Goal: Task Accomplishment & Management: Manage account settings

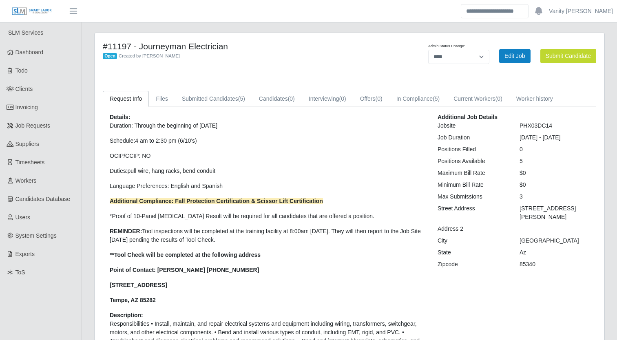
select select "****"
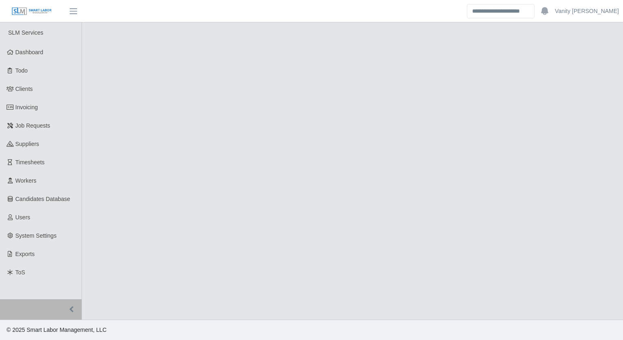
select select "****"
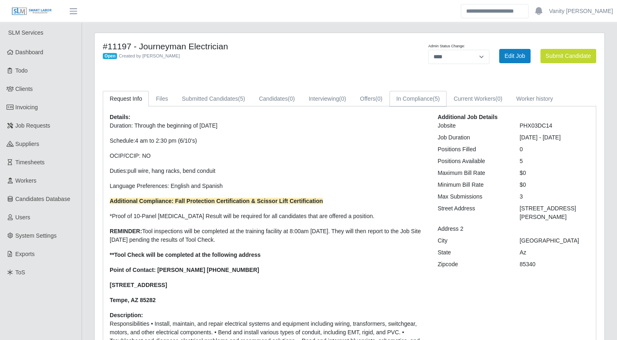
click at [401, 95] on link "In Compliance (5)" at bounding box center [417, 99] width 57 height 16
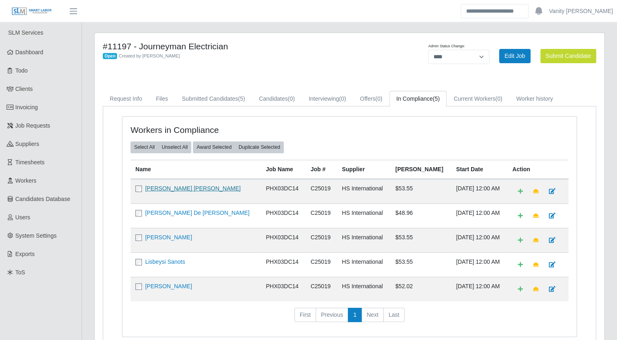
click at [170, 190] on link "[PERSON_NAME] [PERSON_NAME]" at bounding box center [192, 188] width 95 height 7
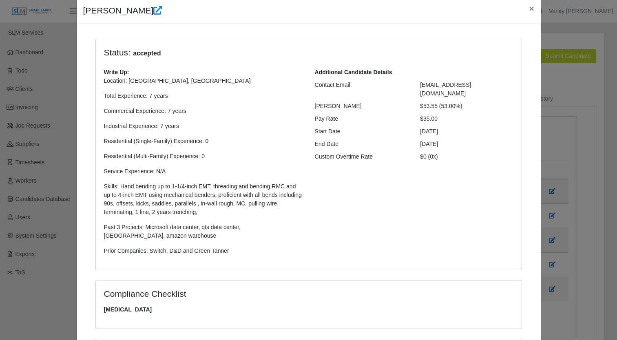
scroll to position [204, 0]
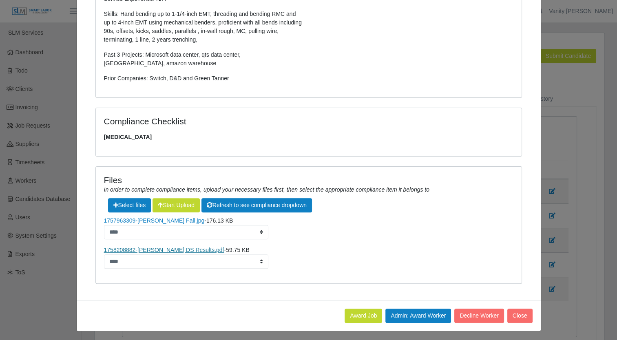
click at [183, 251] on link "1758208882-Francisco Lopez, Jesus DS Results.pdf" at bounding box center [164, 250] width 120 height 7
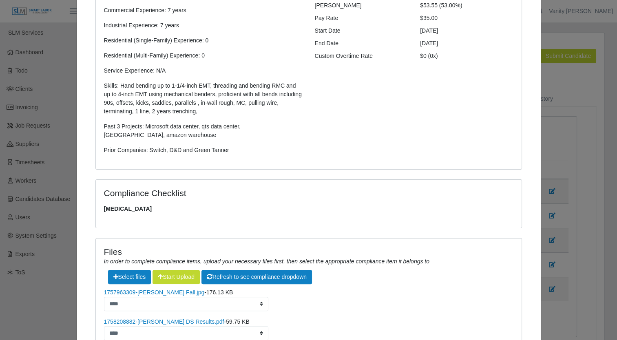
scroll to position [0, 0]
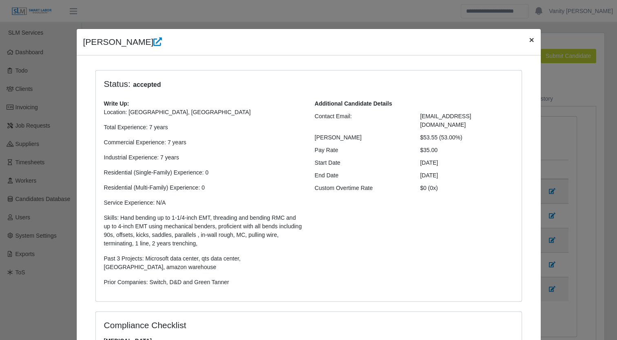
click at [529, 36] on span "×" at bounding box center [531, 39] width 5 height 9
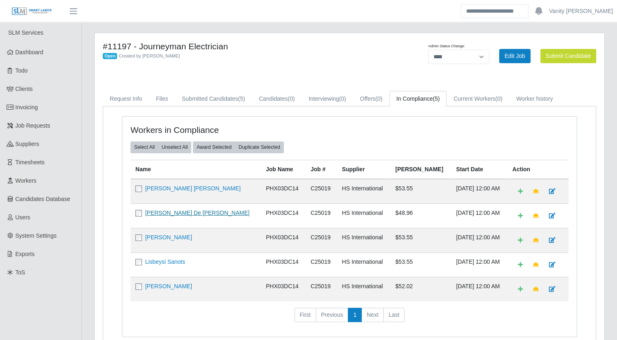
click at [157, 211] on link "Guillermo De Jesus Olivas" at bounding box center [197, 213] width 104 height 7
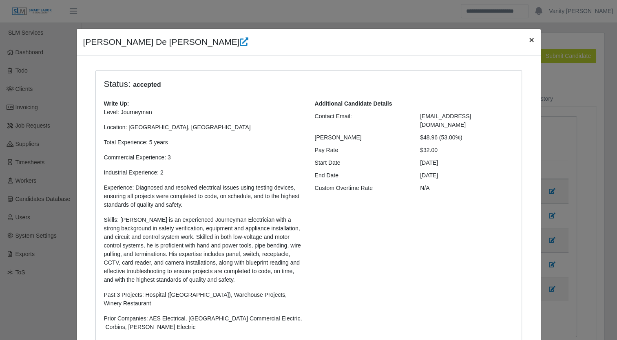
click at [522, 40] on button "×" at bounding box center [531, 40] width 18 height 22
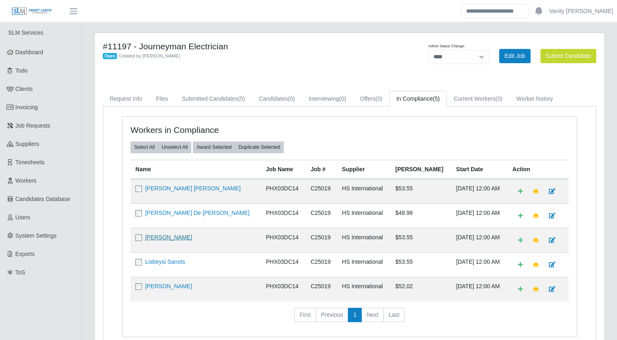
click at [170, 235] on link "Richard L Rich" at bounding box center [168, 237] width 47 height 7
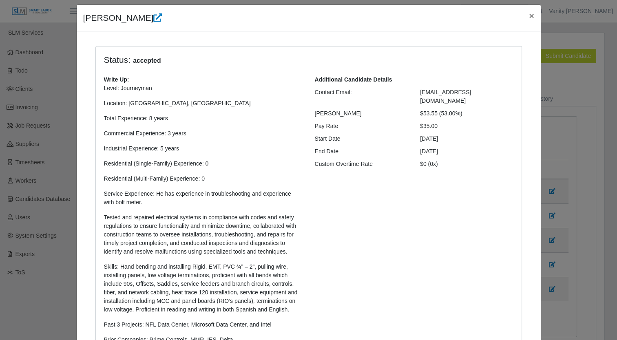
scroll to position [13, 0]
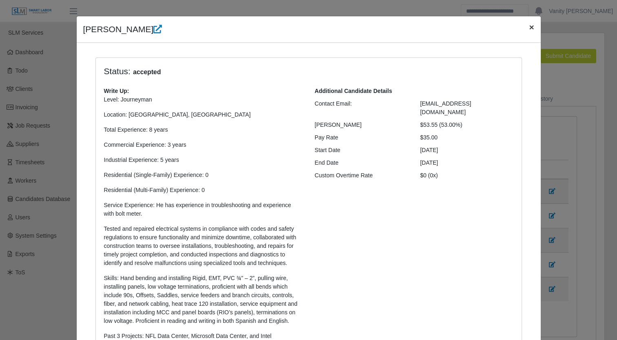
click at [529, 26] on span "×" at bounding box center [531, 26] width 5 height 9
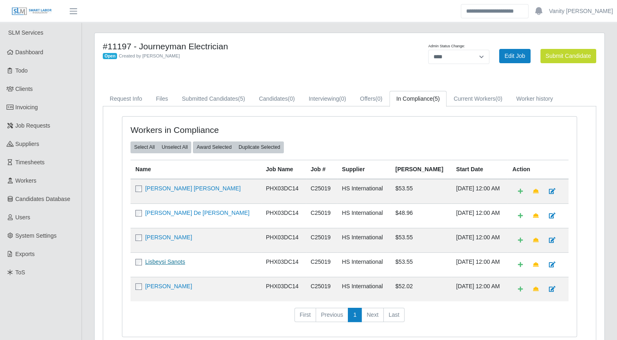
click at [163, 258] on link "Lisbeysi Sanots" at bounding box center [165, 261] width 40 height 7
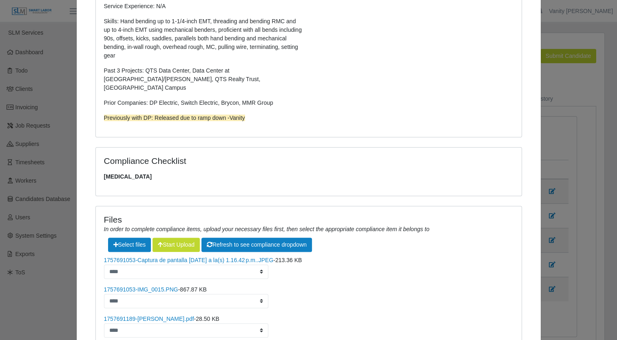
scroll to position [273, 0]
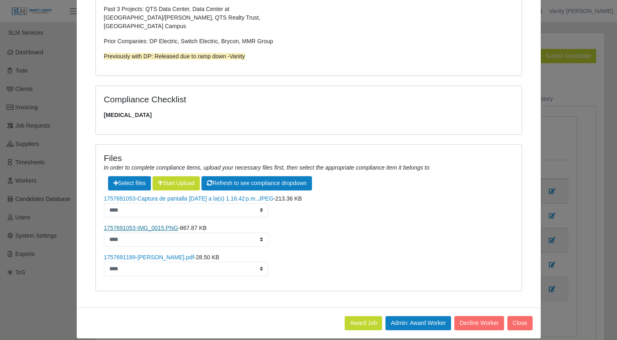
click at [141, 225] on link "1757691053-IMG_0015.PNG" at bounding box center [141, 228] width 74 height 7
click at [145, 254] on link "1757691189-Lisbeysi Castillo Santos.pdf" at bounding box center [149, 257] width 90 height 7
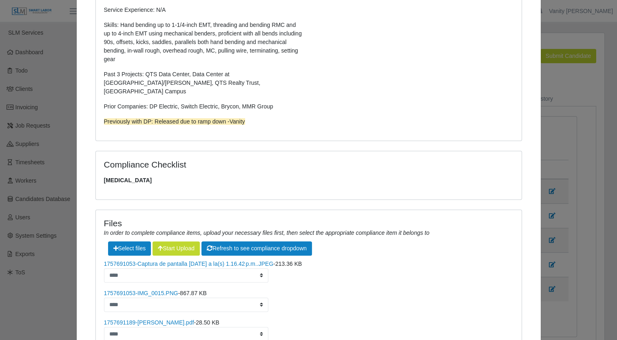
scroll to position [0, 0]
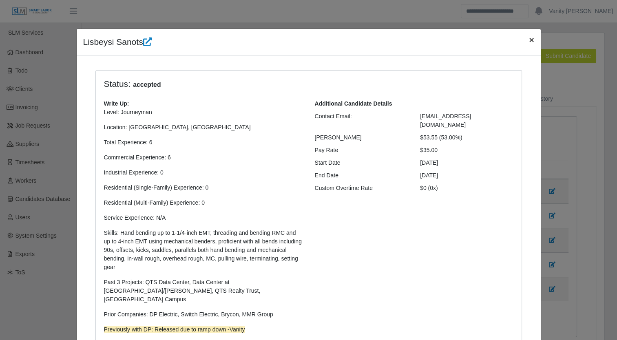
click at [529, 42] on span "×" at bounding box center [531, 39] width 5 height 9
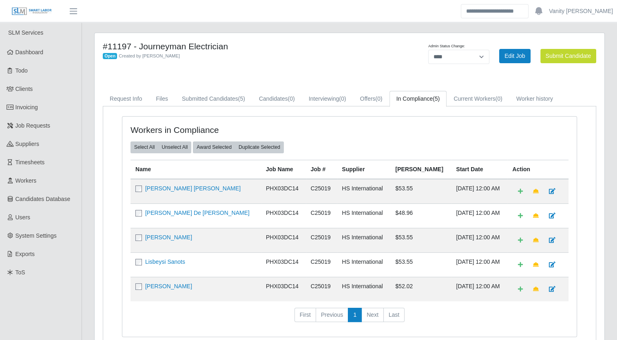
click at [166, 289] on td "Edgar Palafox" at bounding box center [195, 289] width 130 height 24
click at [165, 287] on link "Edgar Palafox" at bounding box center [168, 286] width 47 height 7
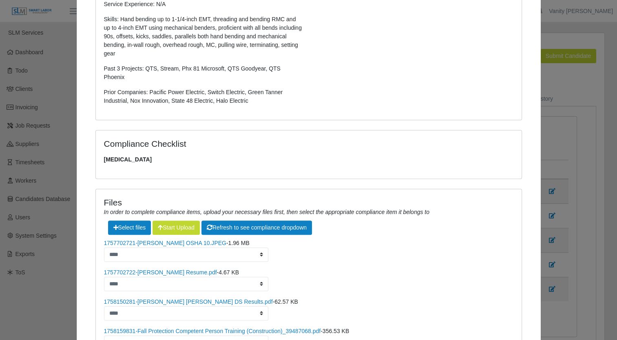
scroll to position [245, 0]
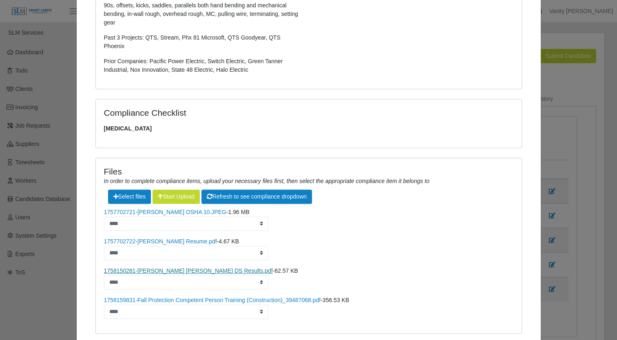
click at [130, 267] on link "1758150281-Inzunza Palafox, Edgar DS Results.pdf" at bounding box center [188, 270] width 169 height 7
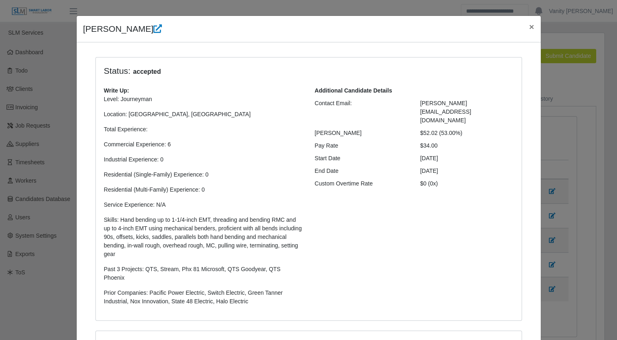
scroll to position [0, 0]
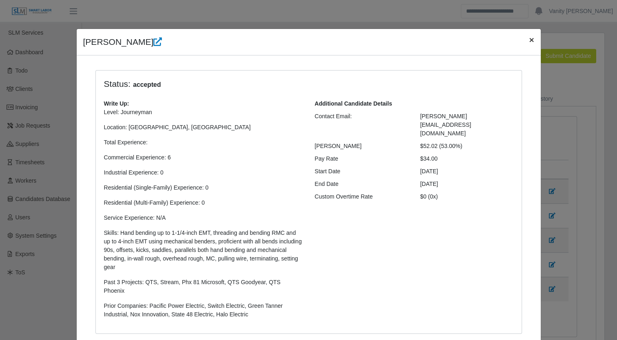
click at [530, 40] on span "×" at bounding box center [531, 39] width 5 height 9
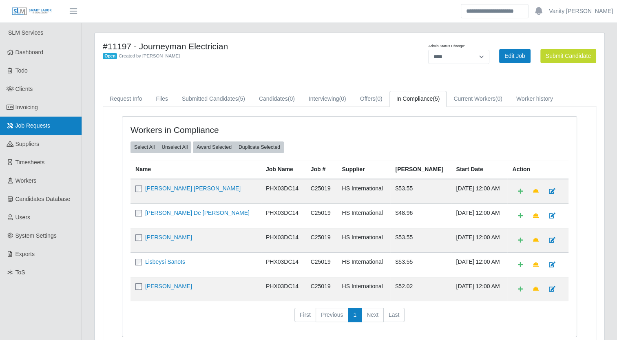
click at [17, 125] on span "Job Requests" at bounding box center [32, 125] width 35 height 7
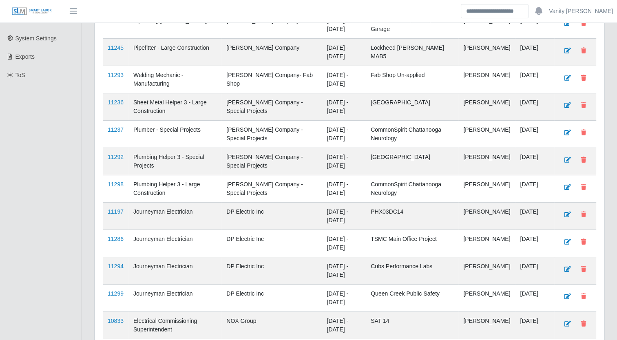
scroll to position [204, 0]
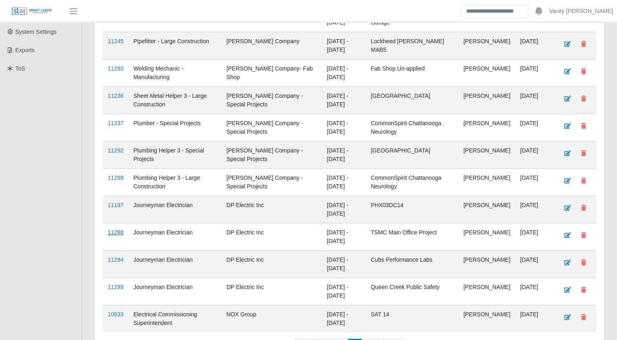
click at [114, 230] on link "11286" at bounding box center [116, 232] width 16 height 7
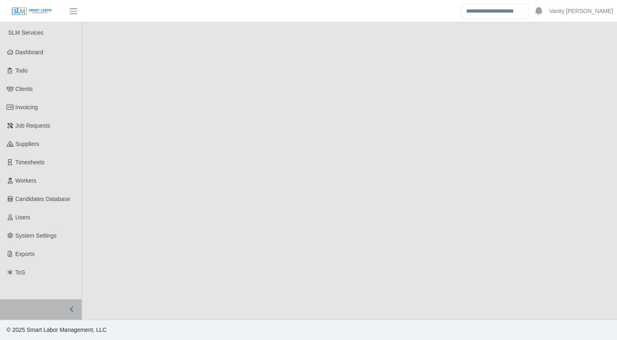
select select "****"
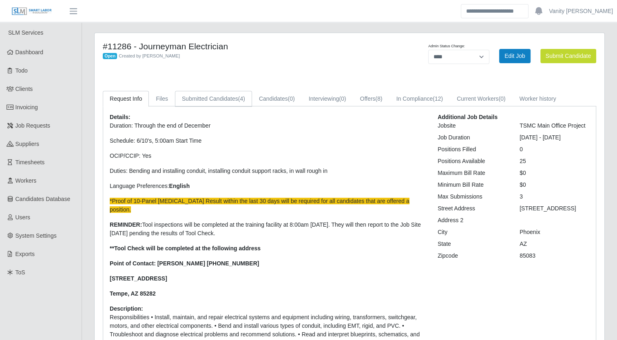
click at [204, 98] on link "Submitted Candidates (4)" at bounding box center [213, 99] width 77 height 16
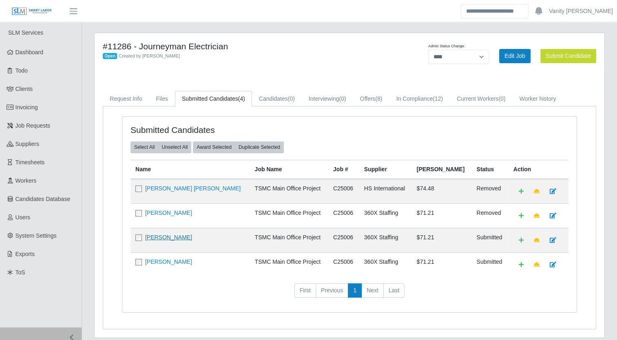
click at [164, 236] on link "Miguel Alfonso Figueredo" at bounding box center [168, 237] width 47 height 7
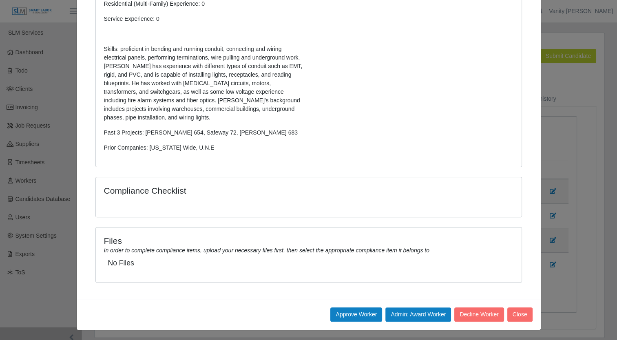
scroll to position [26, 0]
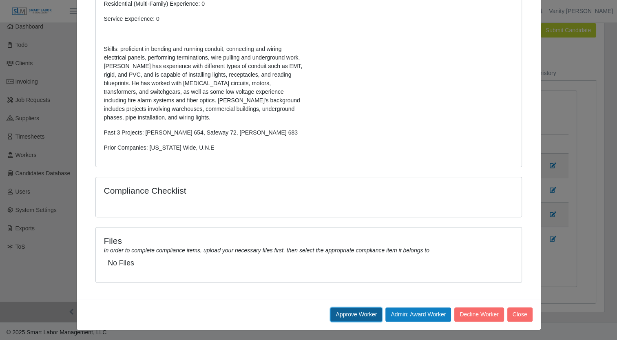
click at [357, 310] on button "Approve Worker" at bounding box center [356, 314] width 52 height 14
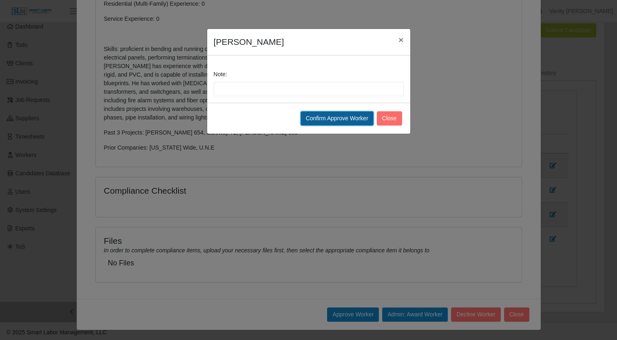
click at [331, 119] on button "Confirm Approve Worker" at bounding box center [336, 118] width 73 height 14
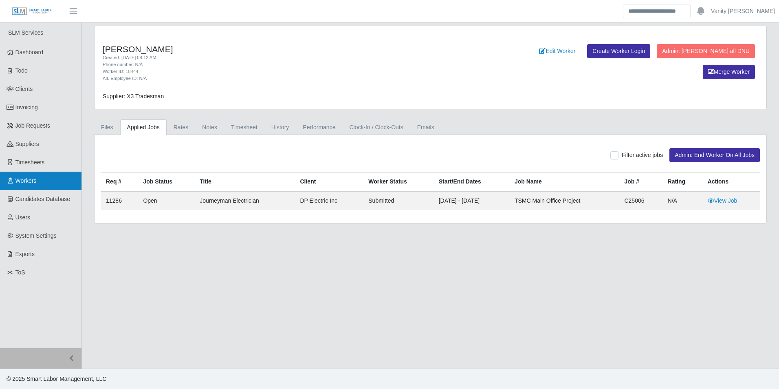
click at [41, 181] on link "Workers" at bounding box center [41, 181] width 82 height 18
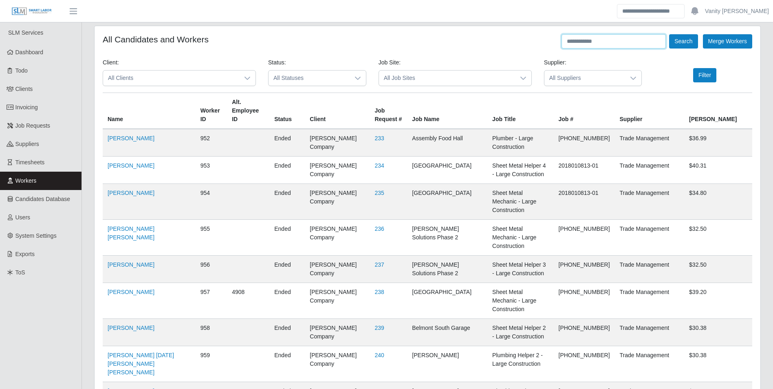
click at [620, 45] on input "text" at bounding box center [614, 41] width 104 height 14
click at [689, 41] on button "Search" at bounding box center [683, 41] width 29 height 14
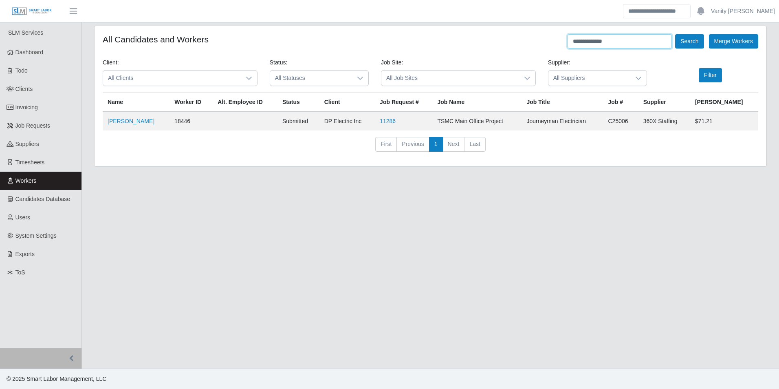
drag, startPoint x: 649, startPoint y: 40, endPoint x: 591, endPoint y: 43, distance: 57.1
click at [591, 43] on input "**********" at bounding box center [620, 41] width 104 height 14
click at [251, 79] on icon at bounding box center [249, 78] width 7 height 7
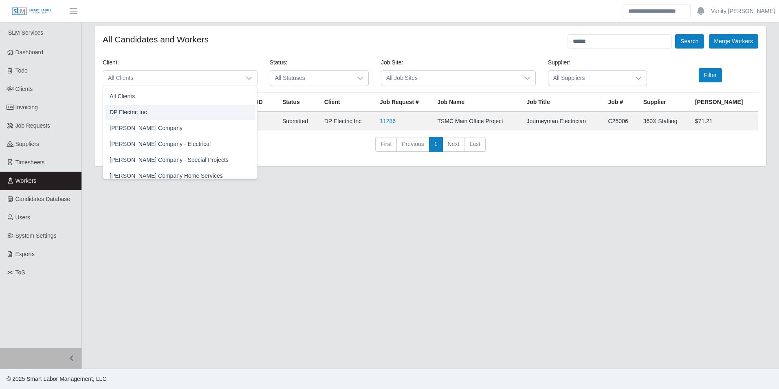
click at [165, 110] on li "DP Electric Inc" at bounding box center [180, 112] width 151 height 15
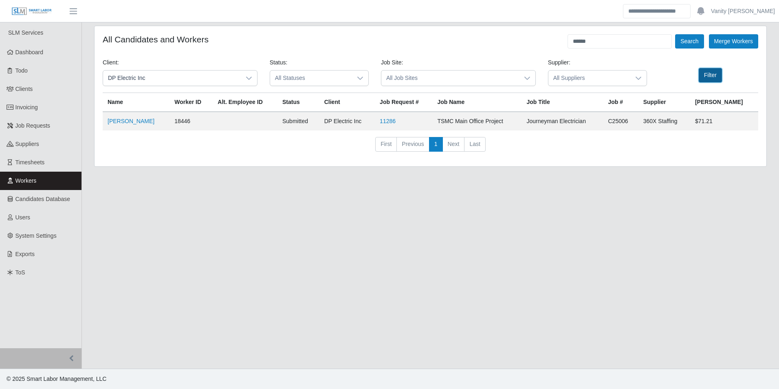
click at [704, 76] on button "Filter" at bounding box center [710, 75] width 23 height 14
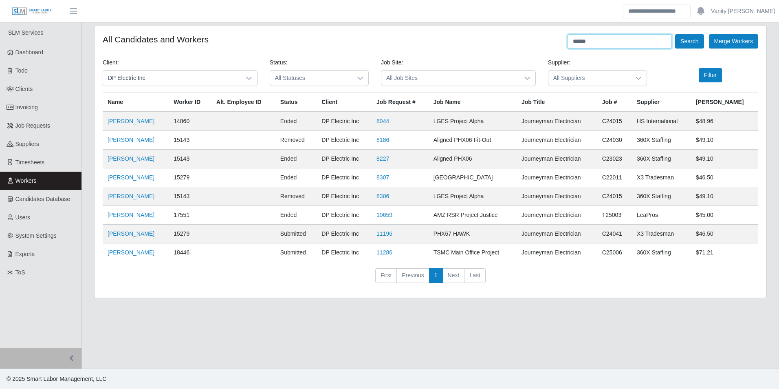
drag, startPoint x: 633, startPoint y: 46, endPoint x: 547, endPoint y: 44, distance: 86.0
click at [547, 44] on div "All Candidates and Workers ****** Search Merge Workers" at bounding box center [431, 41] width 656 height 14
type input "**********"
click at [675, 34] on button "Search" at bounding box center [689, 41] width 29 height 14
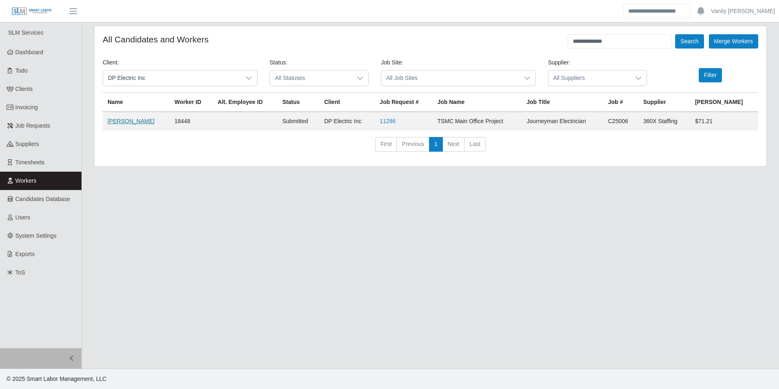
click at [128, 121] on link "Daniel Benitez" at bounding box center [131, 121] width 47 height 7
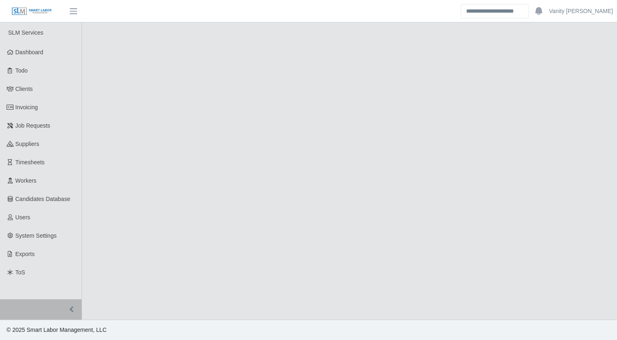
select select "****"
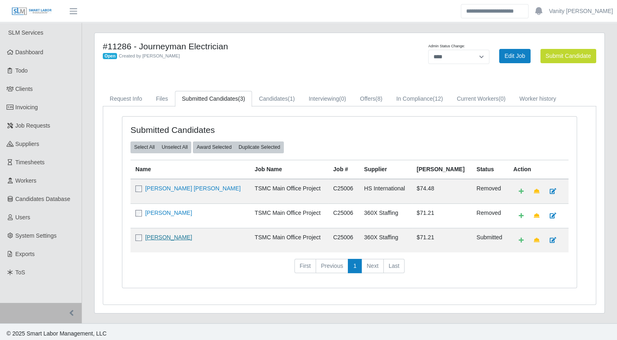
click at [171, 236] on link "Daniel Benitez" at bounding box center [168, 237] width 47 height 7
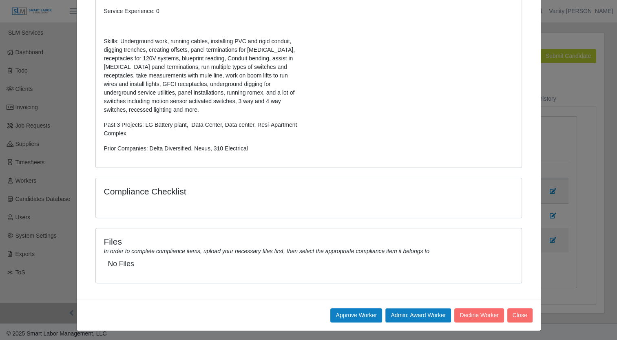
scroll to position [207, 0]
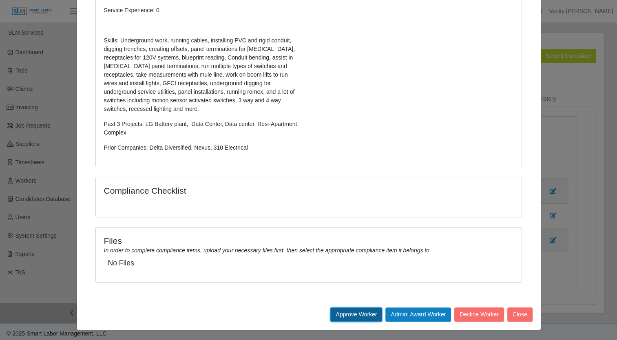
click at [364, 314] on button "Approve Worker" at bounding box center [356, 314] width 52 height 14
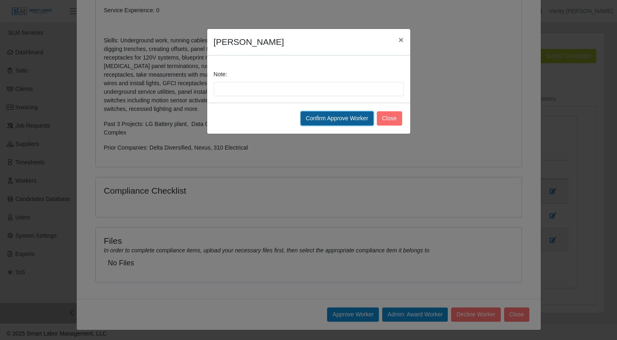
click at [320, 120] on button "Confirm Approve Worker" at bounding box center [336, 118] width 73 height 14
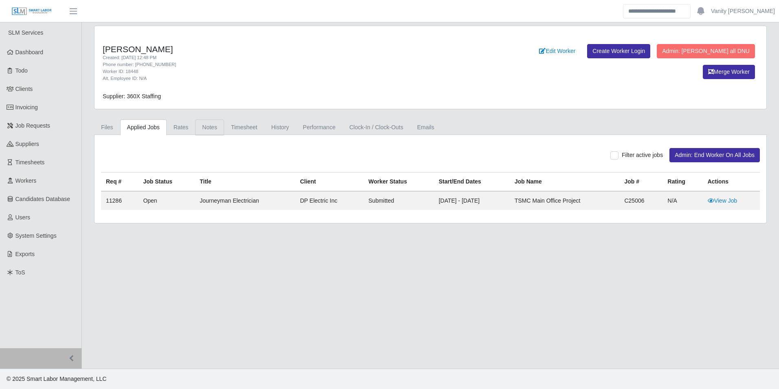
click at [205, 126] on link "Notes" at bounding box center [209, 127] width 29 height 16
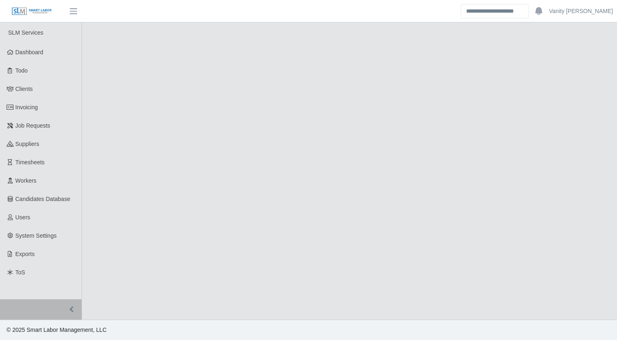
select select "****"
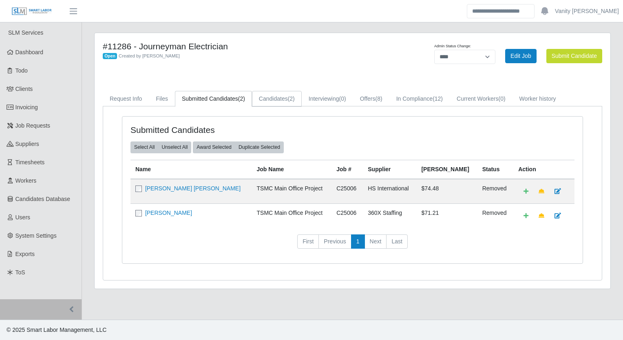
click at [285, 101] on link "Candidates (2)" at bounding box center [277, 99] width 50 height 16
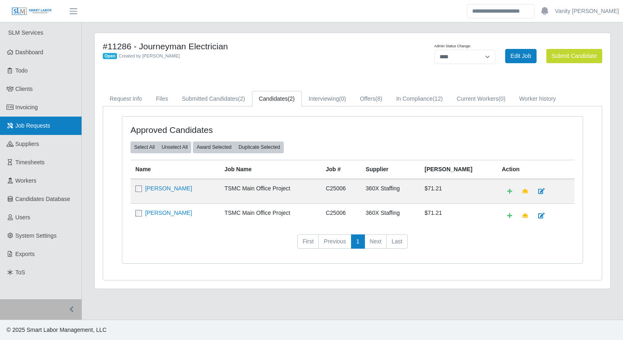
click at [20, 128] on span "Job Requests" at bounding box center [32, 125] width 35 height 7
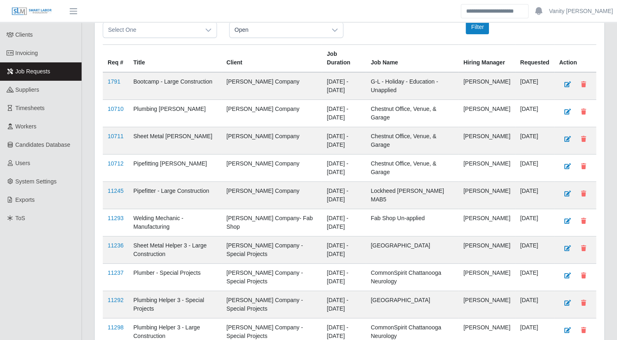
scroll to position [204, 0]
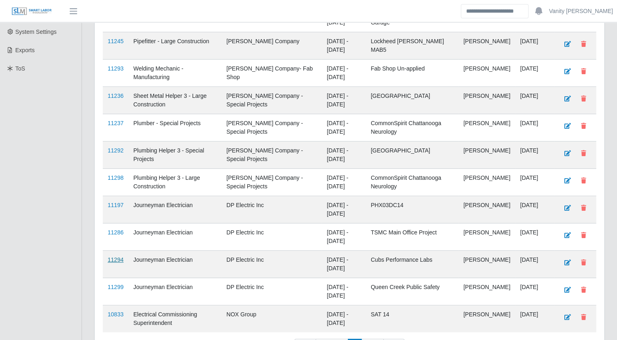
click at [113, 259] on link "11294" at bounding box center [116, 259] width 16 height 7
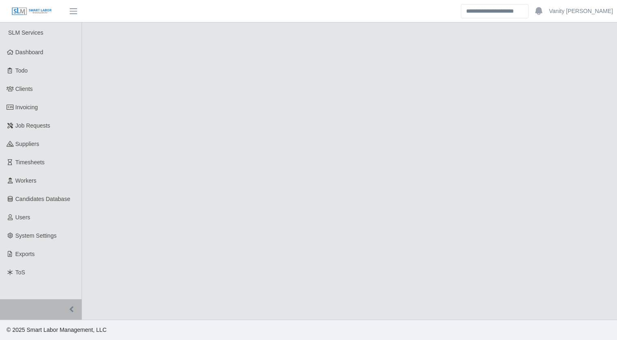
select select "****"
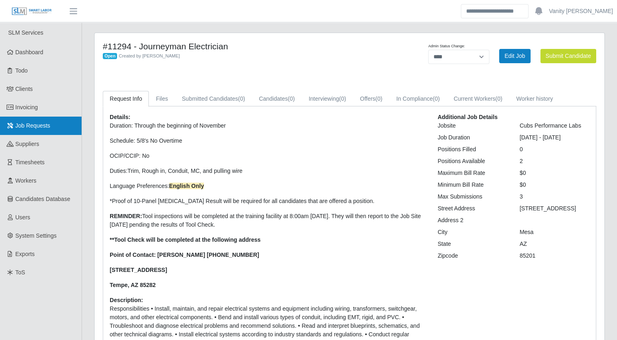
click at [46, 125] on span "Job Requests" at bounding box center [32, 125] width 35 height 7
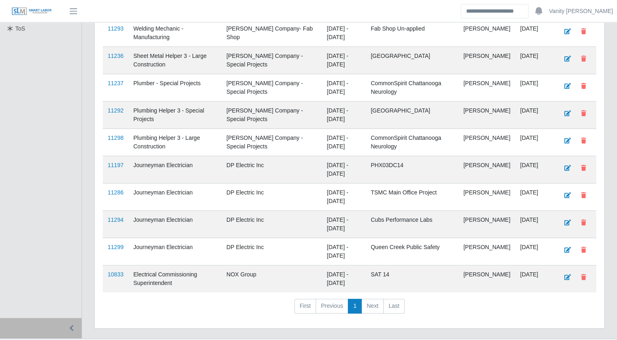
scroll to position [245, 0]
click at [117, 244] on link "11299" at bounding box center [116, 246] width 16 height 7
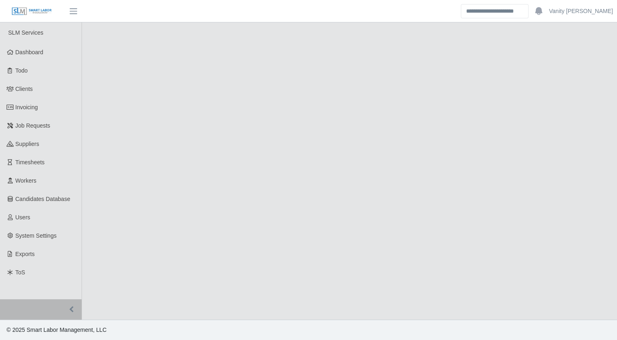
select select "****"
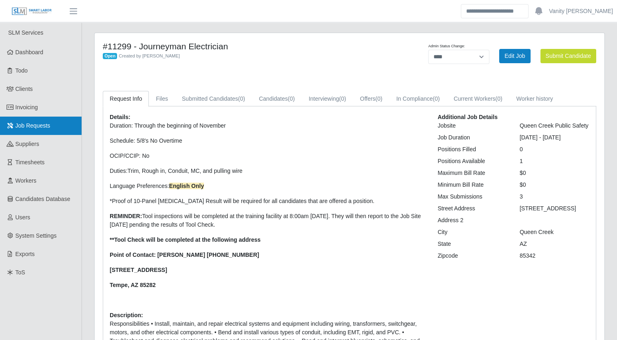
click at [51, 125] on link "Job Requests" at bounding box center [41, 126] width 82 height 18
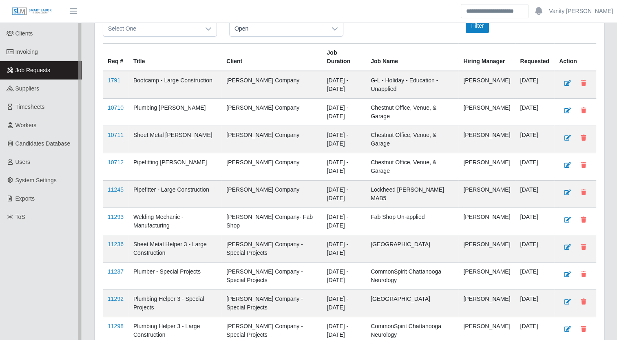
scroll to position [122, 0]
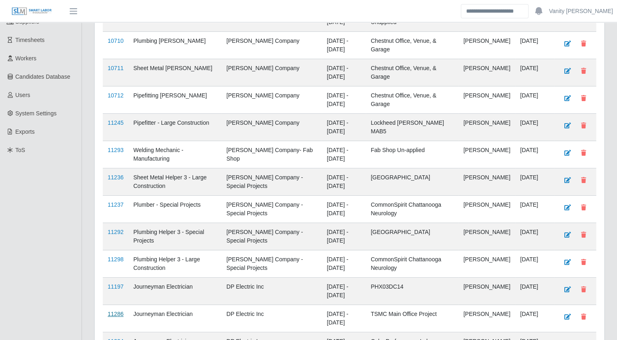
click at [112, 314] on link "11286" at bounding box center [116, 314] width 16 height 7
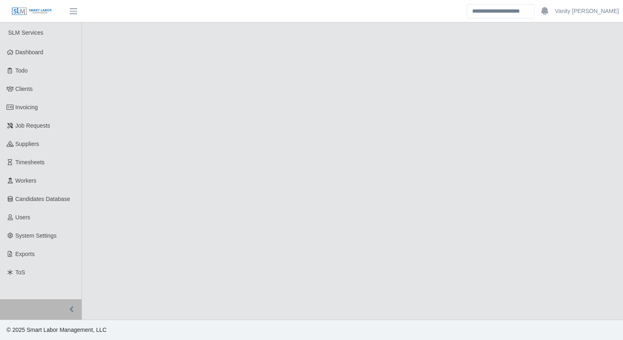
select select "****"
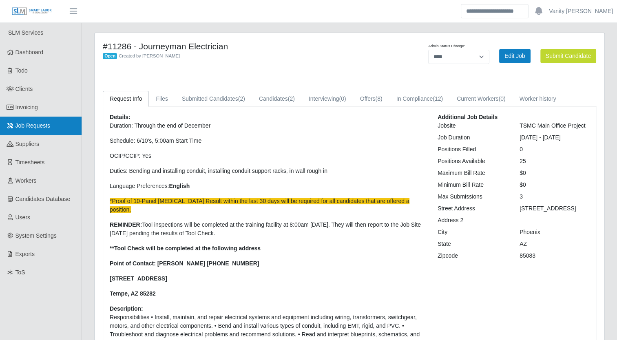
click at [23, 125] on span "Job Requests" at bounding box center [32, 125] width 35 height 7
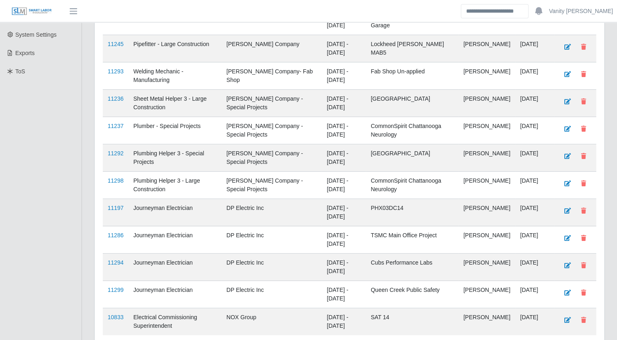
scroll to position [204, 0]
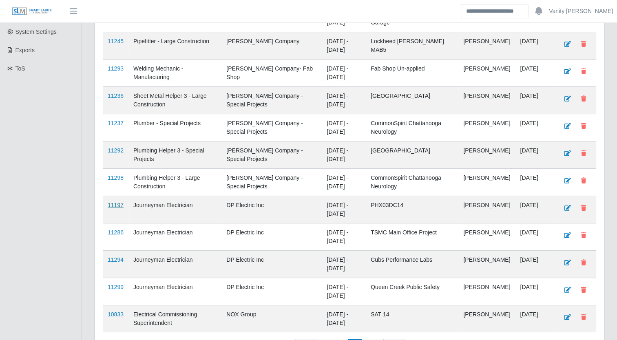
click at [114, 205] on link "11197" at bounding box center [116, 205] width 16 height 7
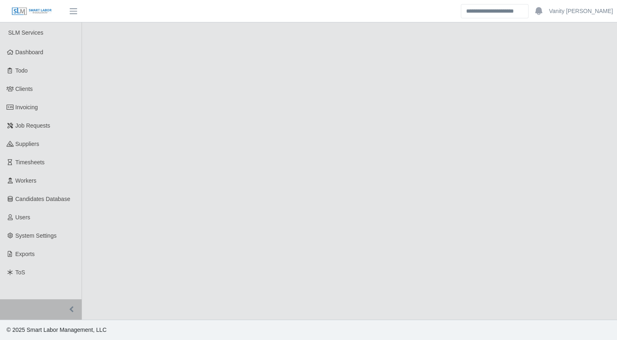
select select "****"
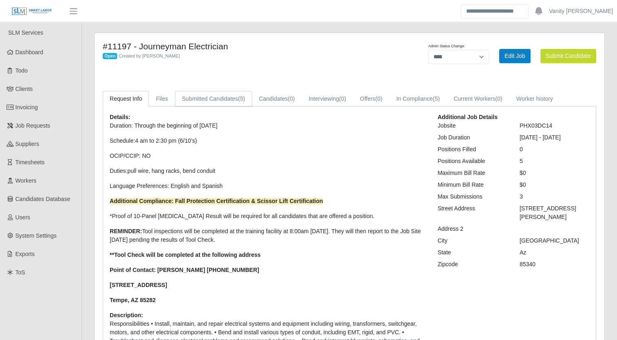
click at [198, 100] on link "Submitted Candidates (5)" at bounding box center [213, 99] width 77 height 16
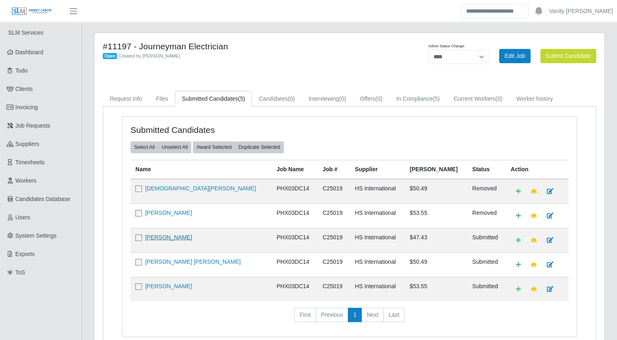
click at [162, 237] on link "[PERSON_NAME]" at bounding box center [168, 237] width 47 height 7
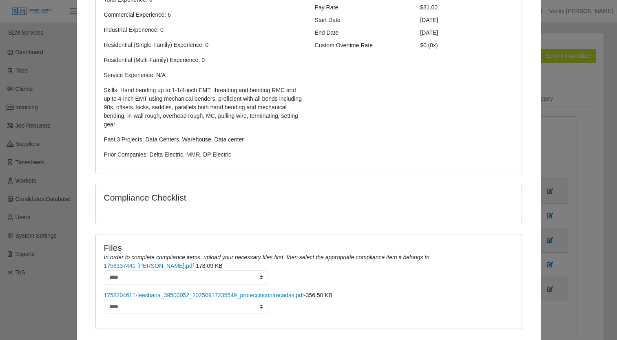
scroll to position [189, 0]
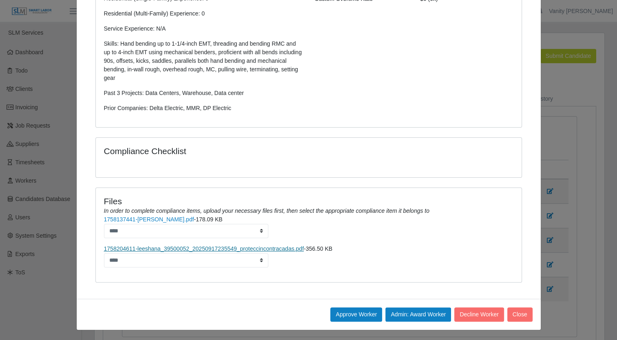
click at [153, 248] on link "1758204611-leeshana_39500052_20250917235549_proteccincontracadas.pdf" at bounding box center [204, 248] width 200 height 7
click at [335, 316] on button "Approve Worker" at bounding box center [356, 314] width 52 height 14
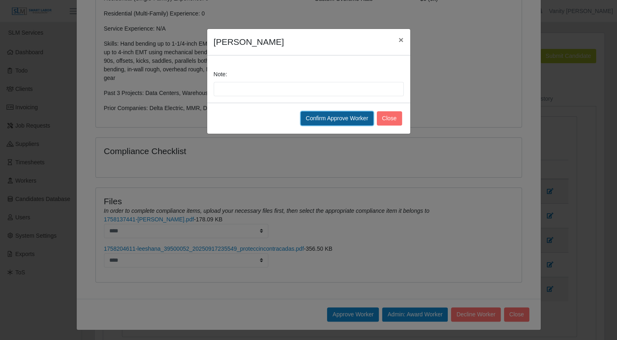
click at [346, 121] on button "Confirm Approve Worker" at bounding box center [336, 118] width 73 height 14
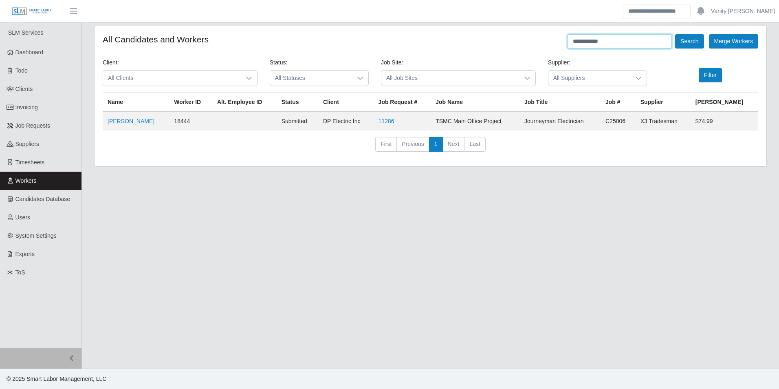
drag, startPoint x: 649, startPoint y: 46, endPoint x: 501, endPoint y: 51, distance: 147.6
click at [501, 51] on form "**********" at bounding box center [431, 96] width 656 height 124
click at [702, 43] on button "Search" at bounding box center [689, 41] width 29 height 14
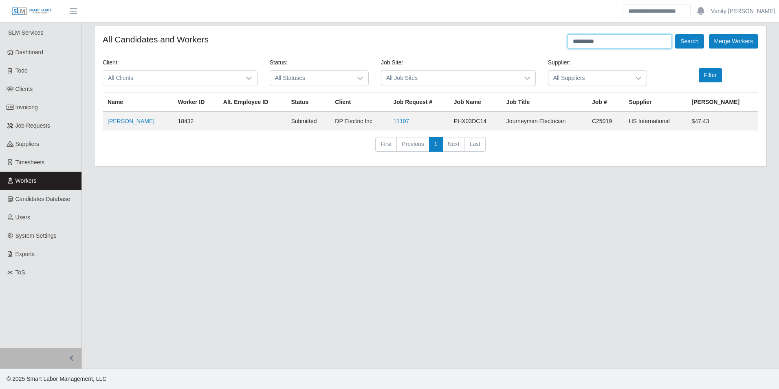
drag, startPoint x: 637, startPoint y: 37, endPoint x: 536, endPoint y: 48, distance: 101.3
click at [536, 48] on div "**********" at bounding box center [431, 41] width 656 height 14
click at [675, 34] on button "Search" at bounding box center [689, 41] width 29 height 14
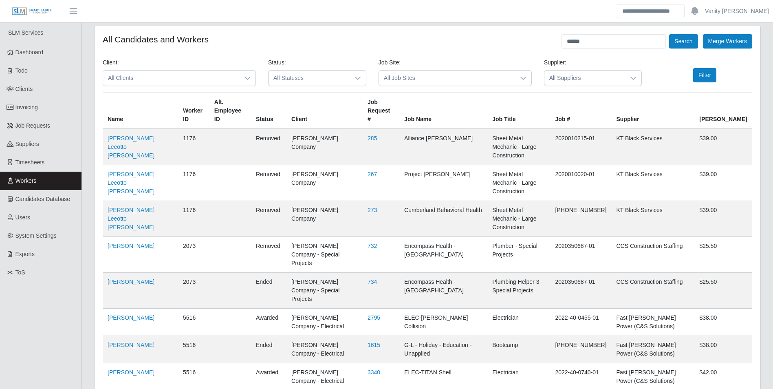
click at [225, 78] on span "All Clients" at bounding box center [171, 78] width 136 height 15
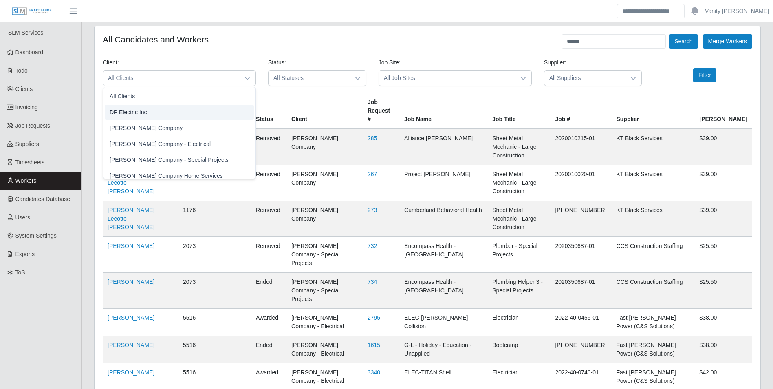
click at [159, 111] on li "DP Electric Inc" at bounding box center [179, 112] width 149 height 15
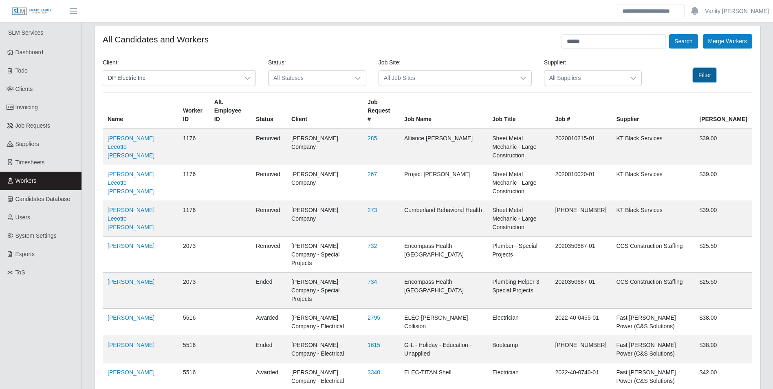
click at [699, 76] on button "Filter" at bounding box center [704, 75] width 23 height 14
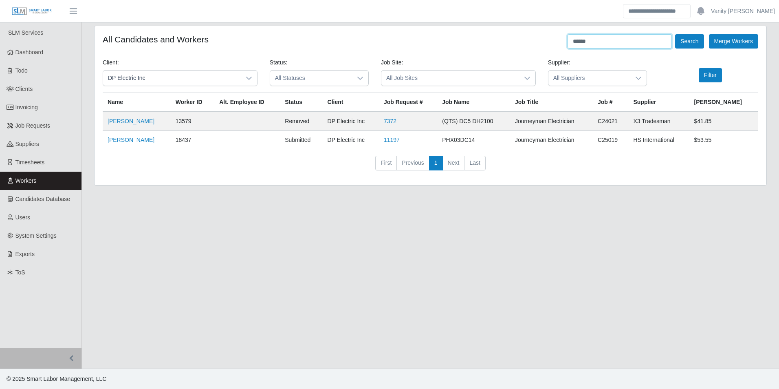
drag, startPoint x: 616, startPoint y: 42, endPoint x: 525, endPoint y: 48, distance: 91.5
click at [525, 48] on div "All Candidates and Workers ****** Search Merge Workers" at bounding box center [431, 41] width 656 height 14
type input "**********"
click at [675, 34] on button "Search" at bounding box center [689, 41] width 29 height 14
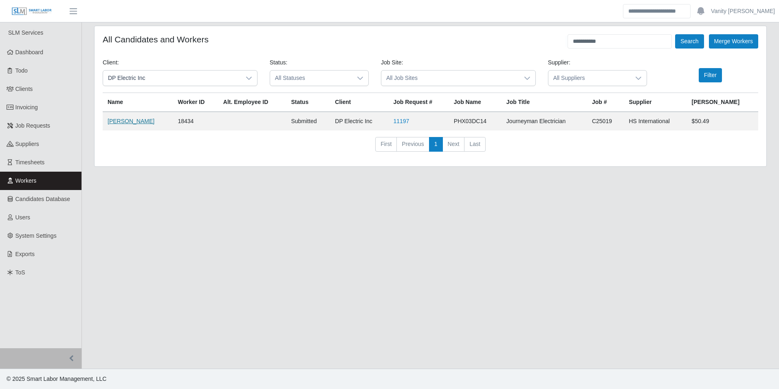
click at [145, 122] on link "[PERSON_NAME]" at bounding box center [131, 121] width 47 height 7
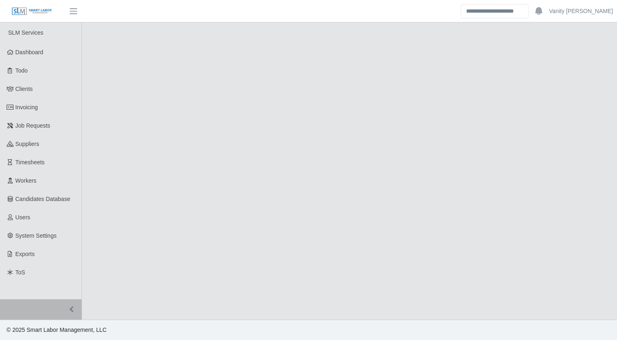
select select "****"
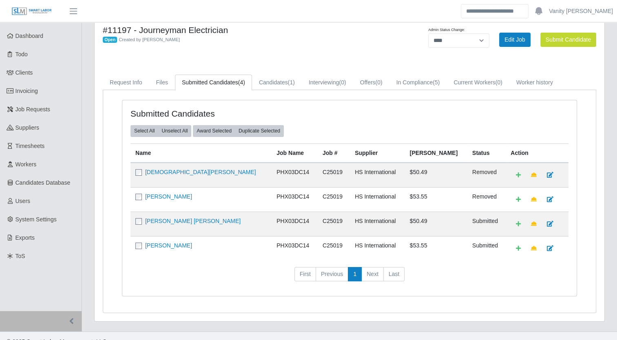
scroll to position [26, 0]
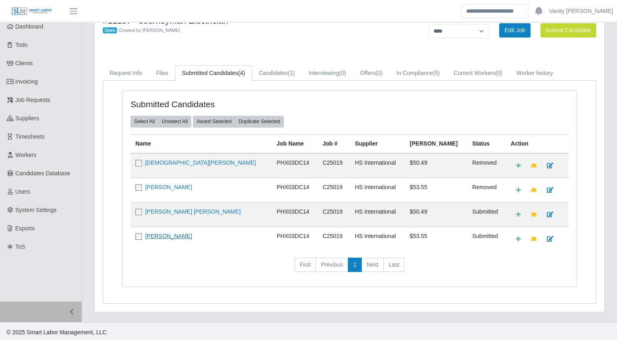
click at [167, 234] on link "Samuel Figueroa Perea" at bounding box center [168, 236] width 47 height 7
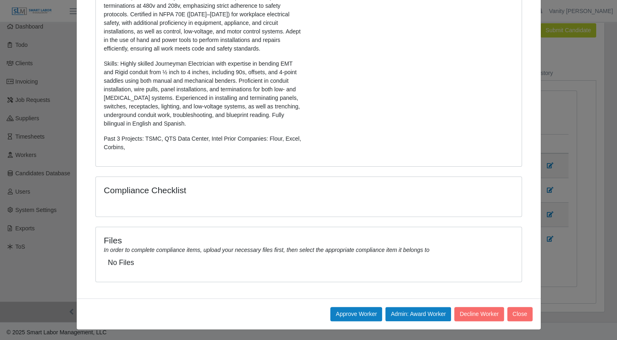
scroll to position [0, 0]
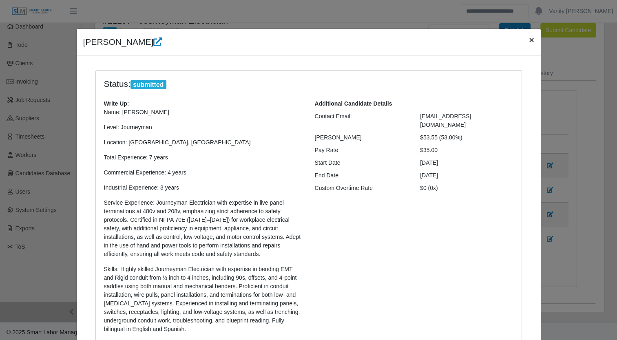
click at [529, 39] on span "×" at bounding box center [531, 39] width 5 height 9
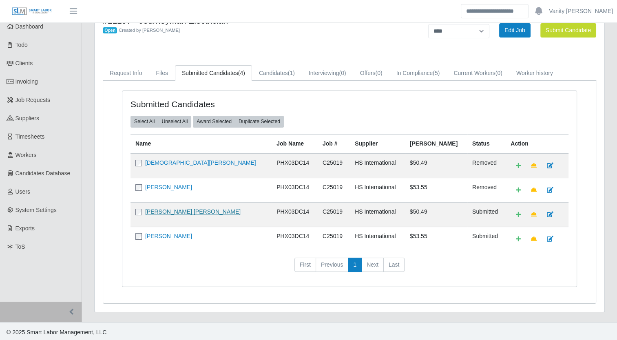
click at [165, 208] on link "[PERSON_NAME] [PERSON_NAME]" at bounding box center [192, 211] width 95 height 7
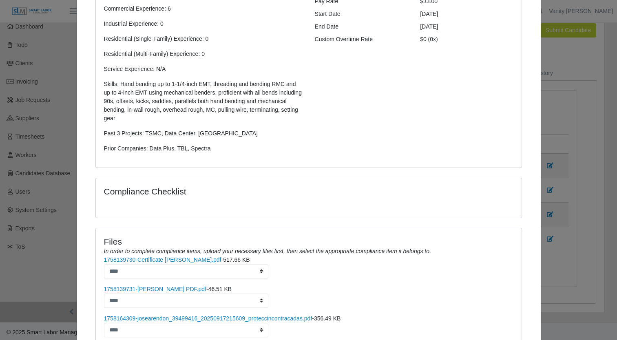
scroll to position [163, 0]
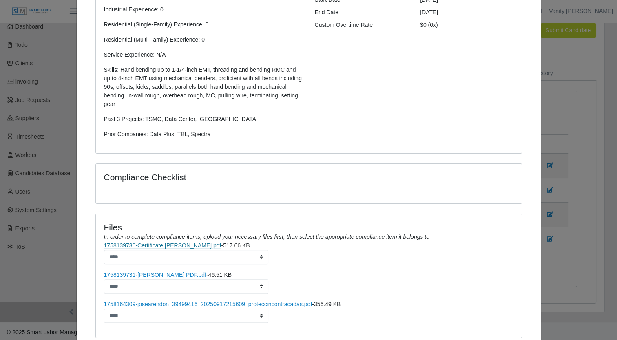
click at [138, 244] on link "1758139730-Certificate Jose Rendon.pdf" at bounding box center [162, 245] width 117 height 7
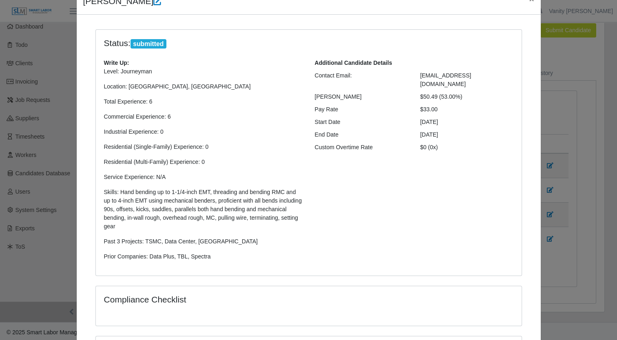
scroll to position [0, 0]
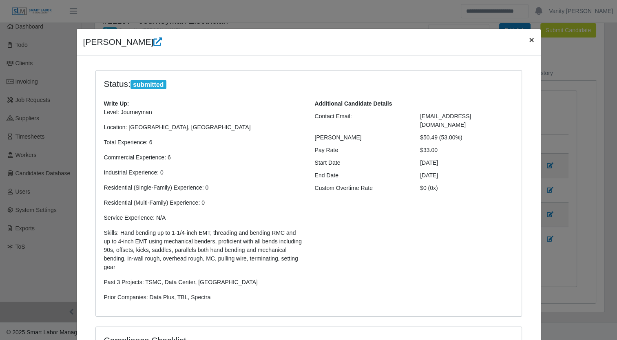
click at [529, 40] on span "×" at bounding box center [531, 39] width 5 height 9
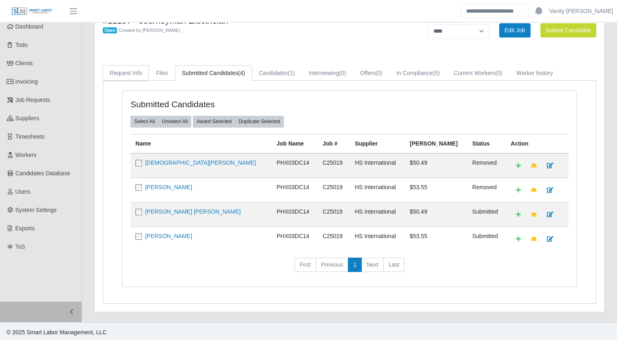
click at [117, 73] on link "Request Info" at bounding box center [126, 73] width 46 height 16
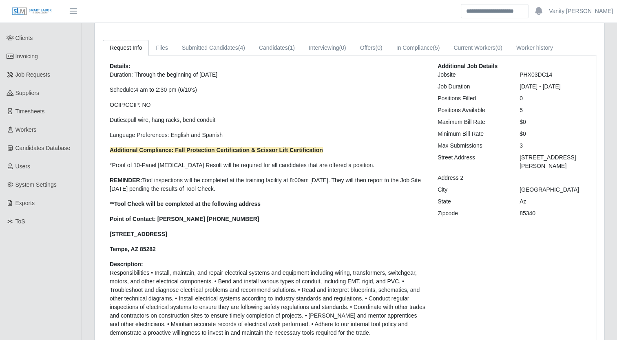
scroll to position [42, 0]
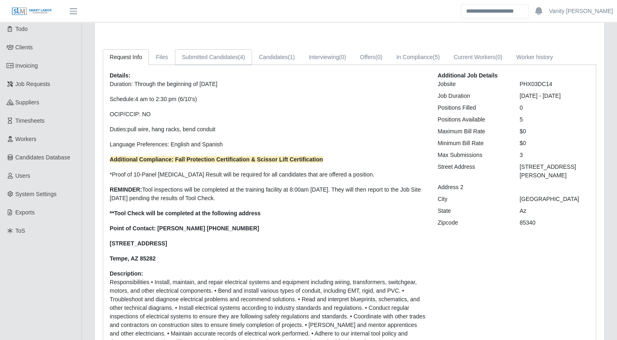
click at [183, 58] on link "Submitted Candidates (4)" at bounding box center [213, 57] width 77 height 16
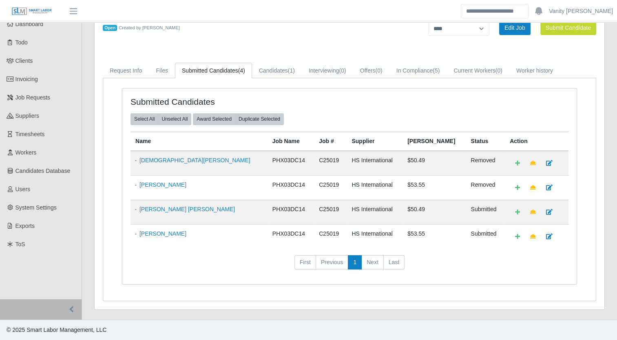
scroll to position [26, 0]
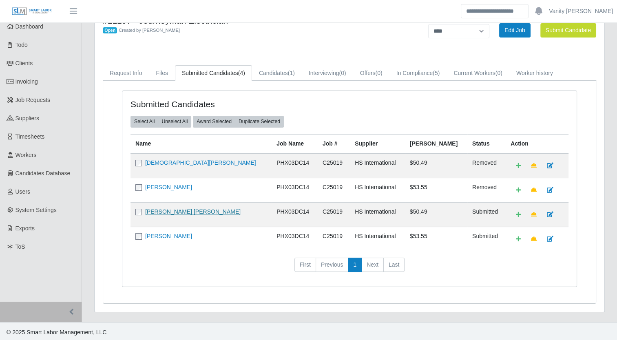
click at [179, 211] on link "Jose Antonio Rendon Macias" at bounding box center [192, 211] width 95 height 7
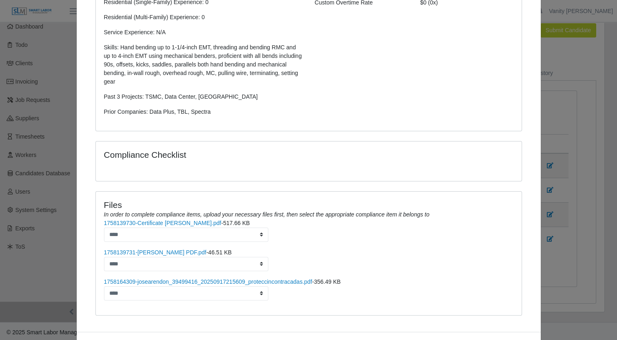
scroll to position [218, 0]
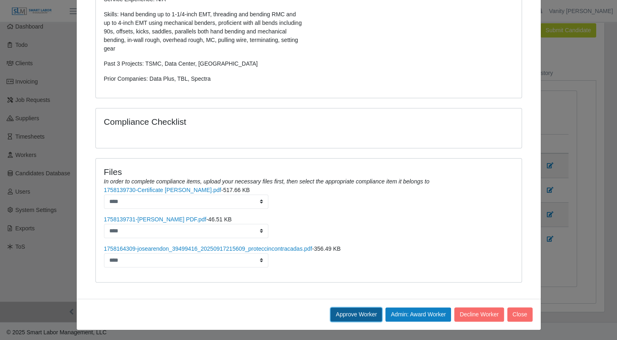
click at [341, 314] on button "Approve Worker" at bounding box center [356, 314] width 52 height 14
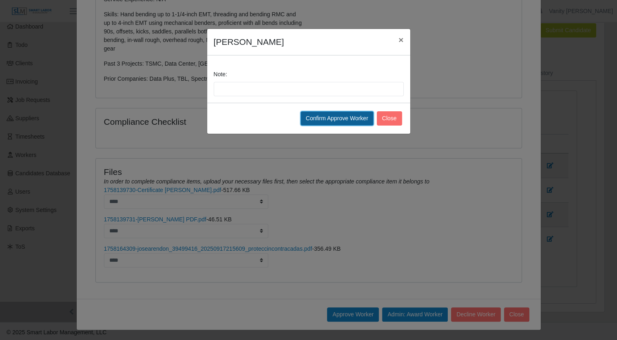
click at [337, 118] on button "Confirm Approve Worker" at bounding box center [336, 118] width 73 height 14
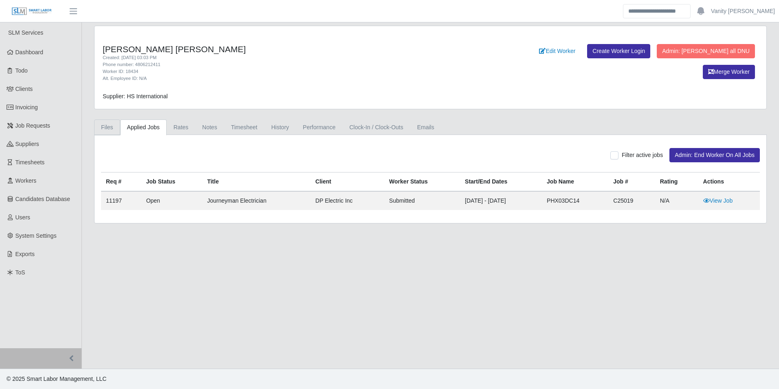
click at [108, 122] on link "Files" at bounding box center [107, 127] width 26 height 16
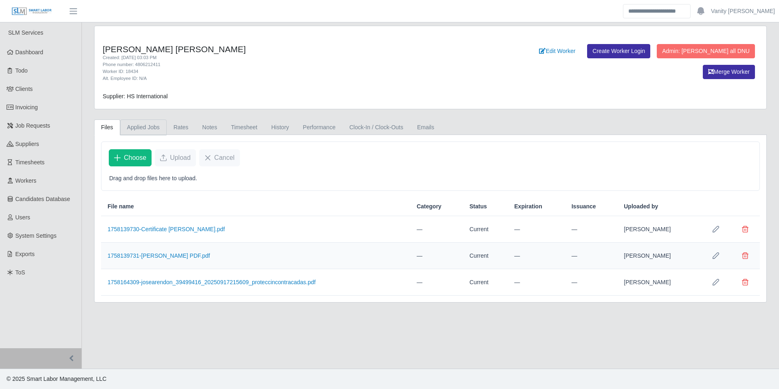
click at [142, 122] on link "Applied Jobs" at bounding box center [143, 127] width 46 height 16
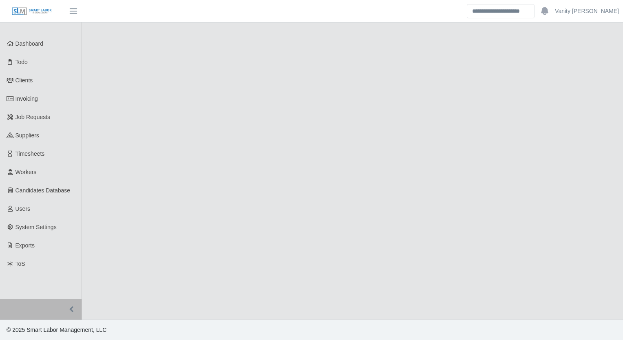
select select "****"
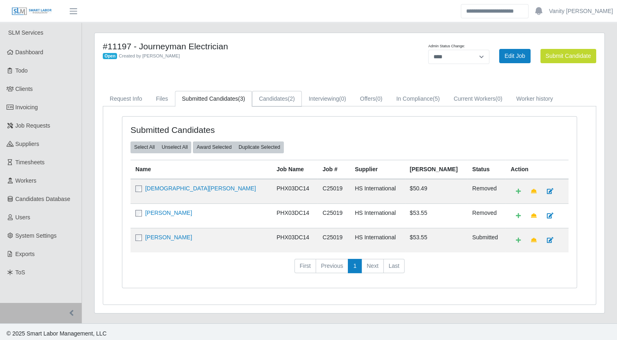
click at [271, 101] on link "Candidates (2)" at bounding box center [277, 99] width 50 height 16
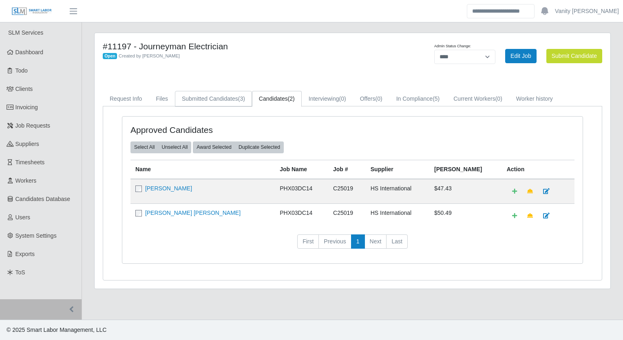
click at [225, 106] on link "Submitted Candidates (3)" at bounding box center [213, 99] width 77 height 16
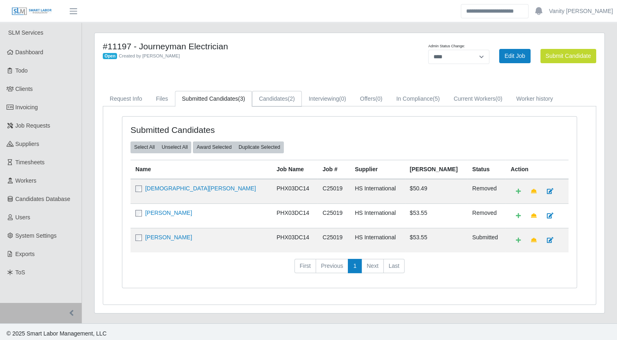
click at [257, 99] on link "Candidates (2)" at bounding box center [277, 99] width 50 height 16
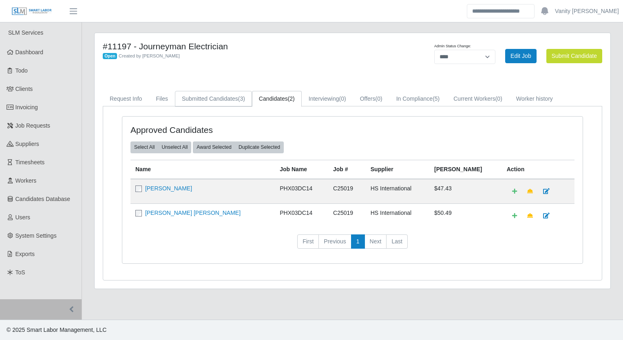
click at [216, 97] on link "Submitted Candidates (3)" at bounding box center [213, 99] width 77 height 16
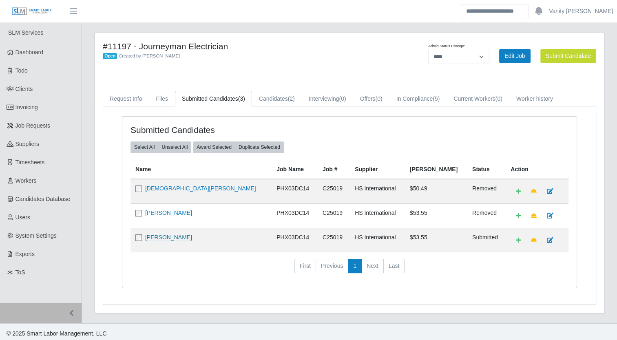
click at [181, 234] on link "[PERSON_NAME]" at bounding box center [168, 237] width 47 height 7
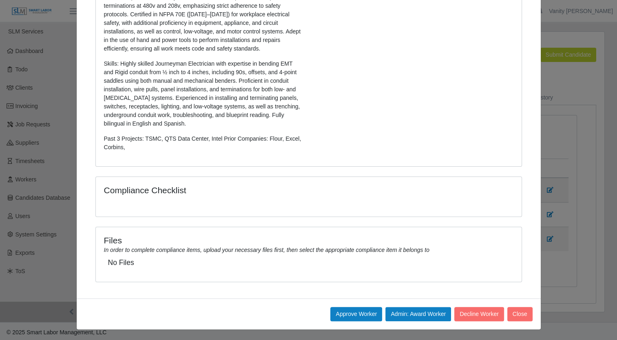
scroll to position [2, 0]
click at [333, 309] on button "Approve Worker" at bounding box center [356, 314] width 52 height 14
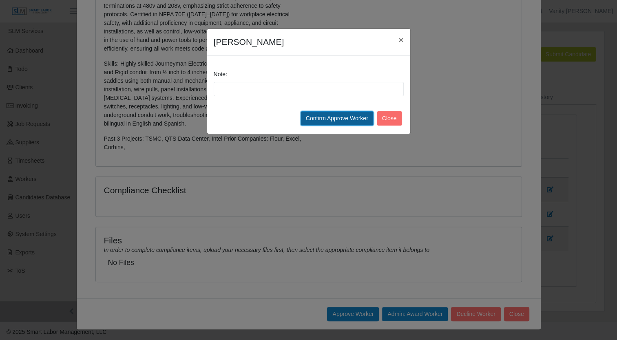
click at [357, 113] on button "Confirm Approve Worker" at bounding box center [336, 118] width 73 height 14
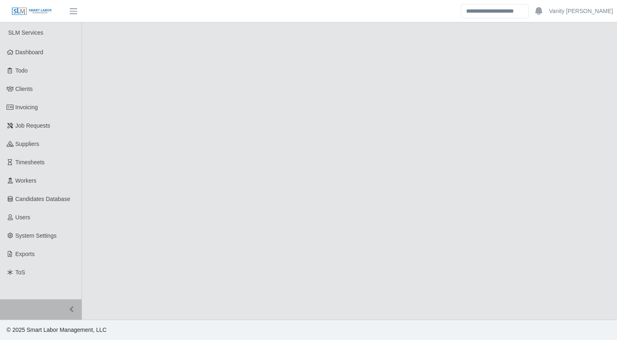
select select "****"
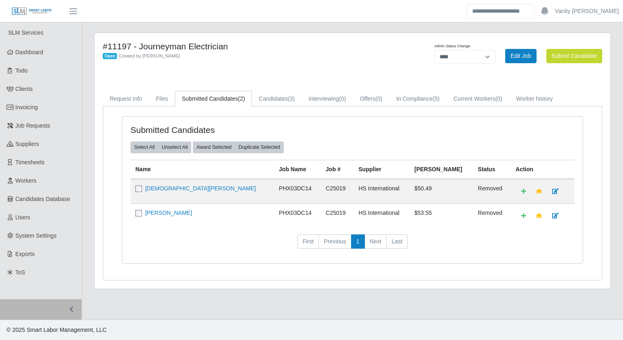
click at [223, 294] on div "#11197 - Journeyman Electrician Open Created by Jerrin Jaramillo Admin Status C…" at bounding box center [352, 166] width 529 height 266
click at [285, 89] on div "#11197 - Journeyman Electrician Open Created by Jerrin Jaramillo Admin Status C…" at bounding box center [353, 161] width 516 height 256
click at [284, 99] on link "Candidates (3)" at bounding box center [277, 99] width 50 height 16
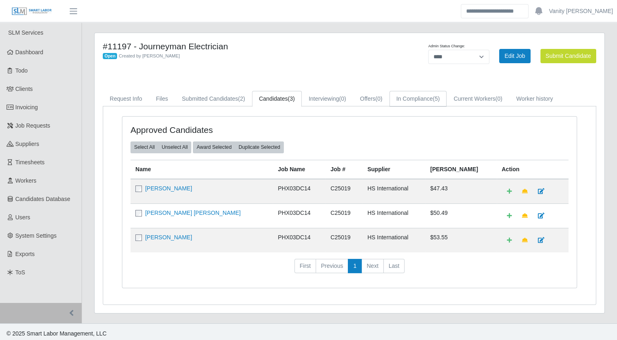
click at [423, 105] on link "In Compliance (5)" at bounding box center [417, 99] width 57 height 16
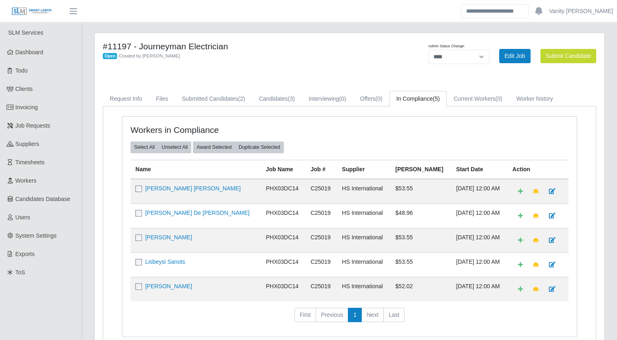
click at [196, 311] on nav "First Previous 1 Next Last" at bounding box center [349, 318] width 438 height 21
click at [272, 97] on link "Candidates (3)" at bounding box center [277, 99] width 50 height 16
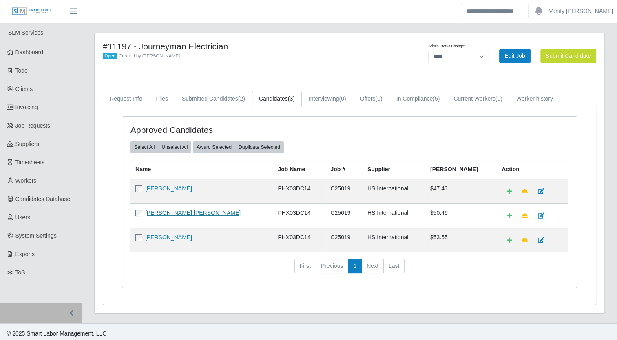
click at [159, 212] on link "Jose Antonio Rendon Macias" at bounding box center [192, 213] width 95 height 7
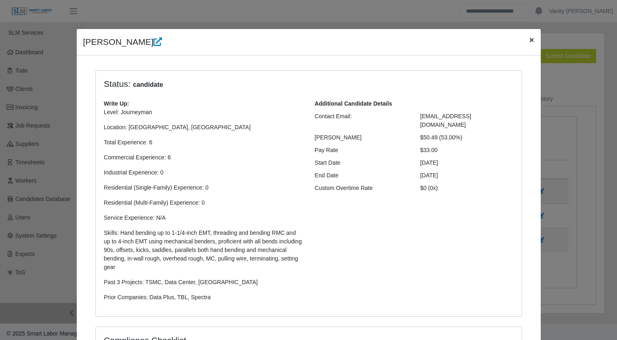
click at [522, 38] on button "×" at bounding box center [531, 40] width 18 height 22
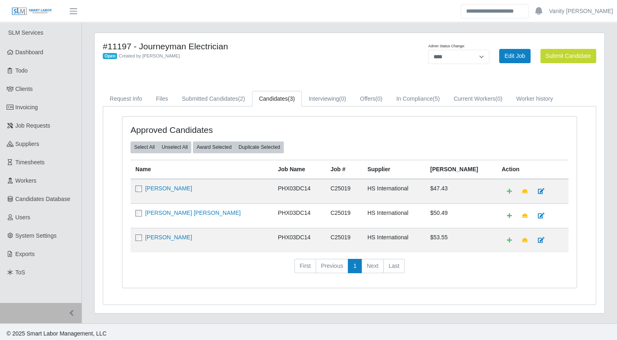
click at [236, 50] on h4 "#11197 - Journeyman Electrician" at bounding box center [244, 46] width 282 height 10
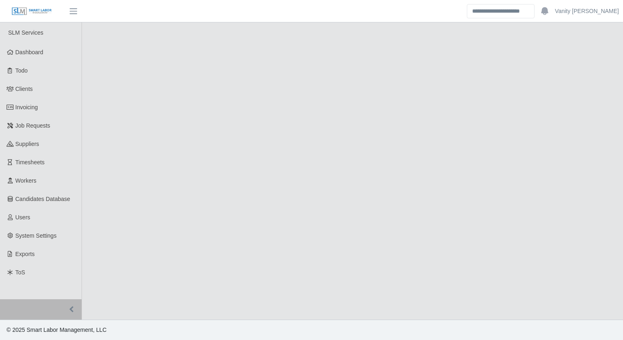
select select "****"
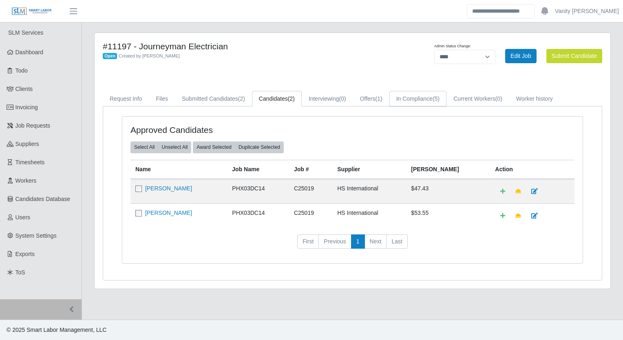
click at [415, 97] on link "In Compliance (5)" at bounding box center [417, 99] width 57 height 16
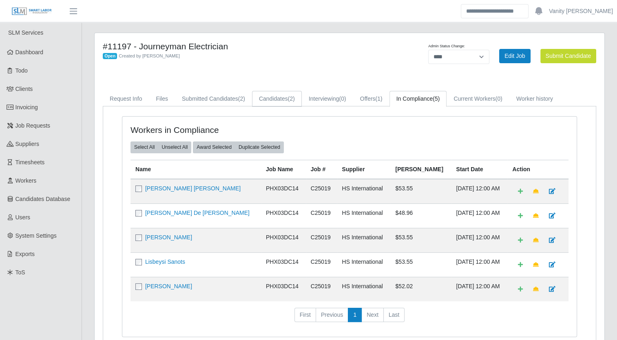
click at [267, 98] on link "Candidates (2)" at bounding box center [277, 99] width 50 height 16
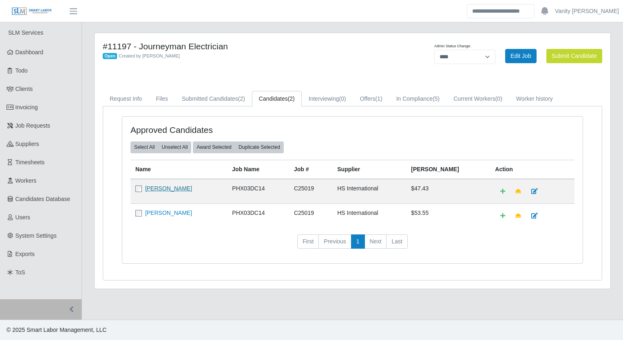
click at [172, 191] on link "[PERSON_NAME]" at bounding box center [168, 188] width 47 height 7
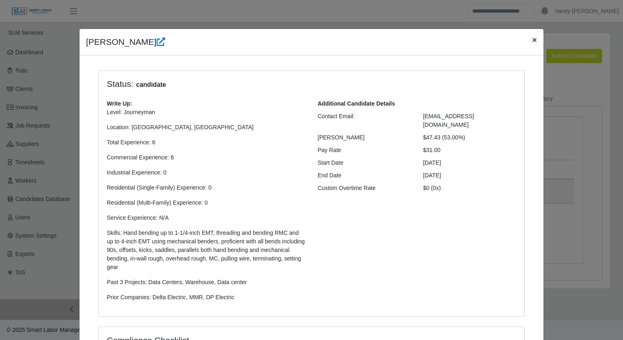
click at [532, 38] on span "×" at bounding box center [534, 39] width 5 height 9
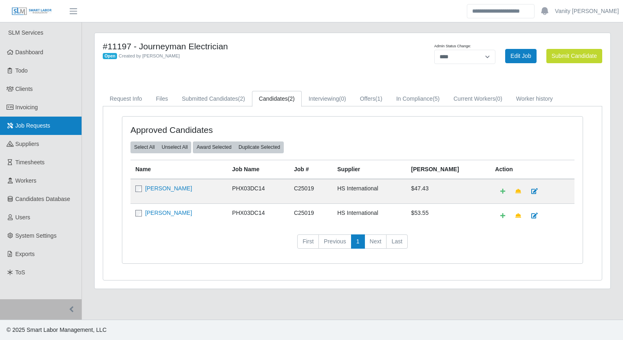
click at [43, 126] on span "Job Requests" at bounding box center [32, 125] width 35 height 7
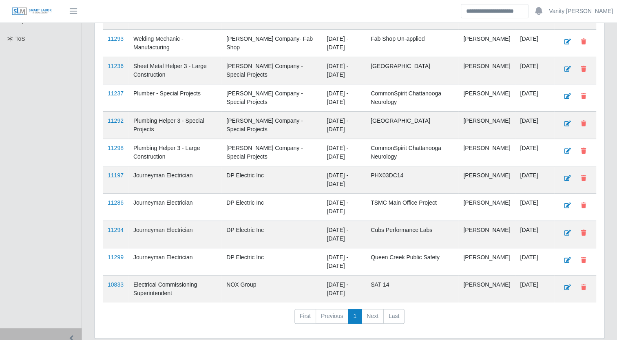
scroll to position [260, 0]
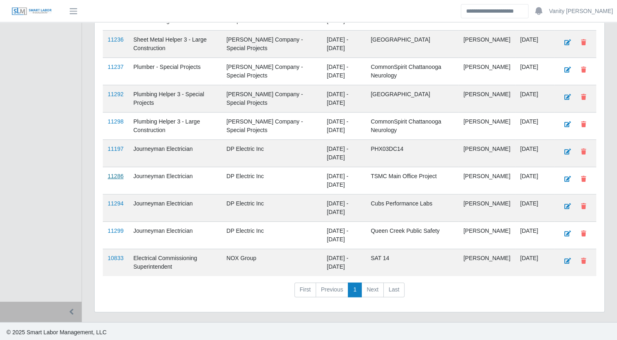
click at [115, 173] on link "11286" at bounding box center [116, 176] width 16 height 7
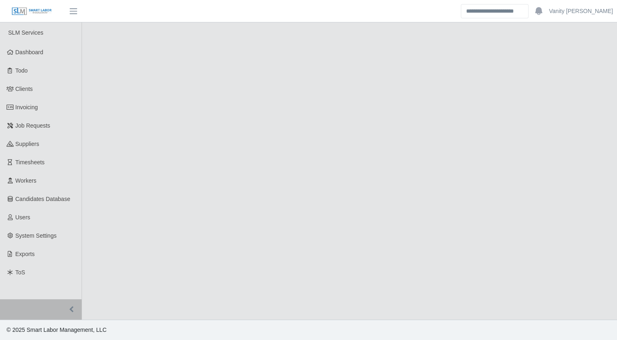
select select "****"
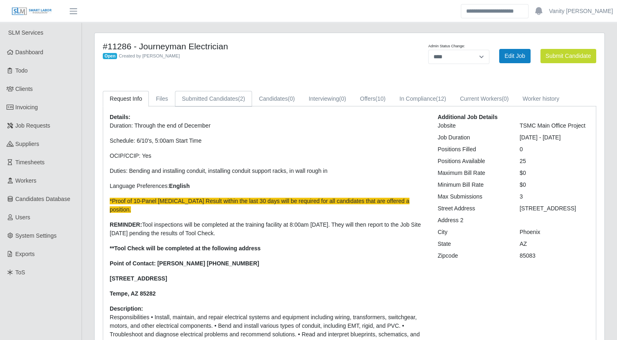
click at [236, 97] on link "Submitted Candidates (2)" at bounding box center [213, 99] width 77 height 16
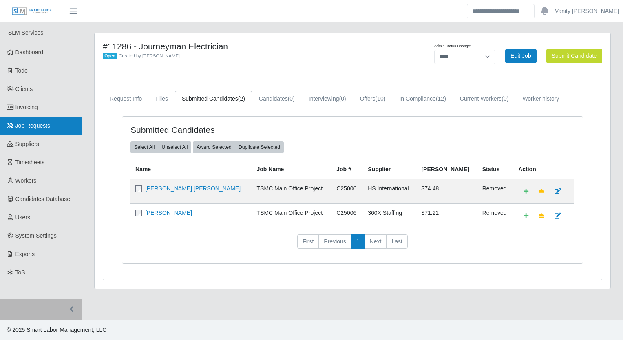
click at [23, 123] on span "Job Requests" at bounding box center [32, 125] width 35 height 7
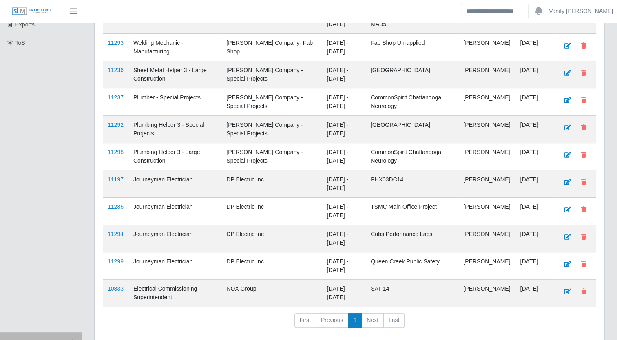
scroll to position [260, 0]
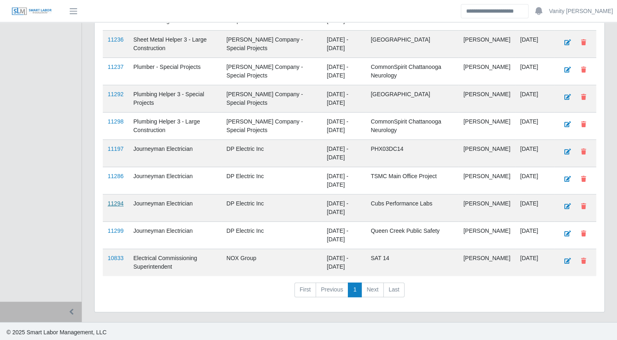
click at [113, 204] on link "11294" at bounding box center [116, 203] width 16 height 7
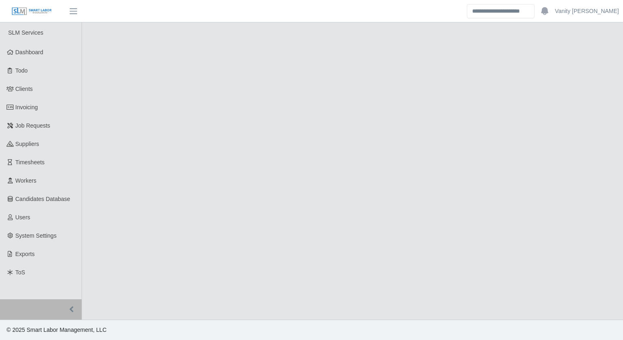
select select "****"
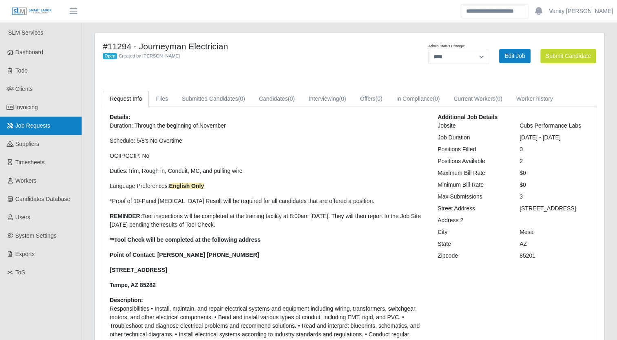
click at [44, 117] on link "Job Requests" at bounding box center [41, 126] width 82 height 18
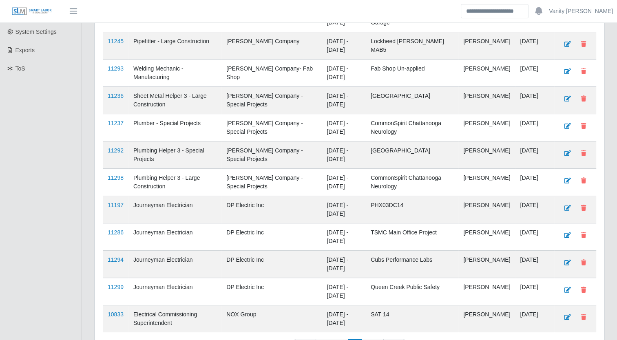
scroll to position [260, 0]
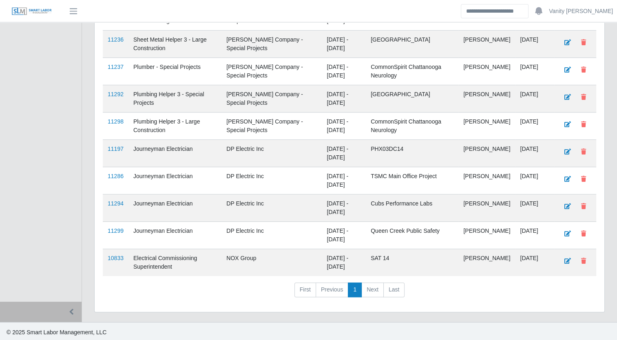
click at [64, 140] on ul "SLM Services Dashboard Todo Clients Invoicing Job Requests Suppliers Timesheets…" at bounding box center [41, 31] width 82 height 539
click at [119, 148] on link "11197" at bounding box center [116, 149] width 16 height 7
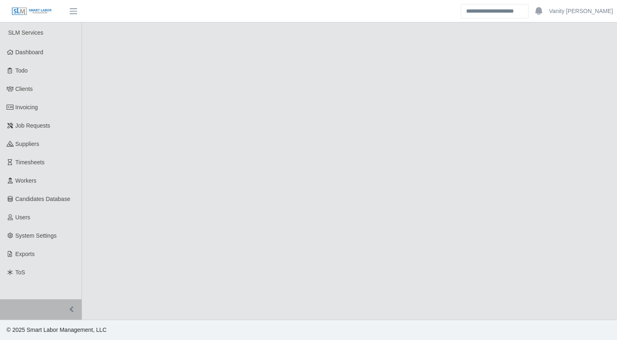
select select "****"
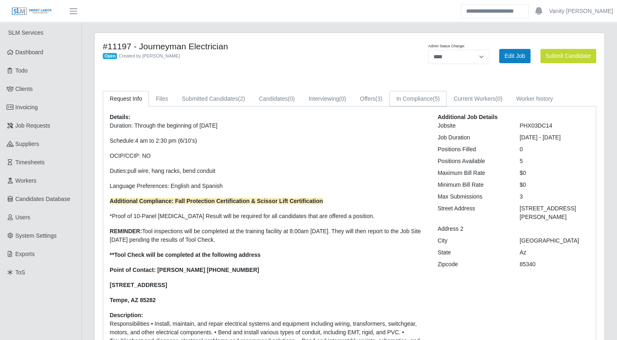
click at [426, 95] on link "In Compliance (5)" at bounding box center [417, 99] width 57 height 16
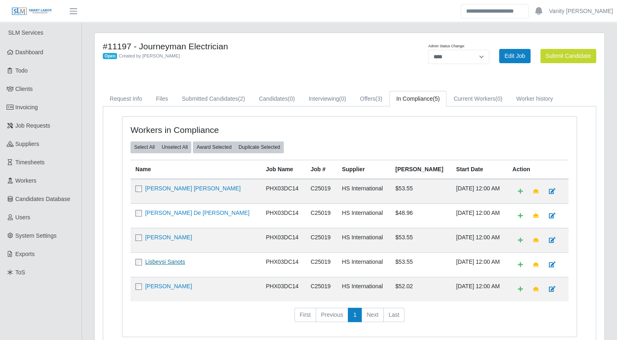
click at [165, 260] on link "Lisbeysi Sanots" at bounding box center [165, 261] width 40 height 7
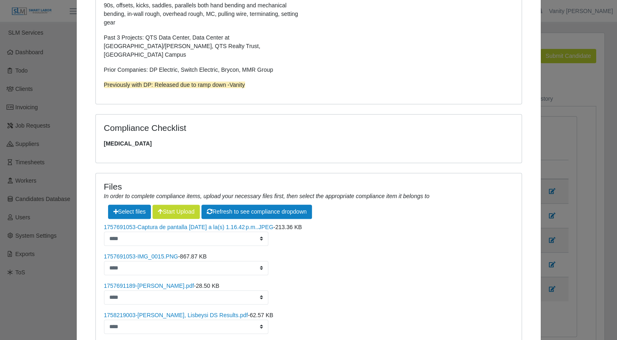
scroll to position [302, 0]
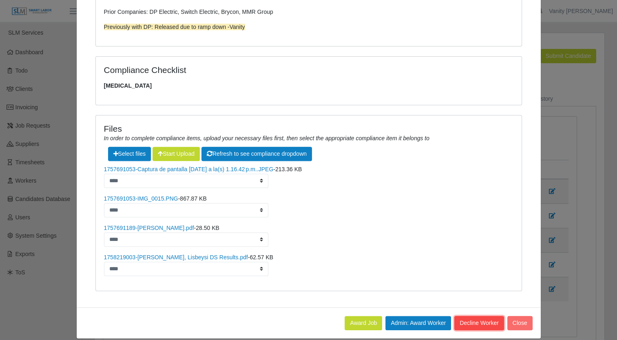
click at [468, 316] on button "Decline Worker" at bounding box center [478, 323] width 49 height 14
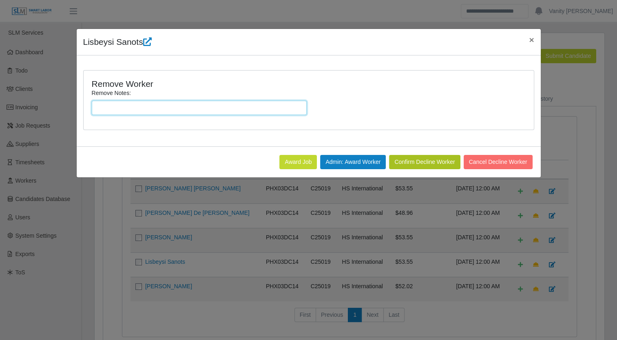
click at [252, 106] on input "Remove Notes:" at bounding box center [199, 108] width 215 height 14
type input "**********"
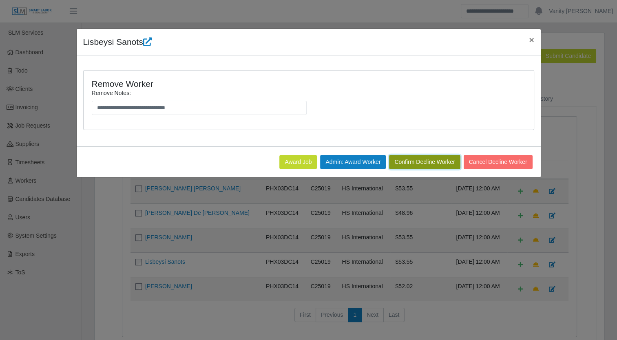
click at [423, 165] on button "Confirm Decline Worker" at bounding box center [424, 162] width 71 height 14
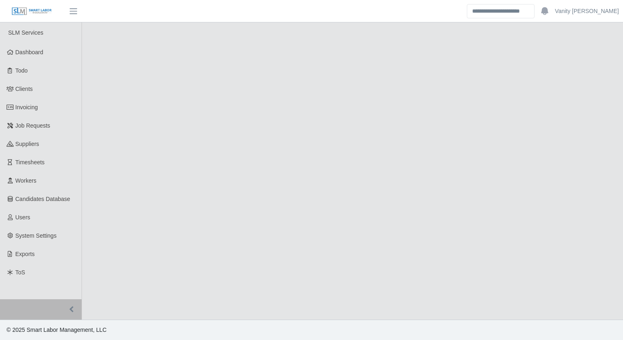
select select "****"
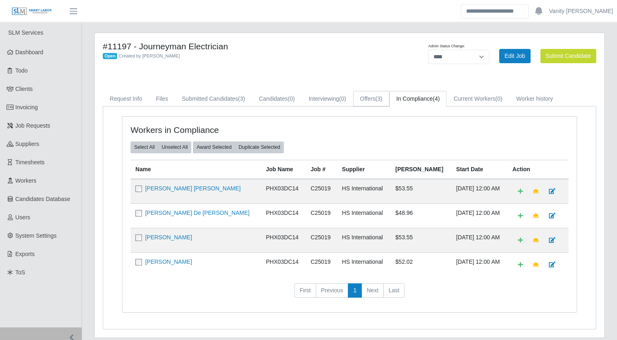
click at [371, 99] on link "Offers (3)" at bounding box center [371, 99] width 36 height 16
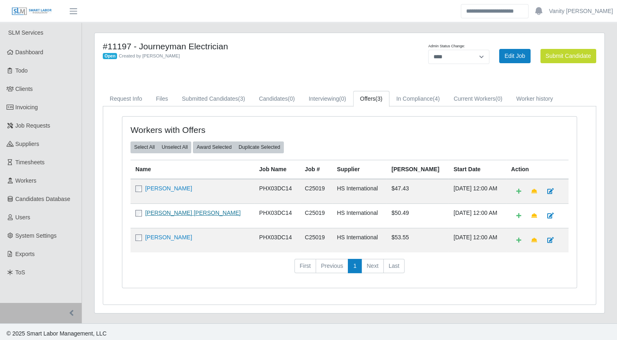
click at [156, 211] on link "[PERSON_NAME] [PERSON_NAME]" at bounding box center [192, 213] width 95 height 7
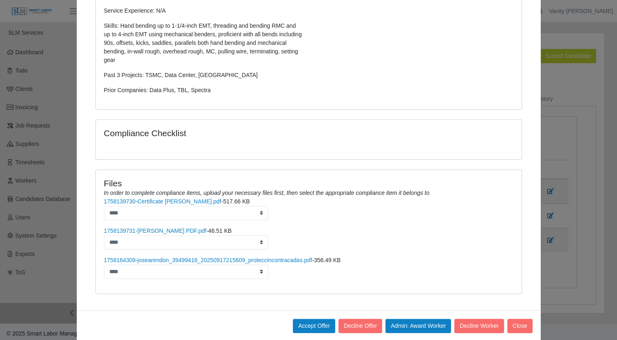
scroll to position [218, 0]
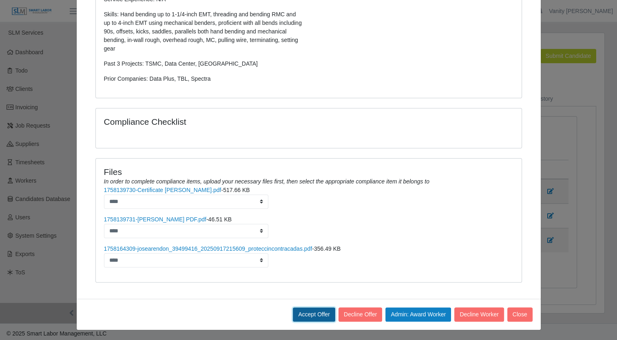
click at [302, 312] on button "Accept Offer" at bounding box center [314, 314] width 42 height 14
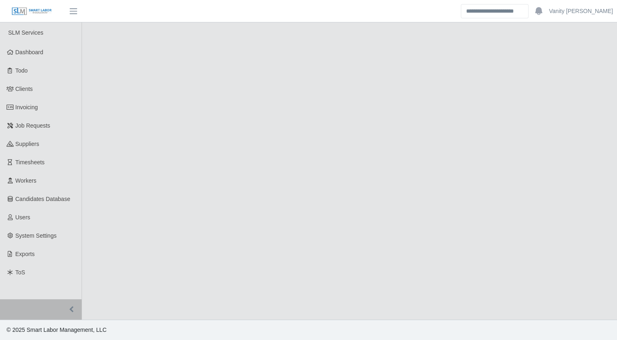
select select "****"
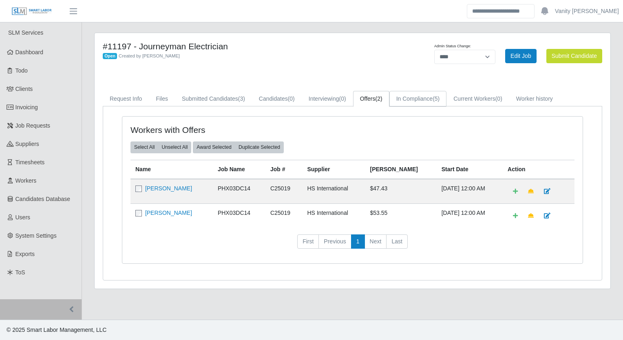
click at [406, 100] on link "In Compliance (5)" at bounding box center [417, 99] width 57 height 16
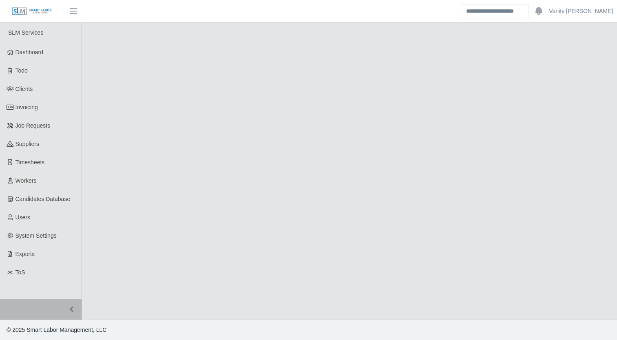
select select "****"
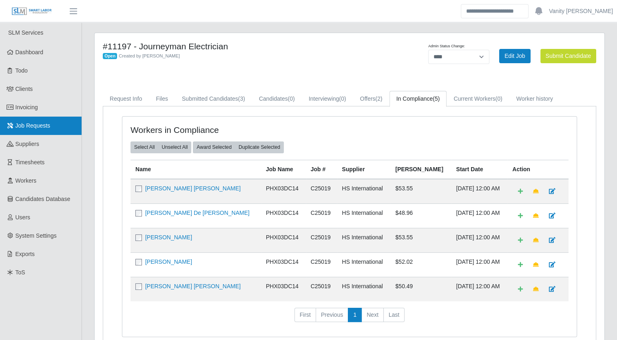
click at [48, 127] on span "Job Requests" at bounding box center [32, 125] width 35 height 7
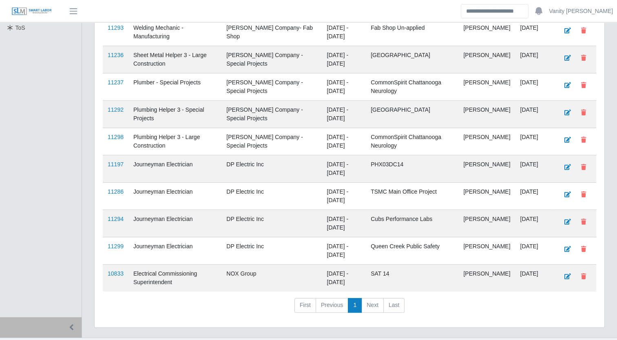
scroll to position [260, 0]
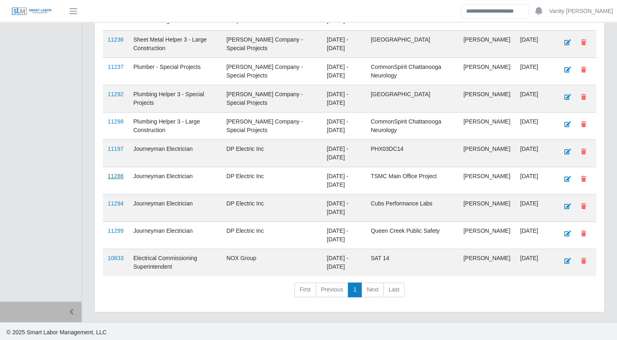
click at [115, 175] on link "11286" at bounding box center [116, 176] width 16 height 7
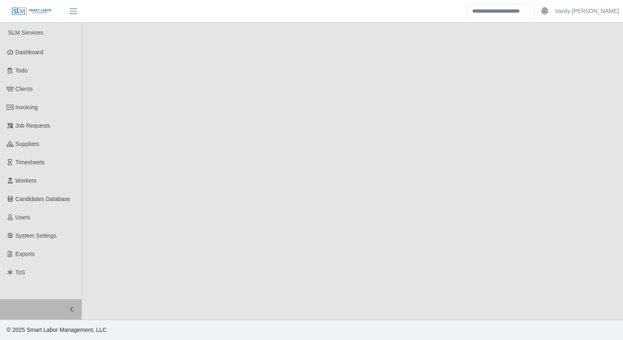
select select "****"
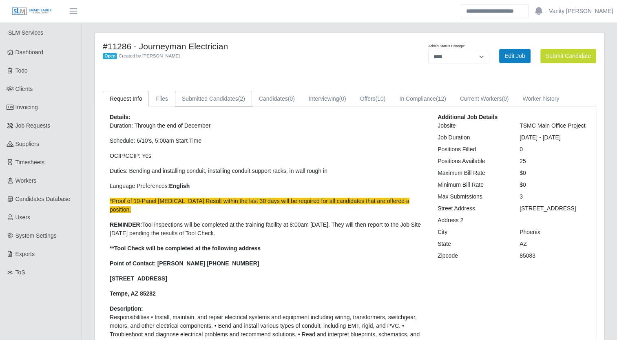
click at [233, 101] on link "Submitted Candidates (2)" at bounding box center [213, 99] width 77 height 16
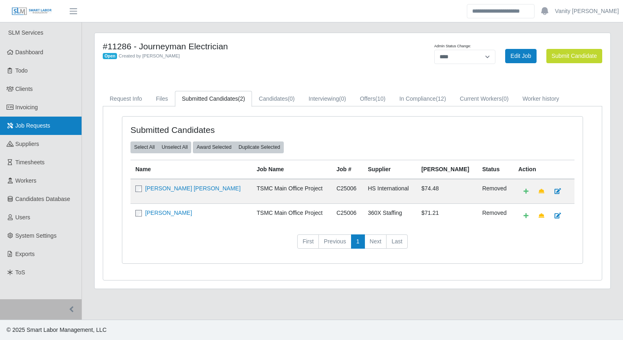
click at [49, 122] on link "Job Requests" at bounding box center [41, 126] width 82 height 18
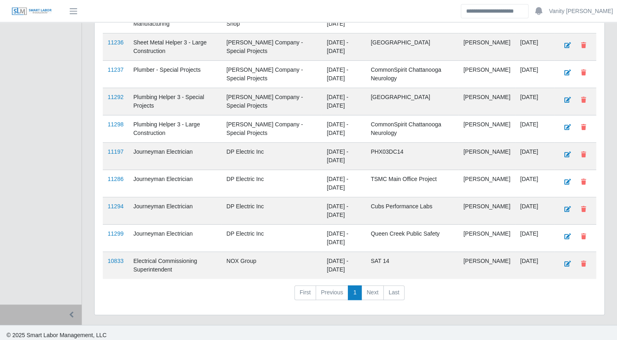
scroll to position [260, 0]
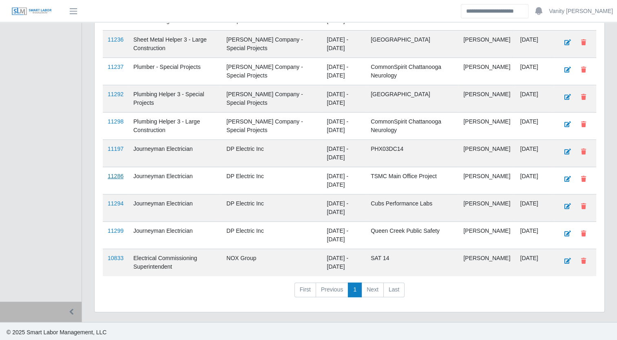
click at [115, 175] on link "11286" at bounding box center [116, 176] width 16 height 7
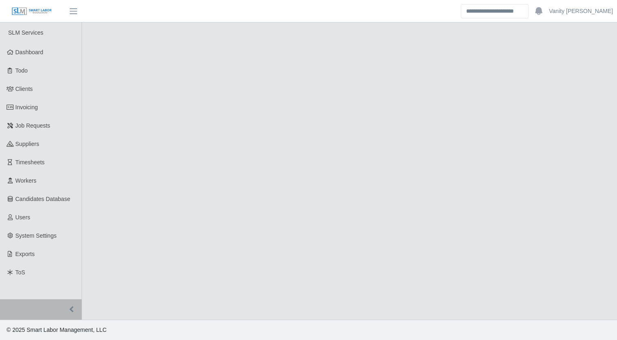
select select "****"
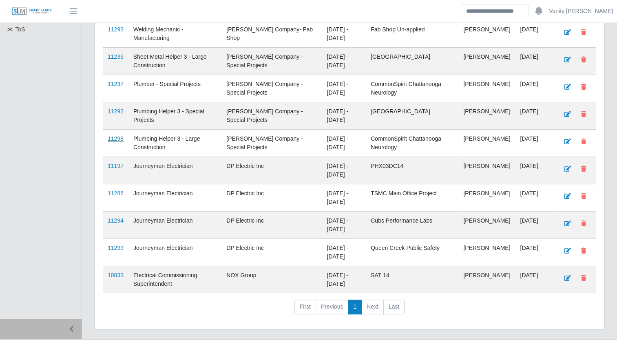
scroll to position [245, 0]
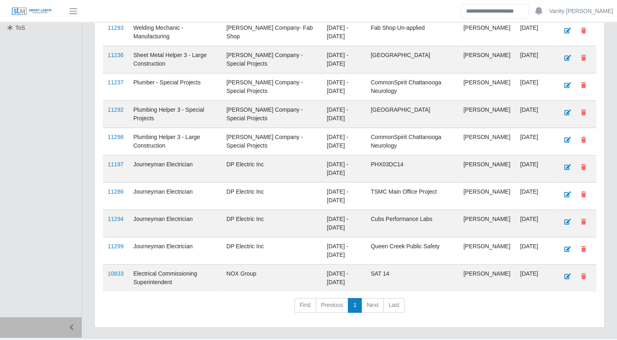
click at [114, 183] on td "11286" at bounding box center [116, 196] width 26 height 27
click at [114, 190] on link "11286" at bounding box center [116, 191] width 16 height 7
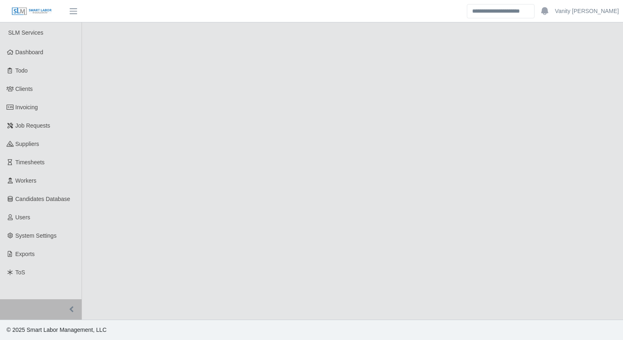
select select "****"
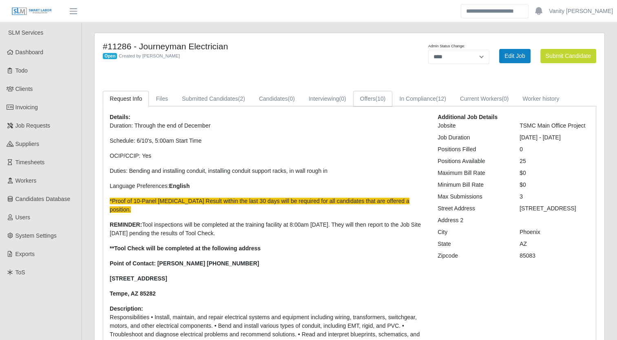
click at [362, 100] on link "Offers (10)" at bounding box center [373, 99] width 40 height 16
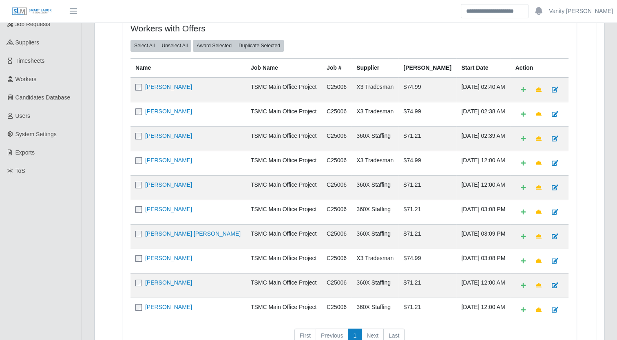
scroll to position [122, 0]
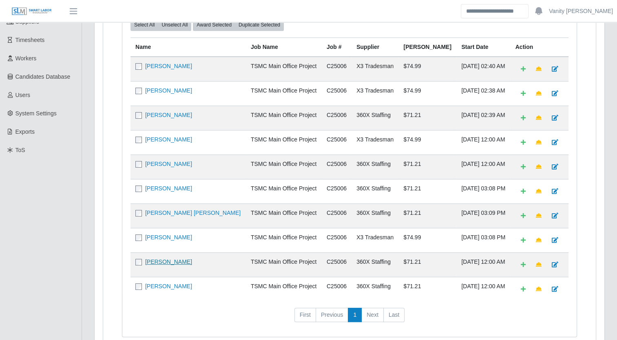
click at [148, 259] on link "[PERSON_NAME]" at bounding box center [168, 261] width 47 height 7
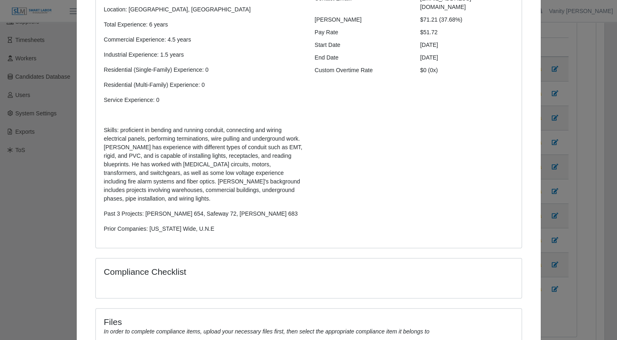
scroll to position [0, 0]
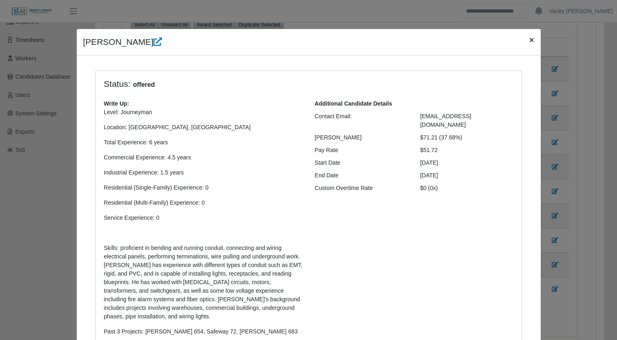
click at [529, 41] on span "×" at bounding box center [531, 39] width 5 height 9
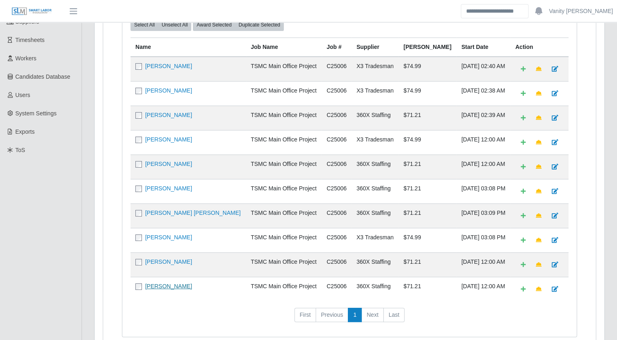
click at [174, 284] on link "[PERSON_NAME]" at bounding box center [168, 286] width 47 height 7
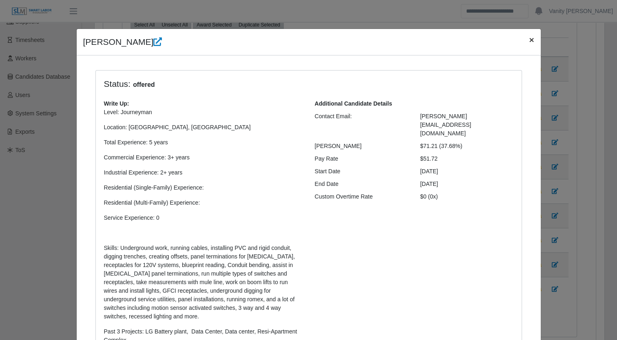
click at [529, 40] on span "×" at bounding box center [531, 39] width 5 height 9
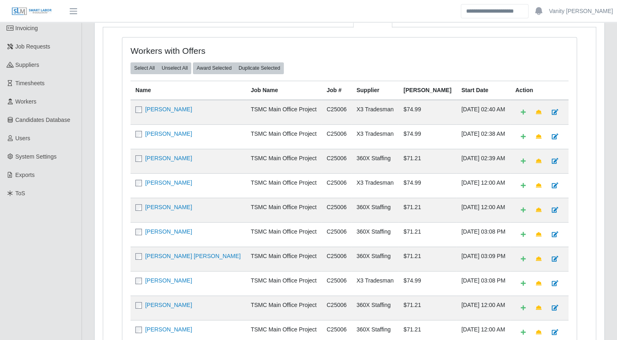
scroll to position [163, 0]
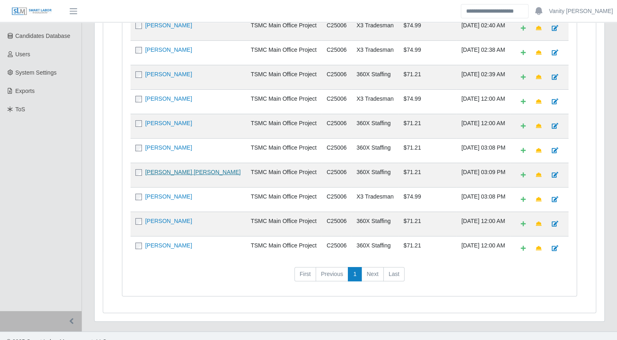
click at [175, 170] on link "Brandon Lagos Henao" at bounding box center [192, 172] width 95 height 7
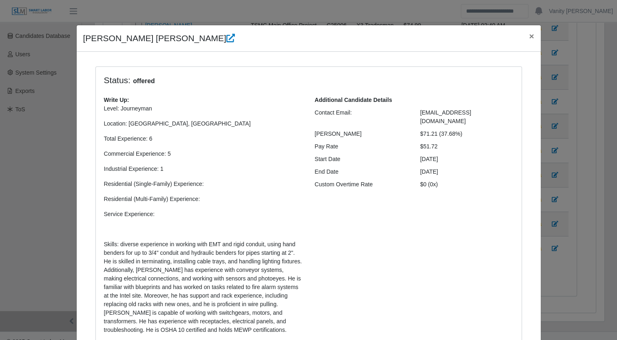
scroll to position [0, 0]
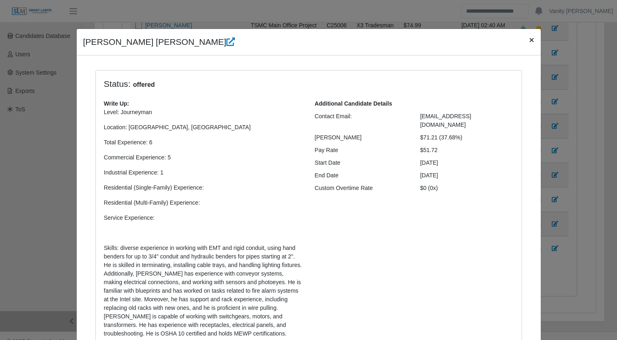
click at [529, 40] on span "×" at bounding box center [531, 39] width 5 height 9
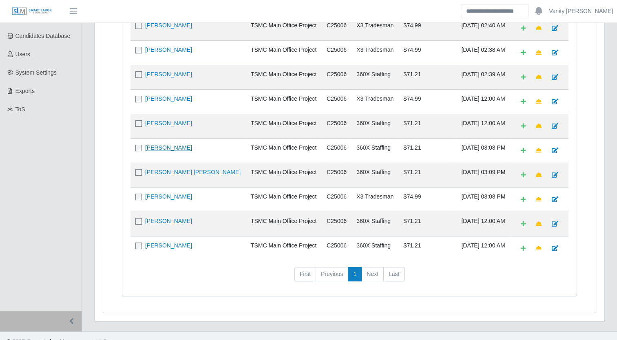
click at [157, 145] on link "Todd Logan" at bounding box center [168, 147] width 47 height 7
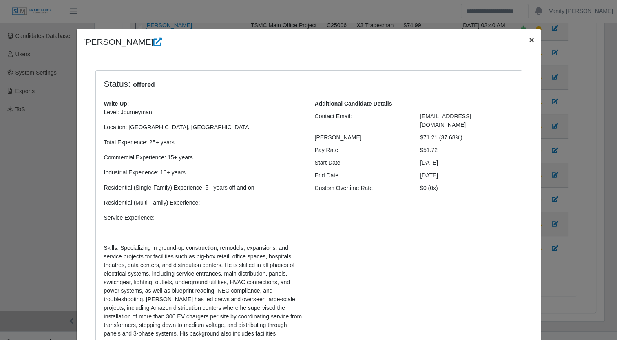
click at [529, 41] on span "×" at bounding box center [531, 39] width 5 height 9
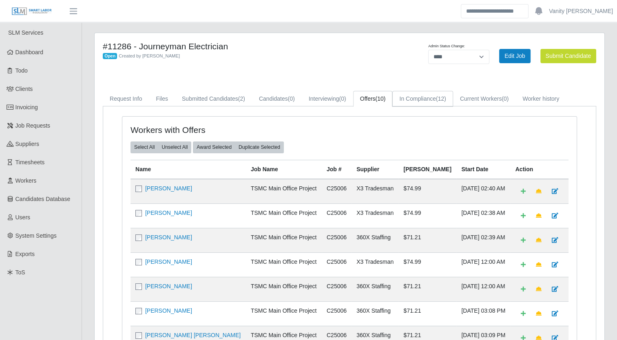
click at [421, 91] on link "In Compliance (12)" at bounding box center [422, 99] width 60 height 16
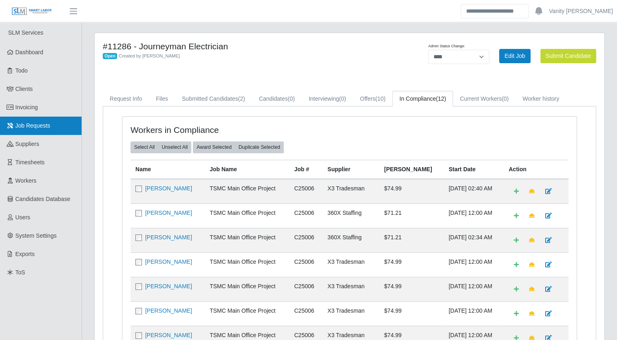
click at [26, 130] on link "Job Requests" at bounding box center [41, 126] width 82 height 18
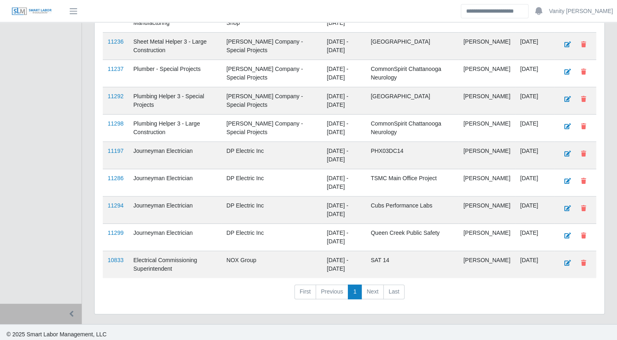
scroll to position [260, 0]
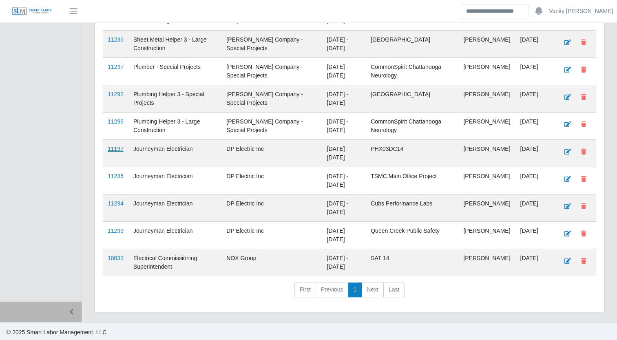
click at [117, 148] on link "11197" at bounding box center [116, 149] width 16 height 7
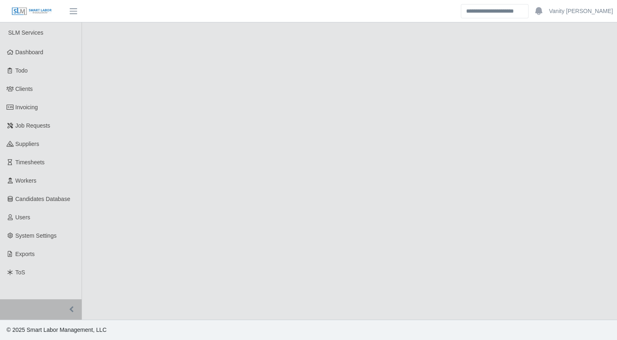
select select "****"
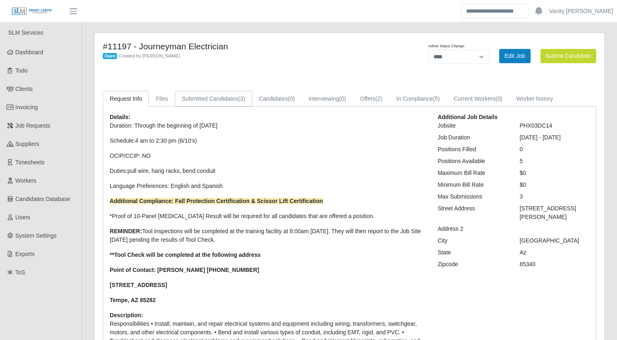
click at [225, 101] on link "Submitted Candidates (3)" at bounding box center [213, 99] width 77 height 16
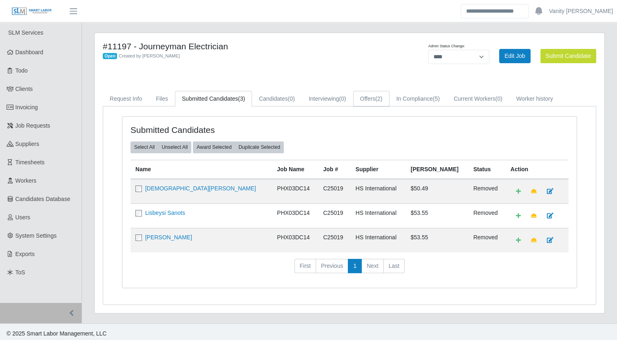
click at [375, 102] on link "Offers (2)" at bounding box center [371, 99] width 36 height 16
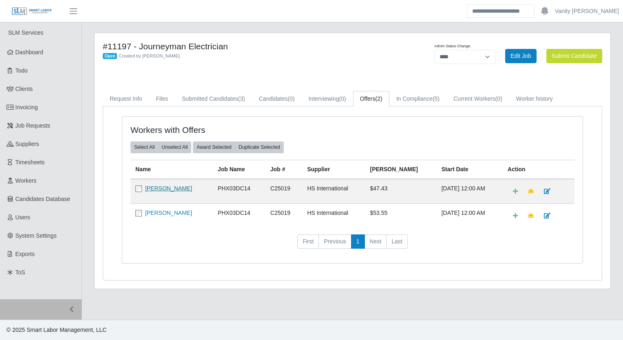
click at [176, 189] on link "[PERSON_NAME]" at bounding box center [168, 188] width 47 height 7
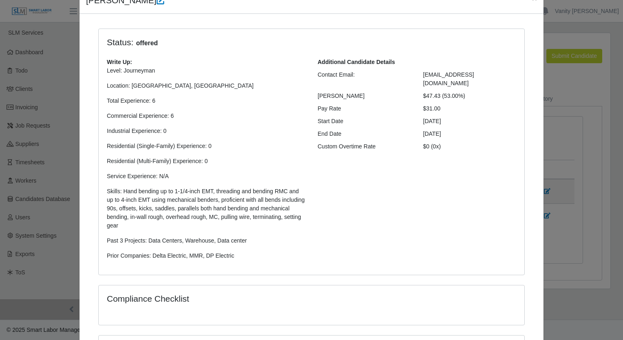
scroll to position [189, 0]
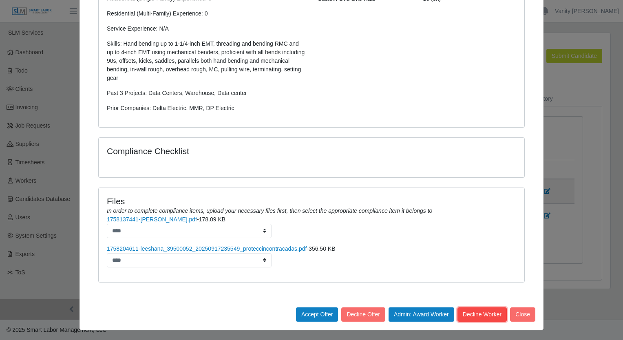
click at [460, 310] on button "Decline Worker" at bounding box center [481, 314] width 49 height 14
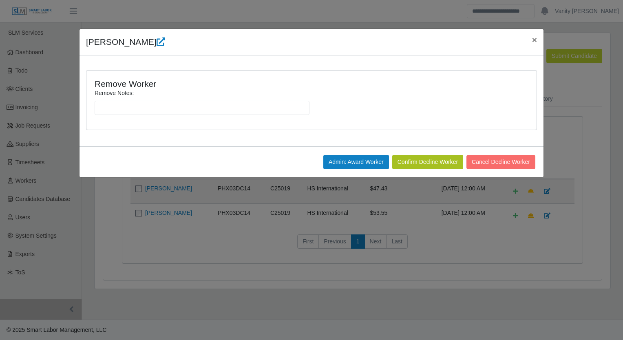
scroll to position [0, 0]
click at [191, 99] on div "Remove Notes:" at bounding box center [202, 102] width 219 height 26
click at [199, 105] on input "Remove Notes:" at bounding box center [202, 108] width 215 height 14
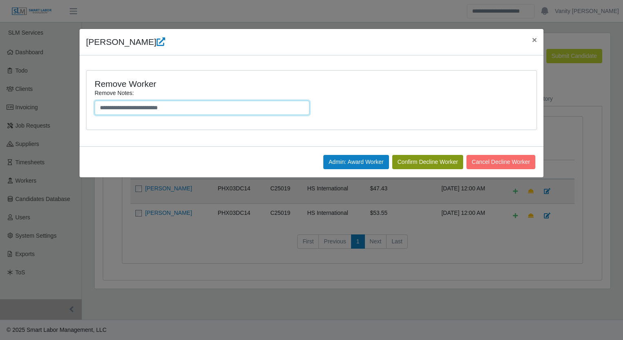
type input "**********"
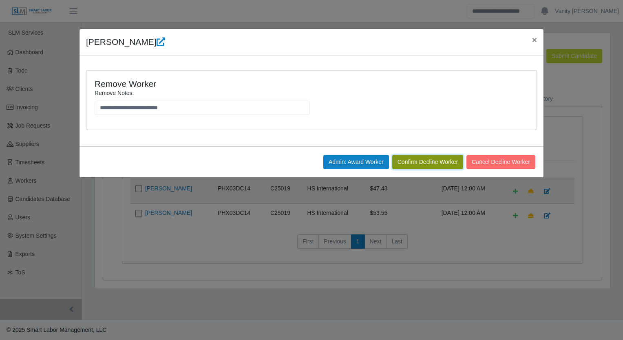
click at [422, 164] on button "Confirm Decline Worker" at bounding box center [427, 162] width 71 height 14
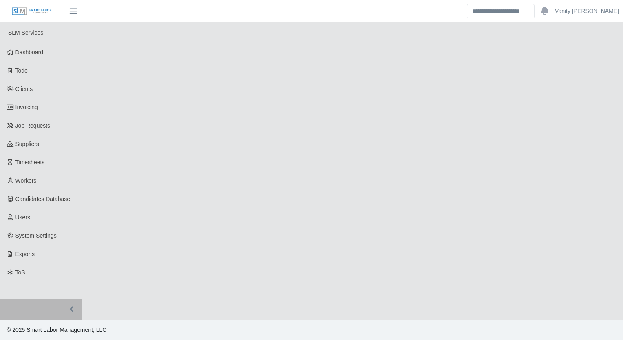
select select "****"
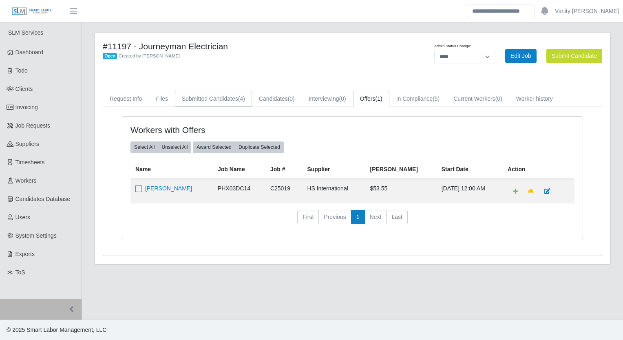
click at [214, 101] on link "Submitted Candidates (4)" at bounding box center [213, 99] width 77 height 16
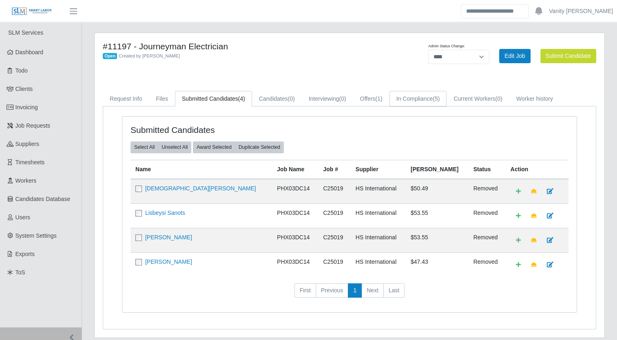
click at [420, 103] on link "In Compliance (5)" at bounding box center [417, 99] width 57 height 16
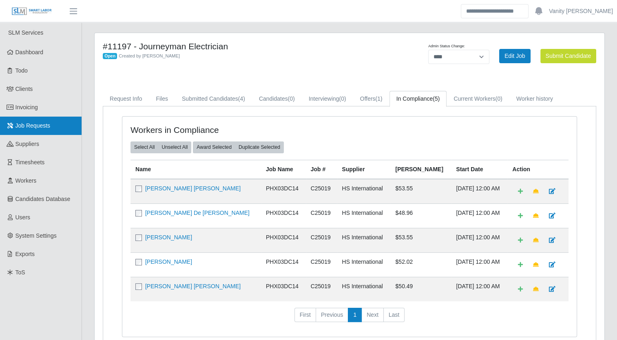
click at [41, 129] on span "Job Requests" at bounding box center [32, 125] width 35 height 7
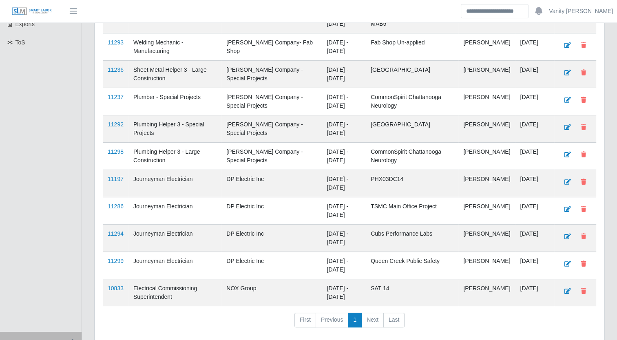
scroll to position [245, 0]
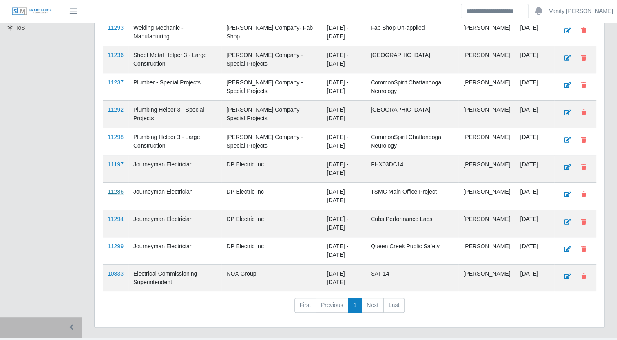
click at [116, 190] on link "11286" at bounding box center [116, 191] width 16 height 7
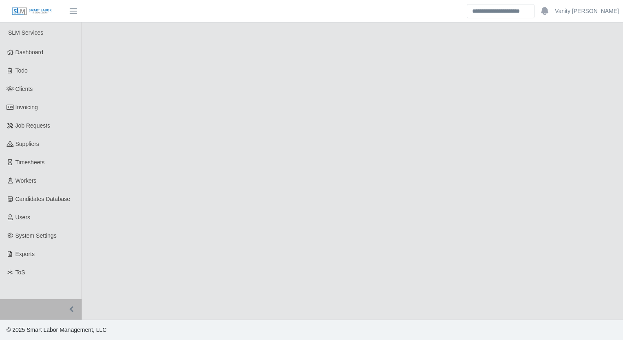
select select "****"
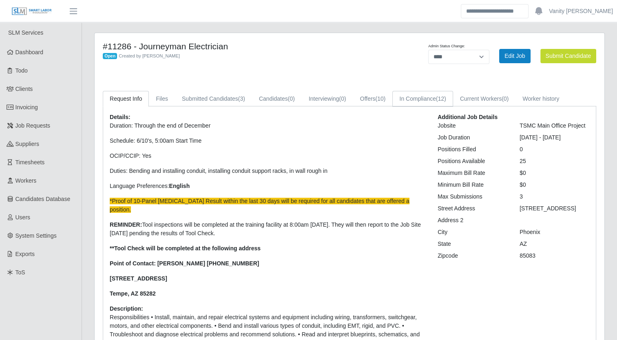
click at [417, 101] on link "In Compliance (12)" at bounding box center [422, 99] width 60 height 16
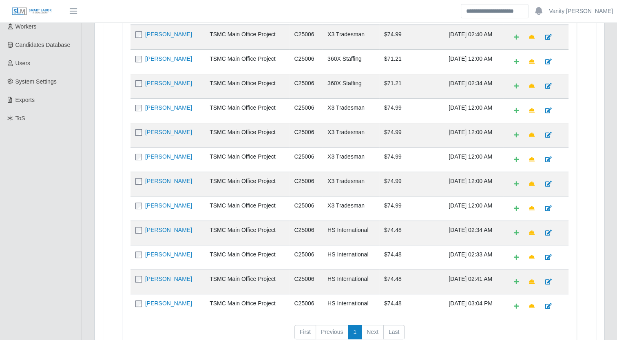
scroll to position [163, 0]
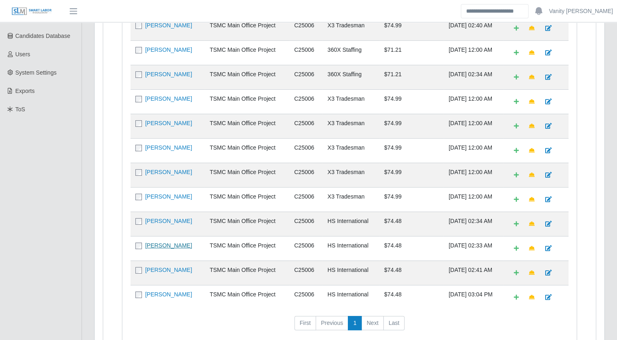
click at [168, 243] on link "John Manh" at bounding box center [168, 245] width 47 height 7
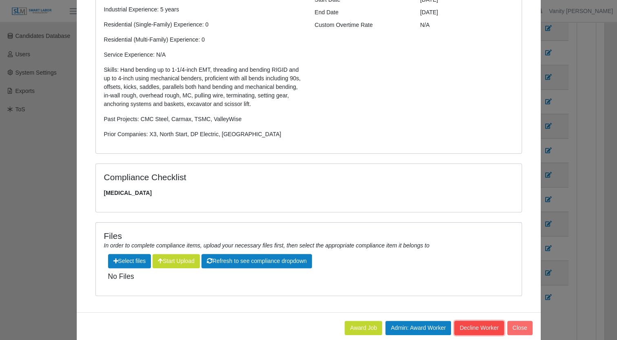
click at [460, 326] on button "Decline Worker" at bounding box center [478, 328] width 49 height 14
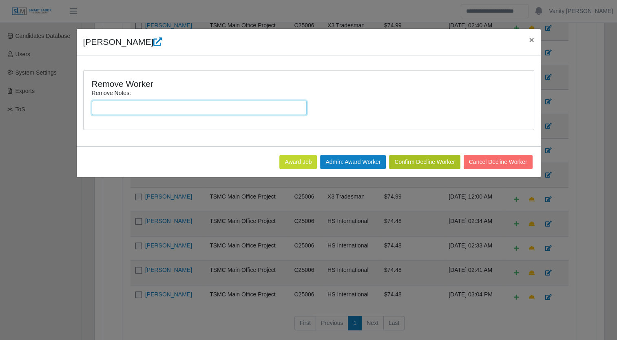
click at [216, 108] on input "Remove Notes:" at bounding box center [199, 108] width 215 height 14
type input "**********"
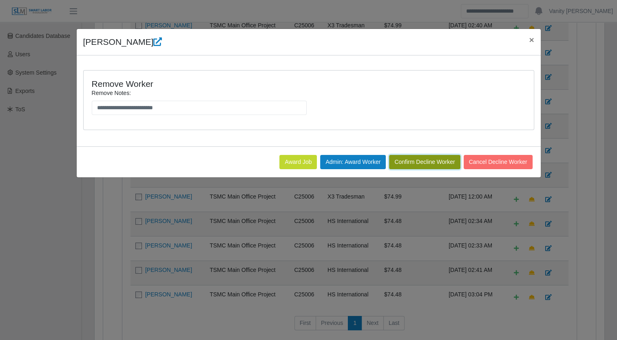
click at [424, 162] on button "Confirm Decline Worker" at bounding box center [424, 162] width 71 height 14
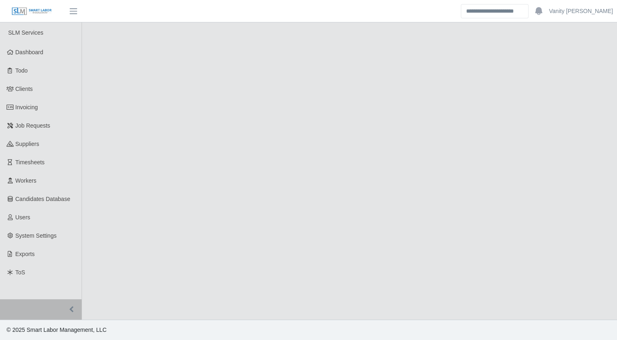
select select "****"
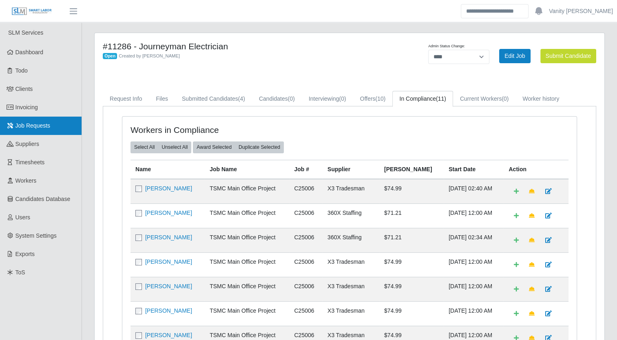
click at [54, 129] on link "Job Requests" at bounding box center [41, 126] width 82 height 18
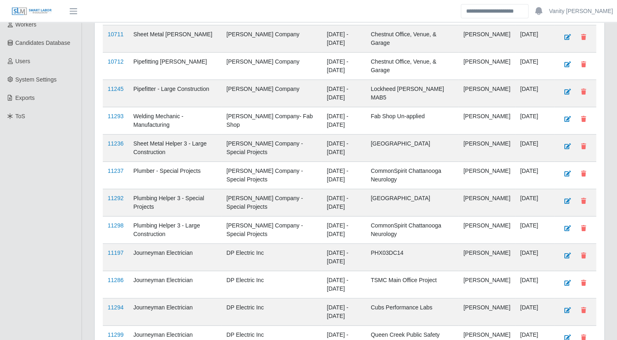
scroll to position [245, 0]
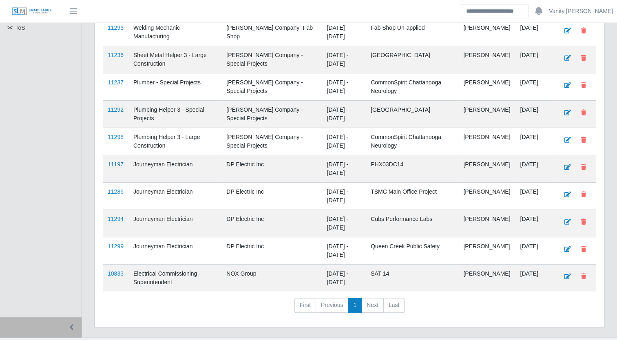
click at [119, 163] on link "11197" at bounding box center [116, 164] width 16 height 7
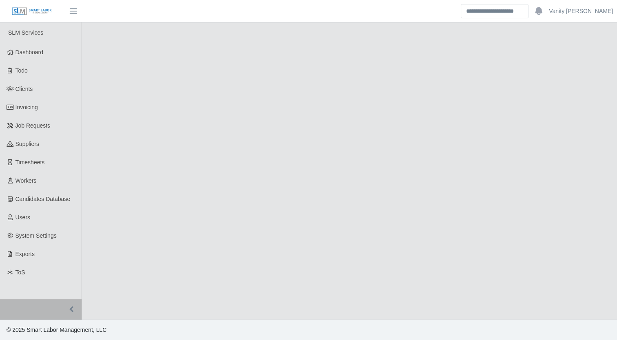
select select "****"
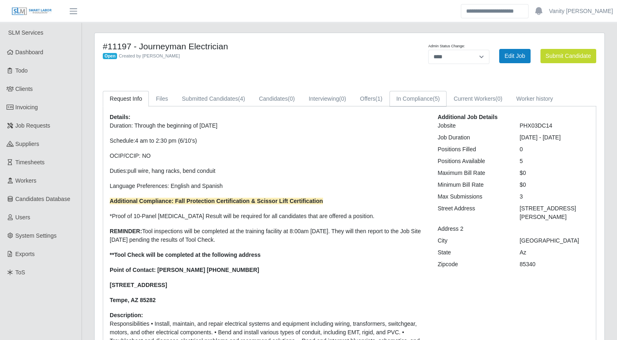
click at [414, 95] on link "In Compliance (5)" at bounding box center [417, 99] width 57 height 16
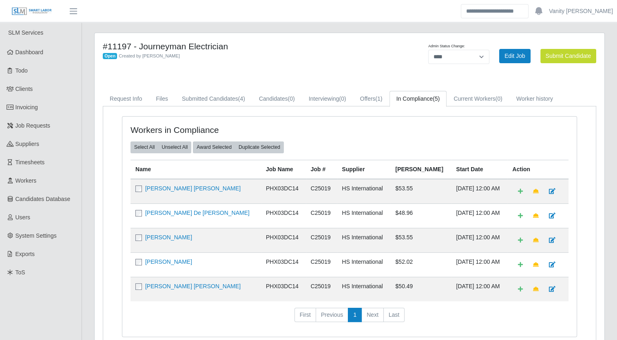
click at [327, 36] on div "#11197 - Journeyman Electrician Open Created by Jerrin Jaramillo Admin Status C…" at bounding box center [350, 197] width 510 height 329
click at [9, 128] on icon at bounding box center [10, 126] width 7 height 6
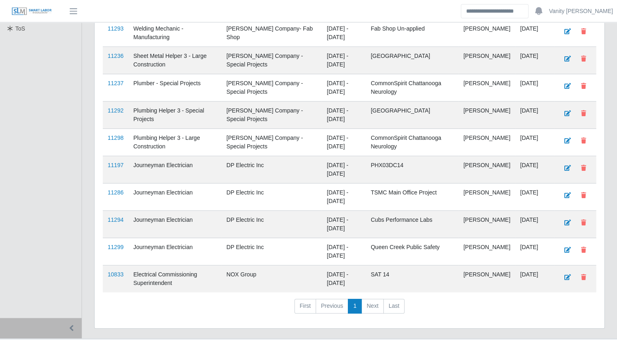
scroll to position [260, 0]
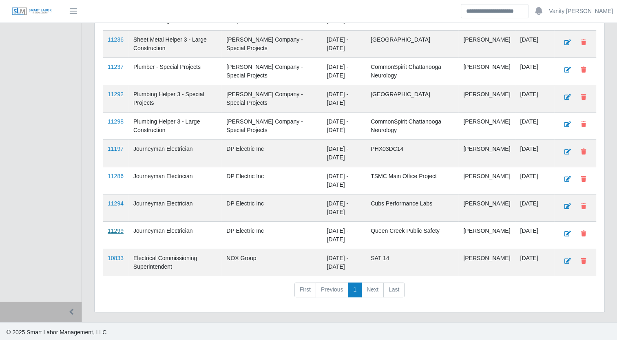
click at [112, 230] on link "11299" at bounding box center [116, 230] width 16 height 7
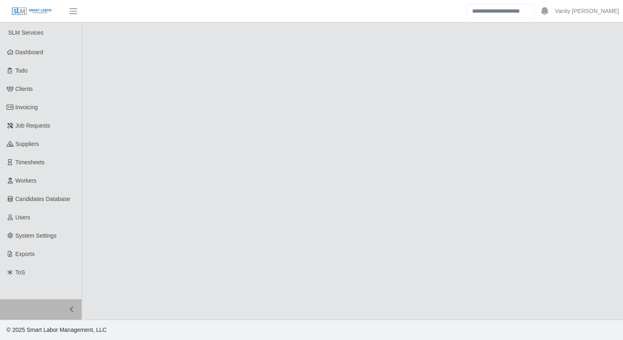
select select "****"
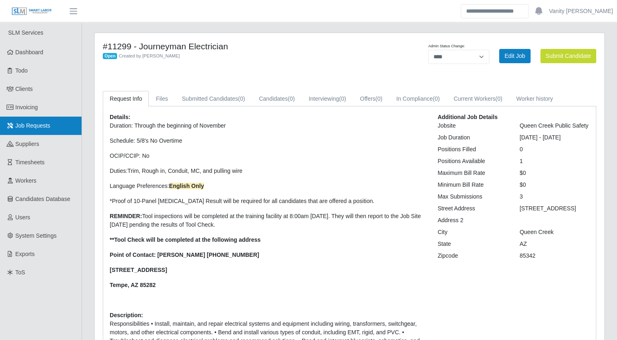
click at [34, 126] on span "Job Requests" at bounding box center [32, 125] width 35 height 7
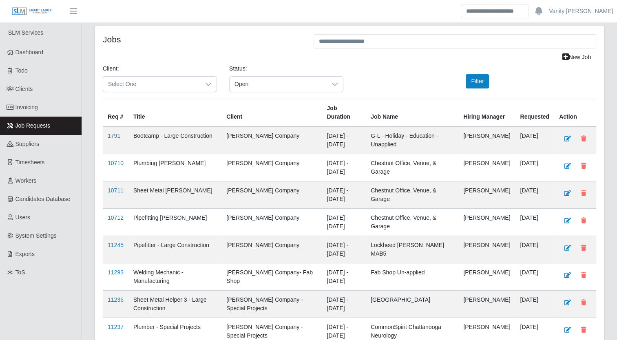
click at [219, 56] on div "New Job" at bounding box center [349, 57] width 505 height 14
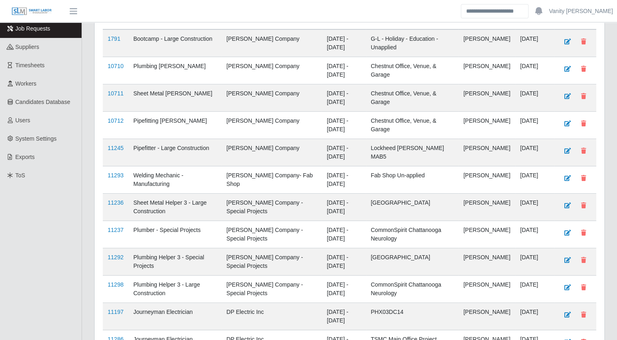
scroll to position [204, 0]
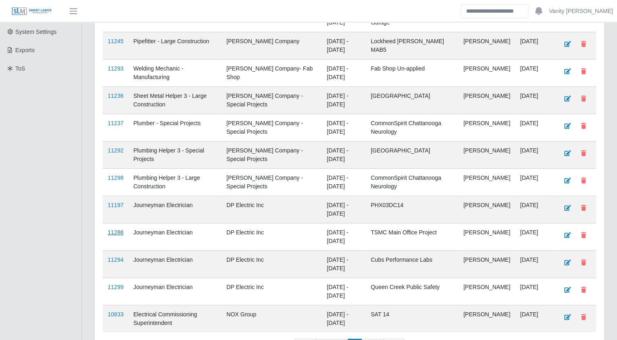
click at [112, 229] on link "11286" at bounding box center [116, 232] width 16 height 7
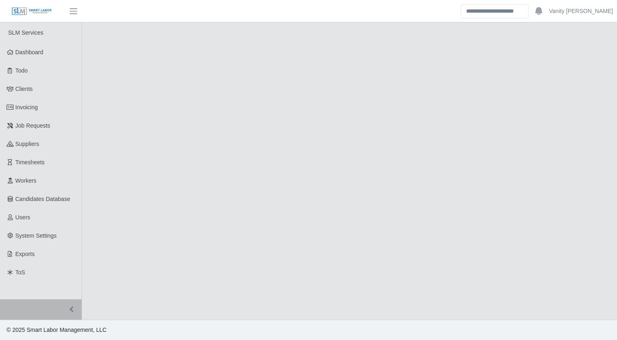
select select "****"
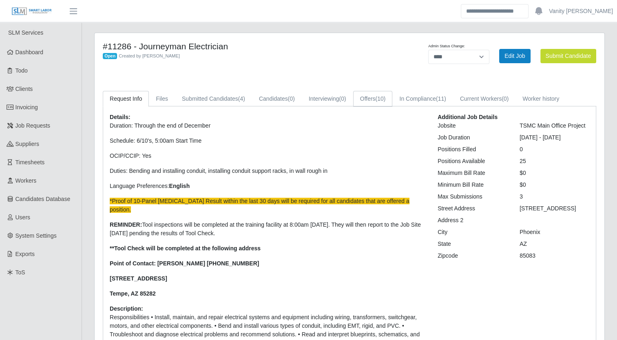
click at [378, 101] on span "(10)" at bounding box center [380, 98] width 10 height 7
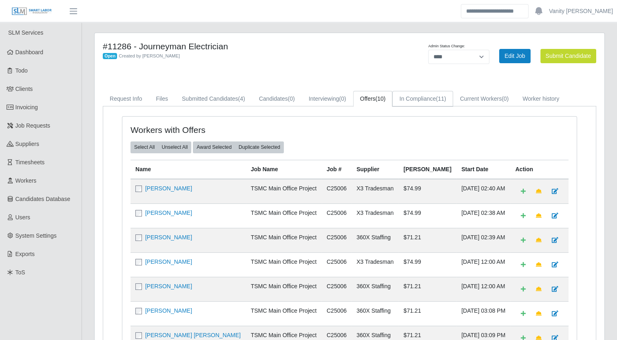
click at [418, 101] on link "In Compliance (11)" at bounding box center [422, 99] width 60 height 16
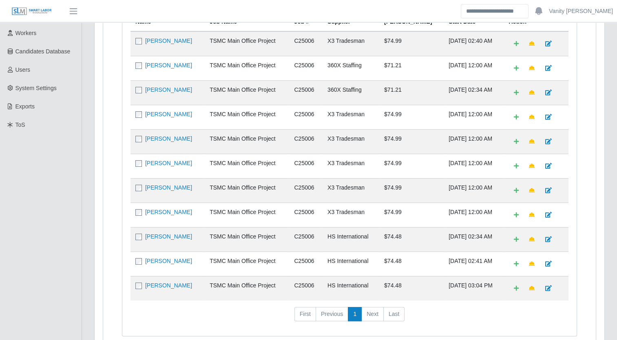
scroll to position [195, 0]
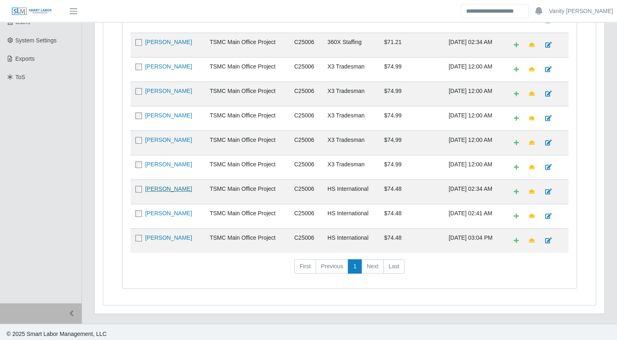
click at [159, 185] on link "[PERSON_NAME]" at bounding box center [168, 188] width 47 height 7
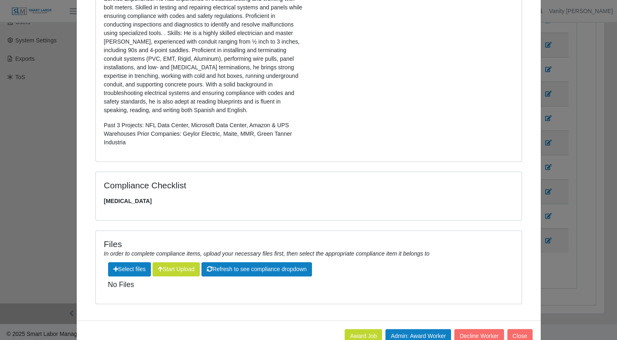
scroll to position [0, 0]
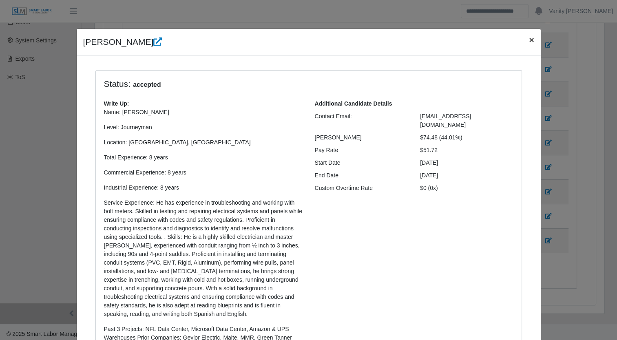
click at [529, 43] on span "×" at bounding box center [531, 39] width 5 height 9
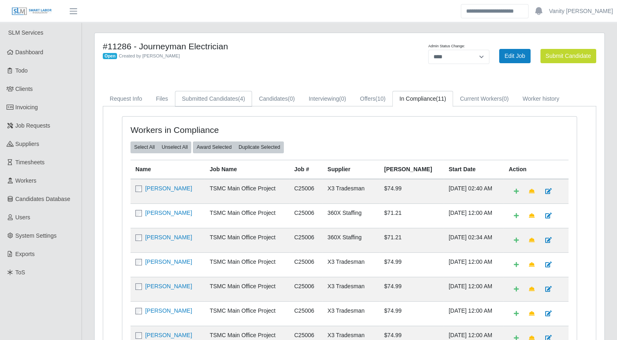
click at [215, 93] on link "Submitted Candidates (4)" at bounding box center [213, 99] width 77 height 16
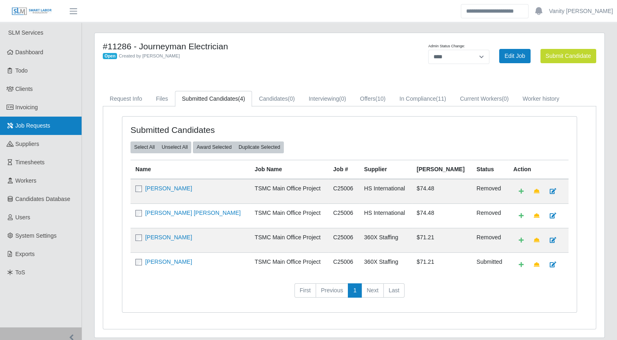
click at [48, 125] on span "Job Requests" at bounding box center [32, 125] width 35 height 7
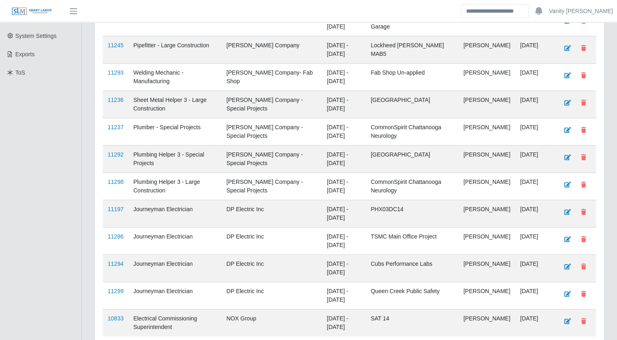
scroll to position [245, 0]
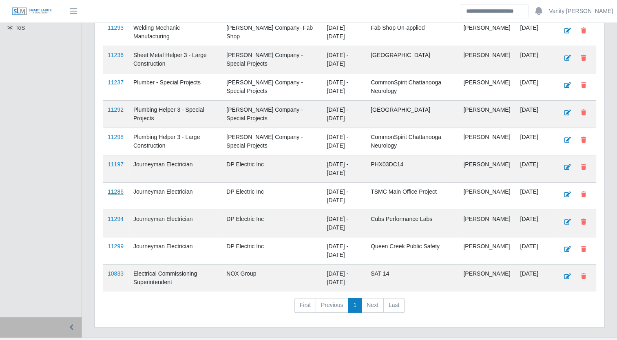
click at [111, 189] on link "11286" at bounding box center [116, 191] width 16 height 7
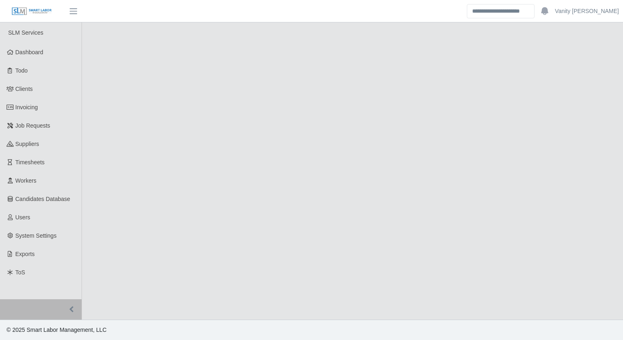
select select "****"
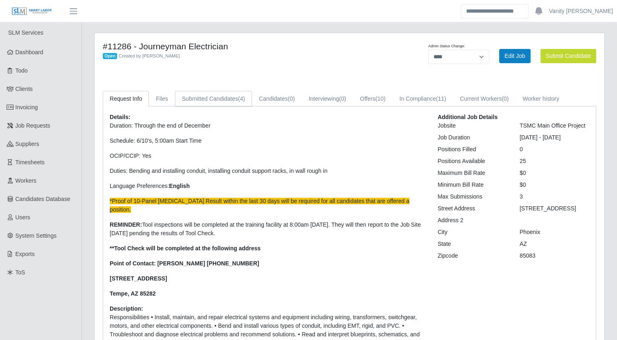
click at [218, 95] on link "Submitted Candidates (4)" at bounding box center [213, 99] width 77 height 16
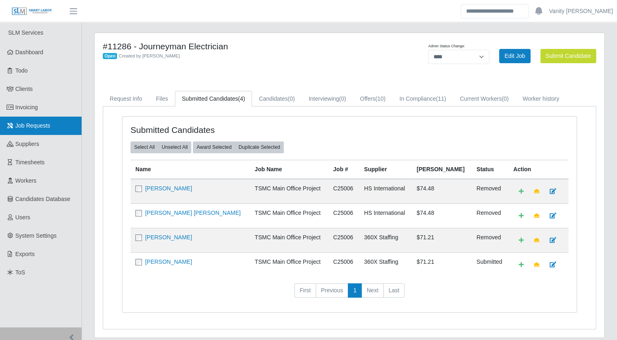
click at [45, 123] on span "Job Requests" at bounding box center [32, 125] width 35 height 7
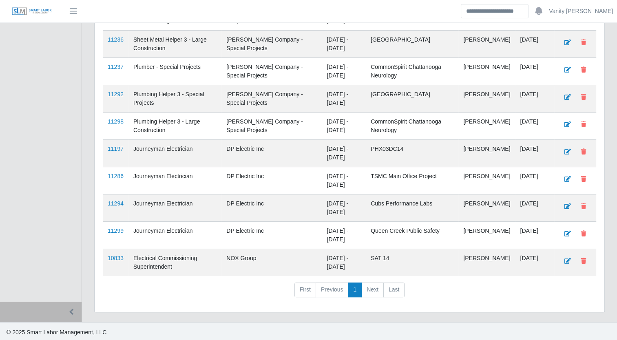
scroll to position [219, 0]
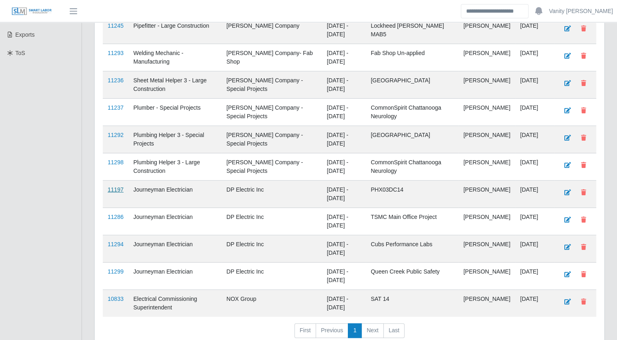
click at [108, 190] on link "11197" at bounding box center [116, 189] width 16 height 7
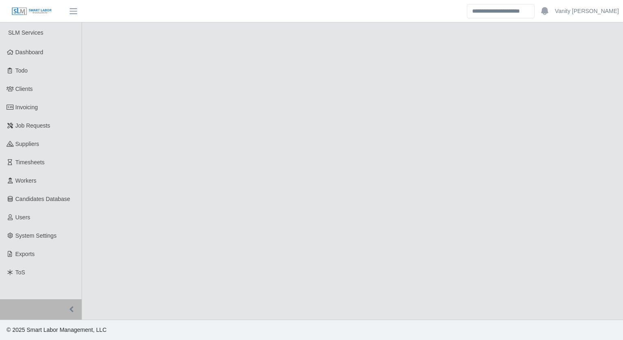
select select "****"
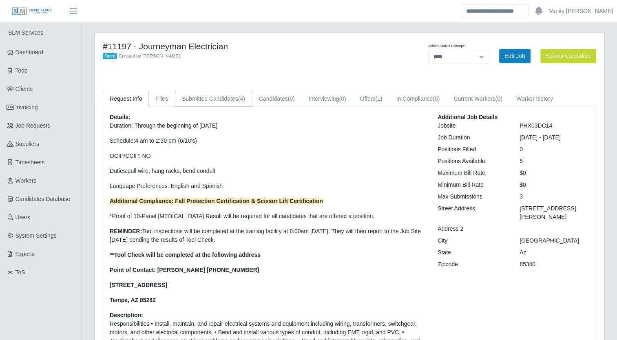
click at [232, 97] on link "Submitted Candidates (4)" at bounding box center [213, 99] width 77 height 16
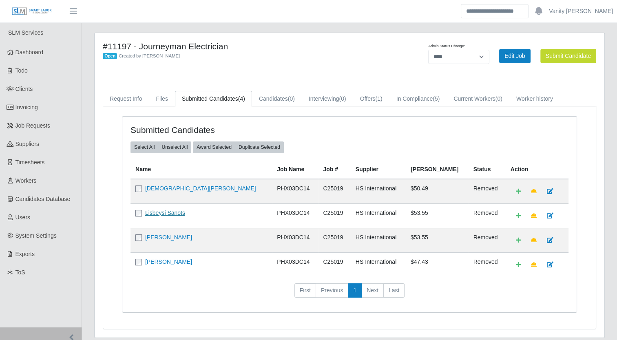
click at [159, 210] on link "Lisbeysi Sanots" at bounding box center [165, 213] width 40 height 7
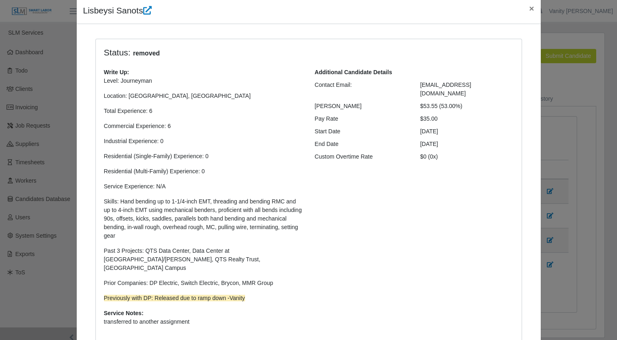
scroll to position [82, 0]
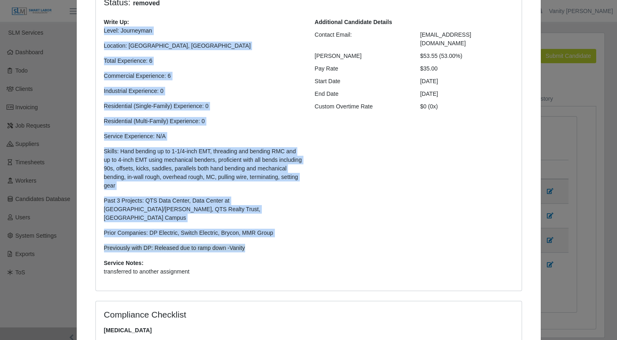
drag, startPoint x: 247, startPoint y: 244, endPoint x: 100, endPoint y: 28, distance: 260.6
click at [100, 28] on div "Write Up: Level: Journeyman Location: Phoenix, AZ Total Experience: 6 Commercia…" at bounding box center [203, 138] width 211 height 241
copy p "Level: Journeyman Location: Phoenix, AZ Total Experience: 6 Commercial Experien…"
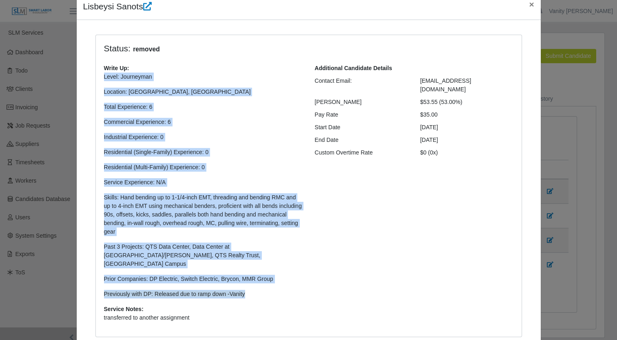
scroll to position [0, 0]
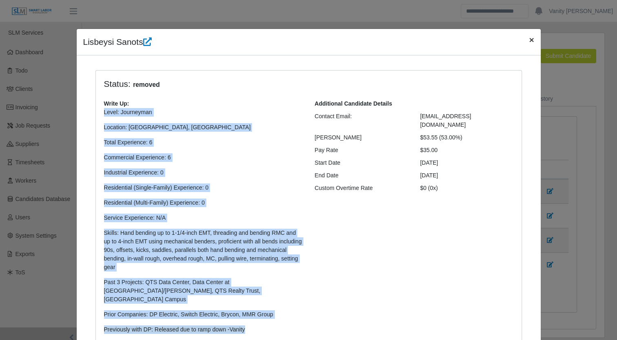
click at [529, 41] on span "×" at bounding box center [531, 39] width 5 height 9
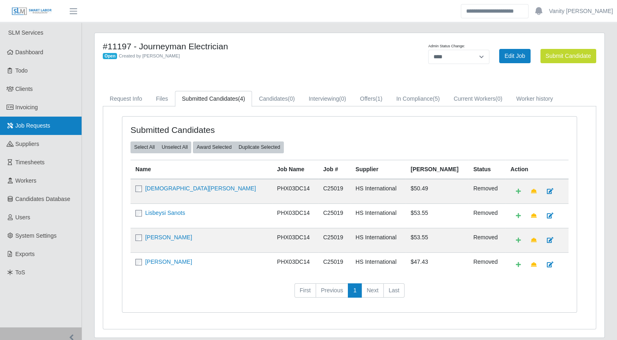
click at [22, 128] on span "Job Requests" at bounding box center [32, 125] width 35 height 7
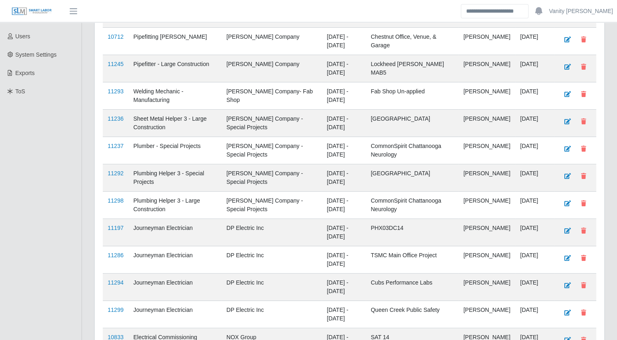
scroll to position [204, 0]
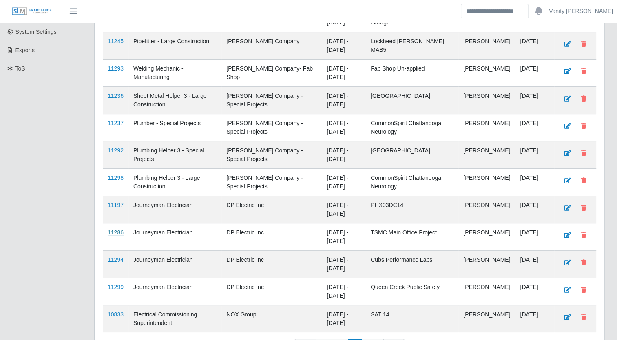
click at [113, 229] on link "11286" at bounding box center [116, 232] width 16 height 7
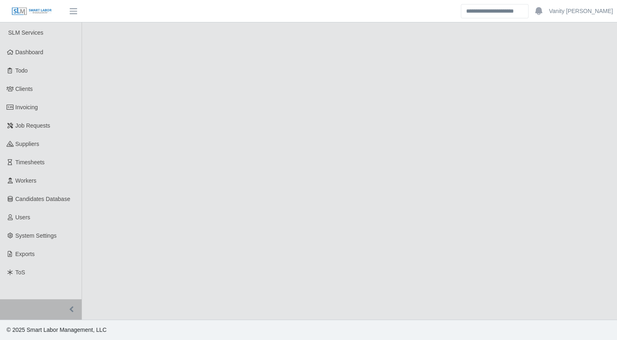
select select "****"
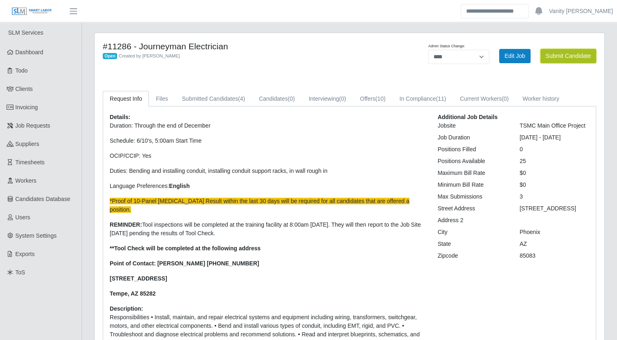
click at [554, 53] on button "Submit Candidate" at bounding box center [568, 56] width 56 height 14
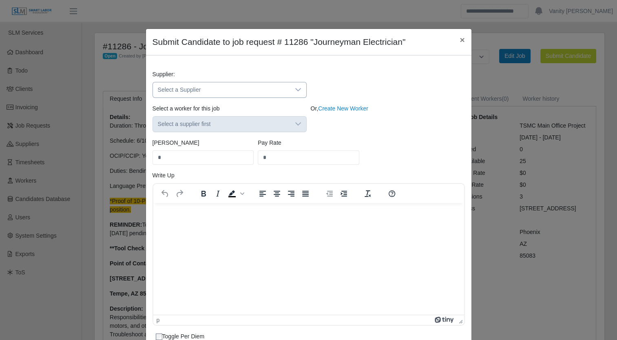
click at [216, 90] on span "Select a Supplier" at bounding box center [221, 89] width 137 height 15
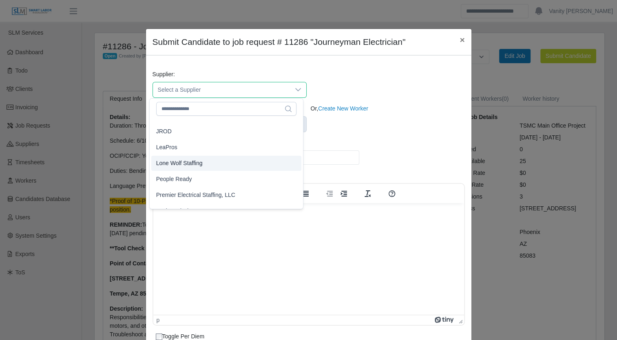
scroll to position [82, 0]
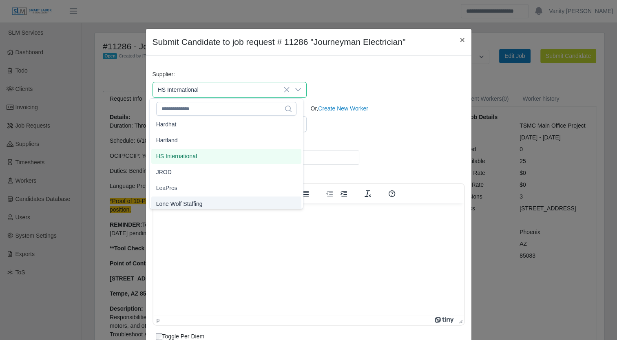
click at [199, 159] on li "HS International" at bounding box center [226, 156] width 150 height 15
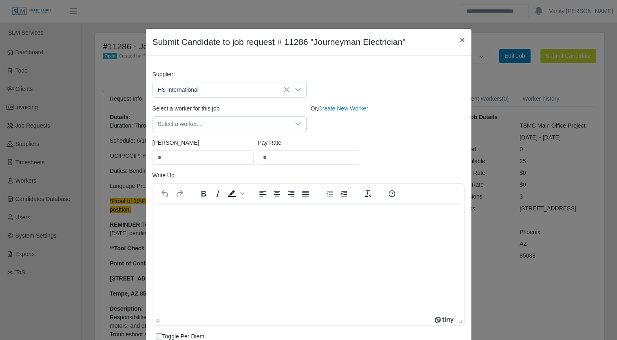
click at [181, 220] on html at bounding box center [308, 214] width 311 height 22
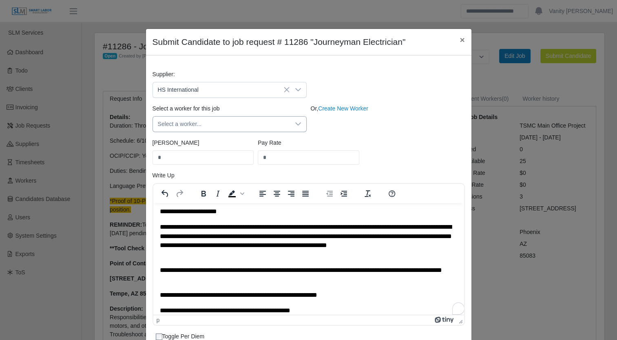
click at [228, 125] on span "Select a worker..." at bounding box center [221, 124] width 137 height 15
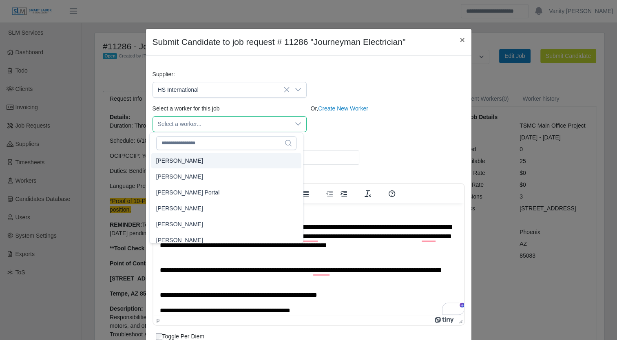
click at [207, 154] on li "Adolfo Maldonado" at bounding box center [226, 160] width 150 height 15
type input "*****"
type input "**"
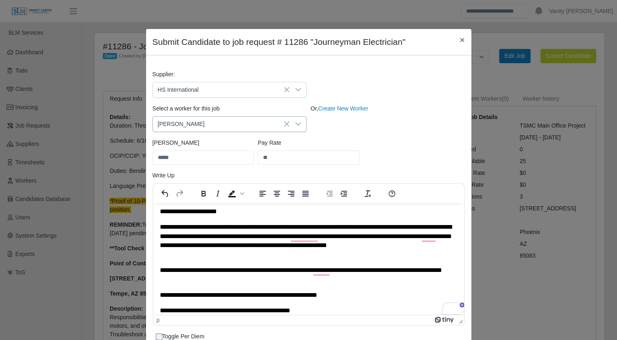
click at [213, 126] on span "Adolfo Maldonado" at bounding box center [221, 124] width 137 height 15
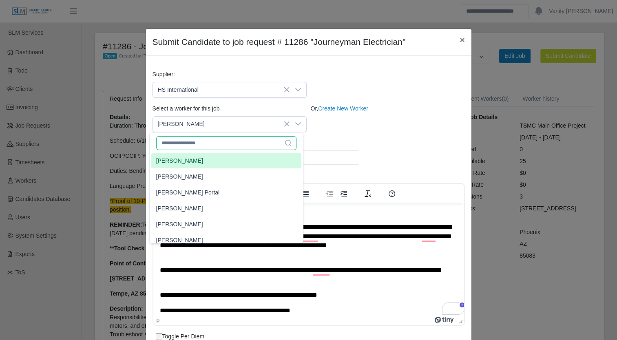
click at [213, 144] on input "text" at bounding box center [226, 143] width 140 height 14
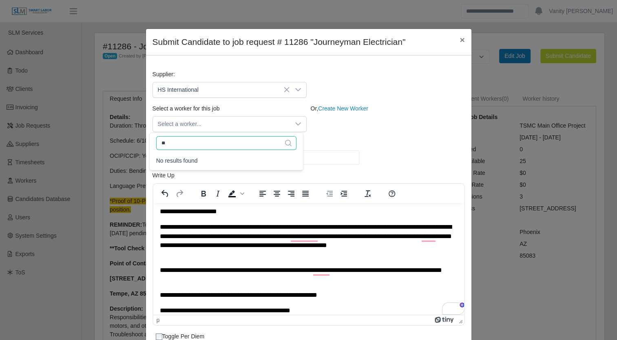
type input "*"
type input "****"
click at [188, 175] on span "Lisbeysi Santos" at bounding box center [179, 176] width 47 height 9
type input "****"
type input "**"
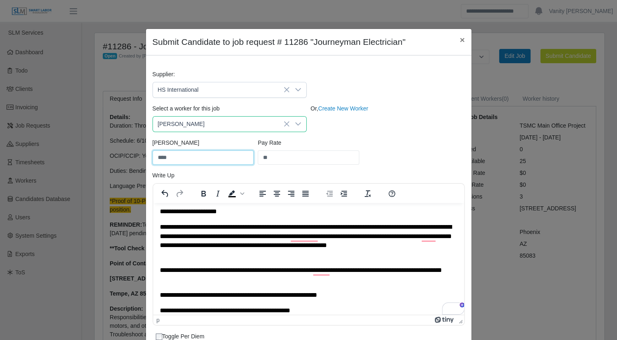
click at [189, 159] on input "****" at bounding box center [202, 157] width 101 height 14
click at [191, 155] on input "****" at bounding box center [202, 157] width 101 height 14
drag, startPoint x: 176, startPoint y: 157, endPoint x: 117, endPoint y: 157, distance: 59.5
click at [117, 157] on div "Submit Candidate to job request # 11286 "Journeyman Electrician" × Supplier: HS…" at bounding box center [308, 170] width 617 height 340
type input "*****"
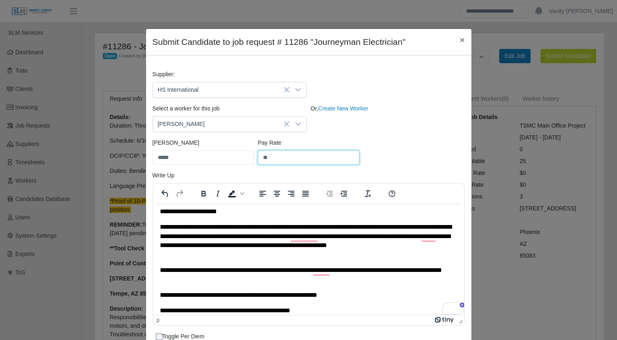
click at [284, 164] on input "**" at bounding box center [308, 157] width 101 height 14
drag, startPoint x: 294, startPoint y: 155, endPoint x: 236, endPoint y: 155, distance: 57.5
click at [236, 155] on div "Bill Rate ***** Pay Rate **" at bounding box center [308, 155] width 316 height 33
type input "*****"
click at [399, 132] on div "Select a worker for this job Lisbeysi Santos Or, Create New Worker" at bounding box center [308, 121] width 316 height 34
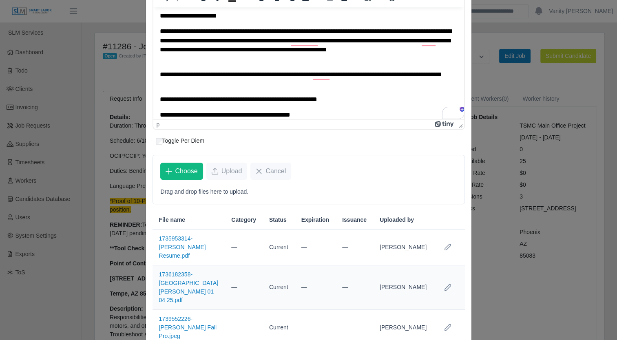
scroll to position [284, 0]
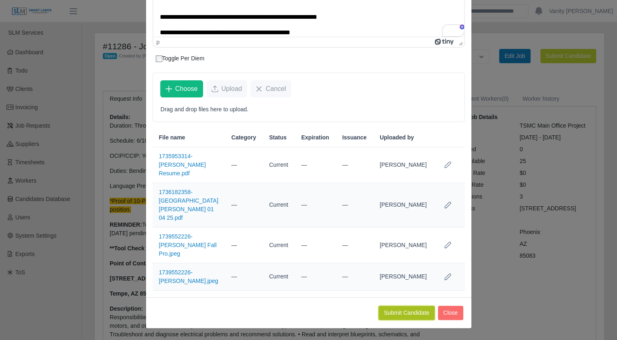
click at [396, 311] on button "Submit Candidate" at bounding box center [406, 313] width 56 height 14
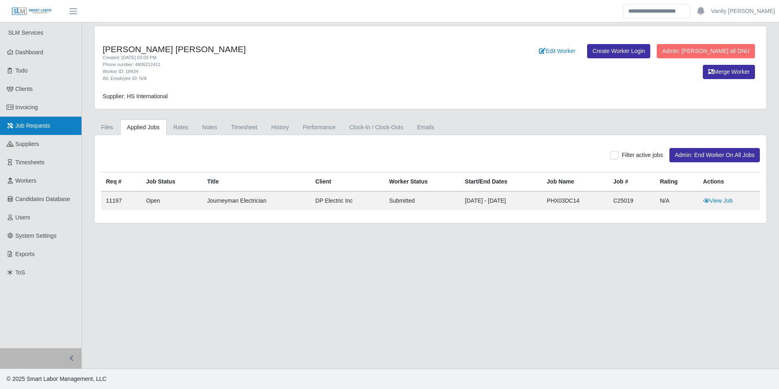
click at [49, 132] on link "Job Requests" at bounding box center [41, 126] width 82 height 18
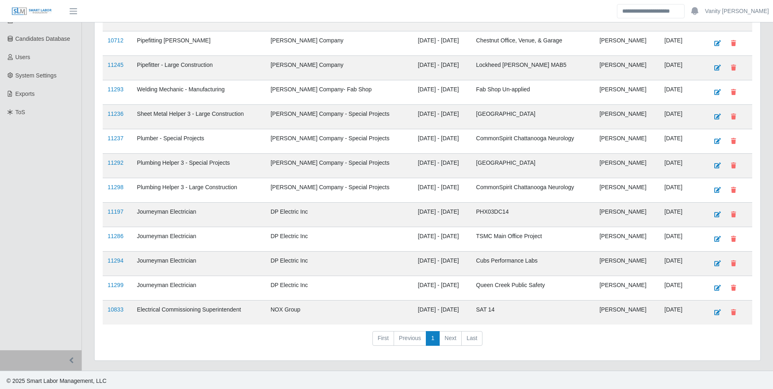
scroll to position [162, 0]
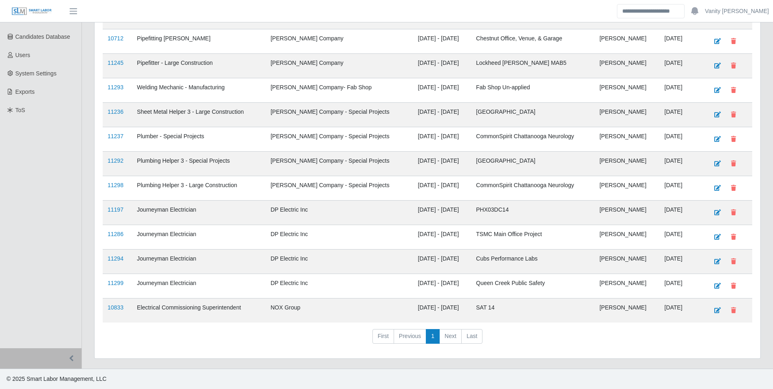
click at [108, 229] on td "11286" at bounding box center [117, 237] width 29 height 24
click at [114, 234] on link "11286" at bounding box center [116, 234] width 16 height 7
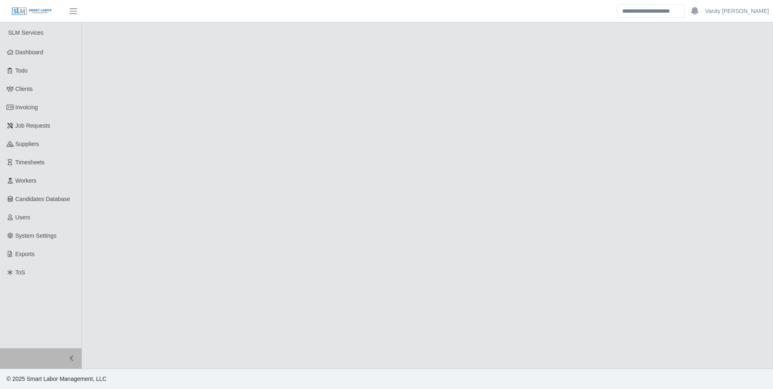
select select "****"
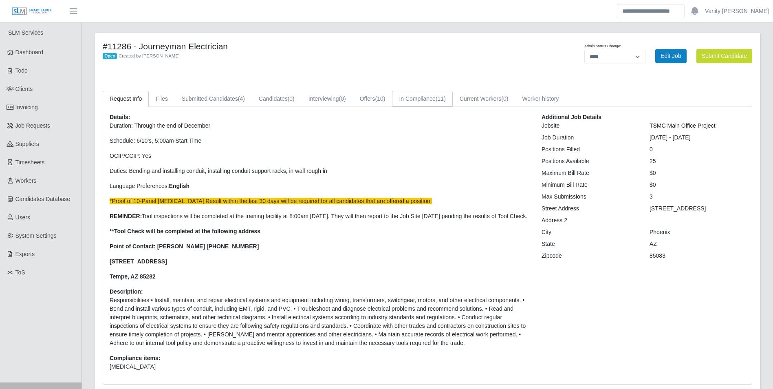
click at [413, 99] on link "In Compliance (11)" at bounding box center [422, 99] width 60 height 16
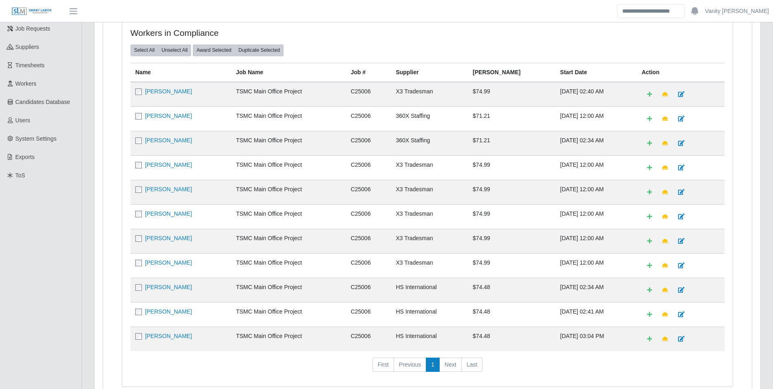
scroll to position [150, 0]
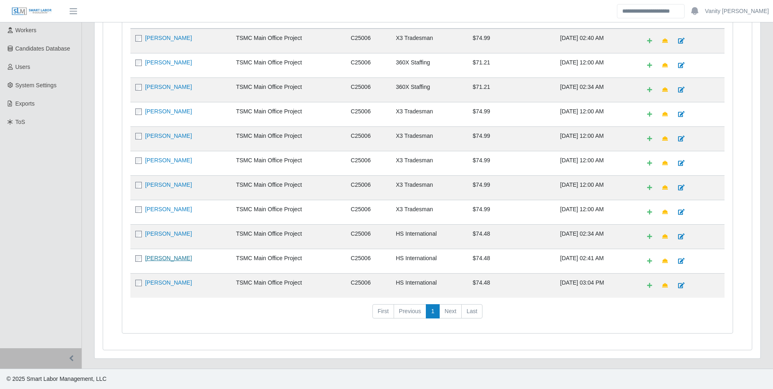
click at [179, 257] on link "[PERSON_NAME]" at bounding box center [168, 258] width 47 height 7
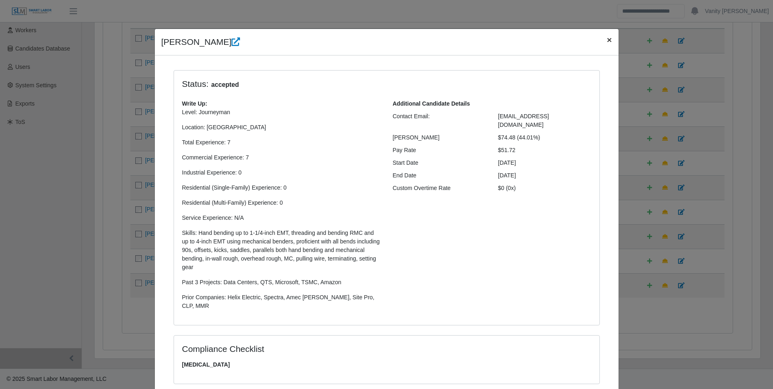
click at [607, 42] on span "×" at bounding box center [609, 39] width 5 height 9
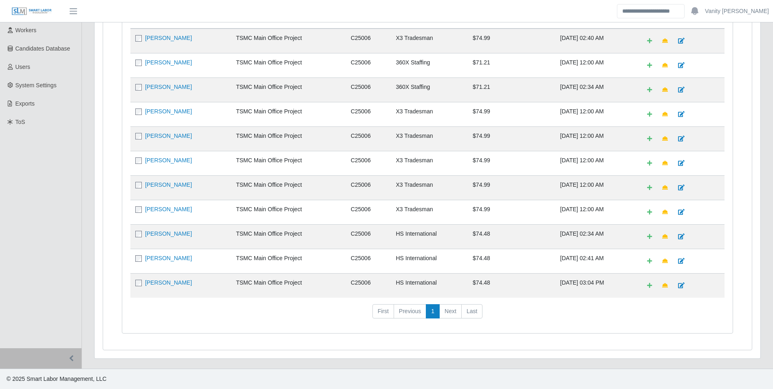
click at [80, 154] on ul "SLM Services Dashboard Todo Clients Invoicing Job Requests Suppliers Timesheets…" at bounding box center [41, 110] width 82 height 476
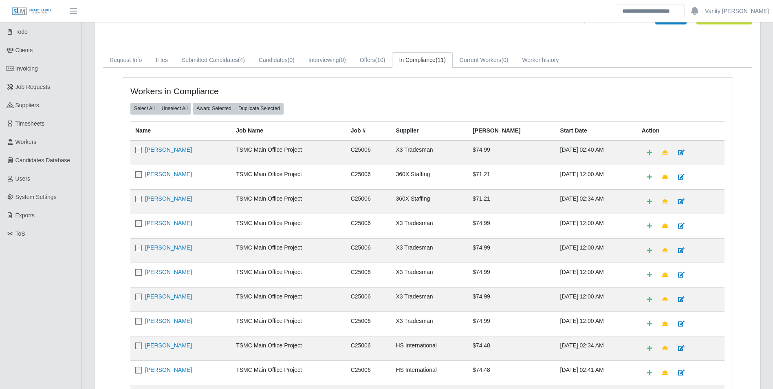
scroll to position [0, 0]
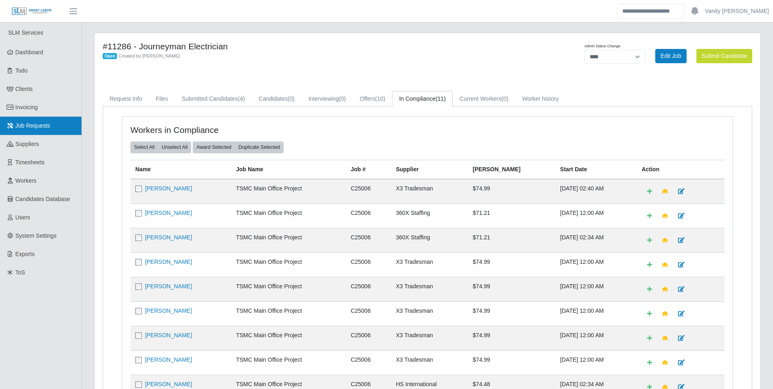
click at [17, 125] on span "Job Requests" at bounding box center [32, 125] width 35 height 7
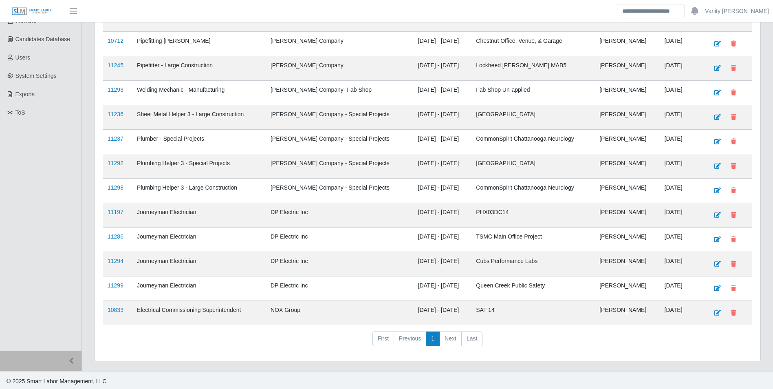
scroll to position [162, 0]
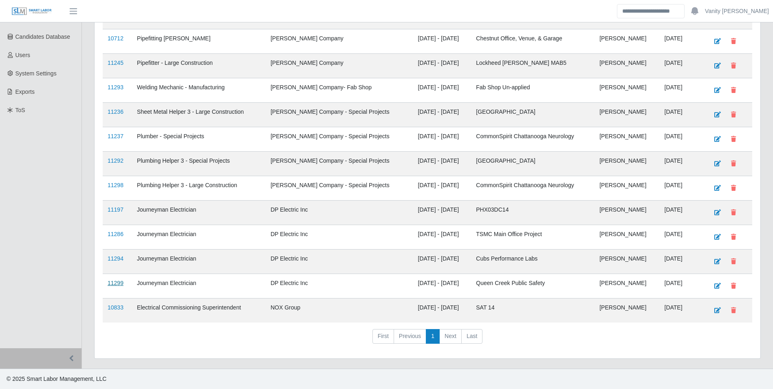
click at [110, 282] on link "11299" at bounding box center [116, 283] width 16 height 7
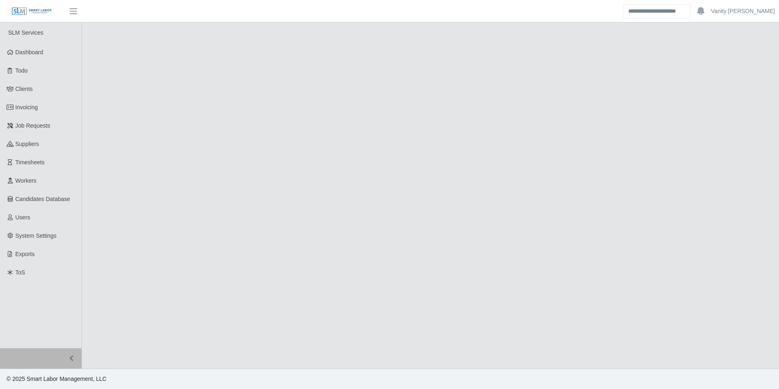
select select "****"
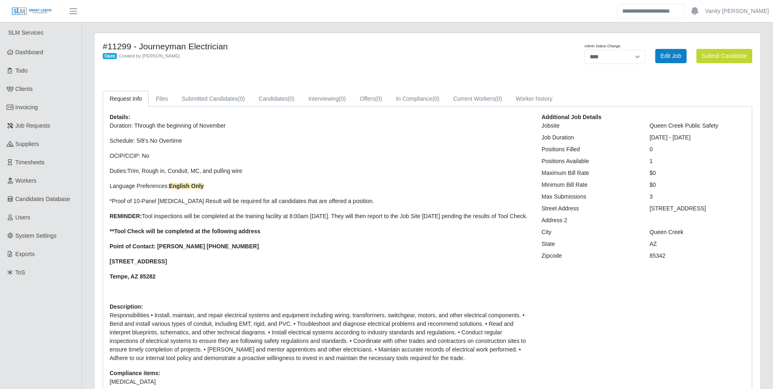
click at [446, 53] on div "Open Created by [PERSON_NAME]" at bounding box center [290, 55] width 374 height 9
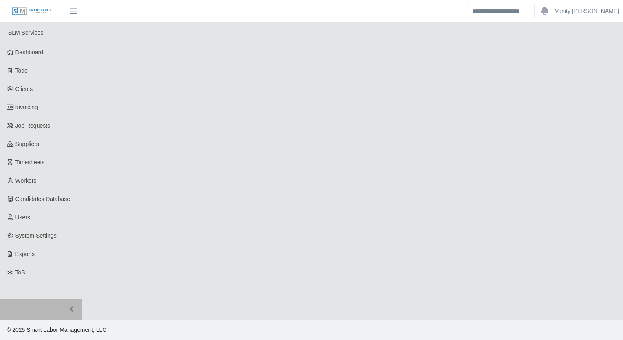
select select "****"
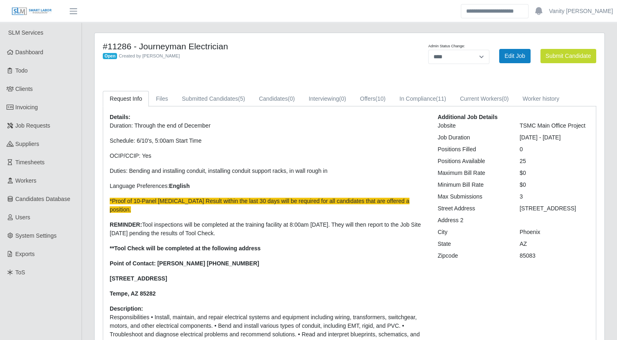
click at [199, 109] on div "Details: Duration: Through the end of December Schedule: 6/10's, 5:00am Start T…" at bounding box center [349, 262] width 492 height 312
click at [201, 100] on link "Submitted Candidates (5)" at bounding box center [213, 99] width 77 height 16
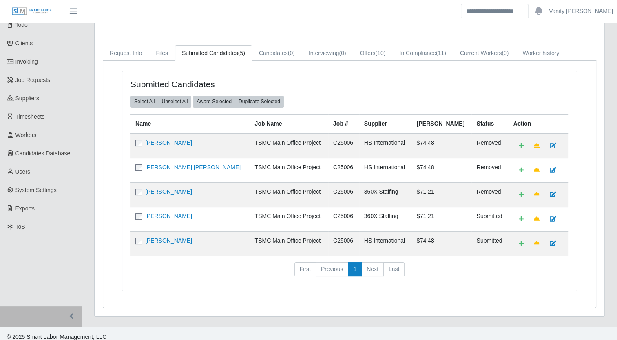
scroll to position [50, 0]
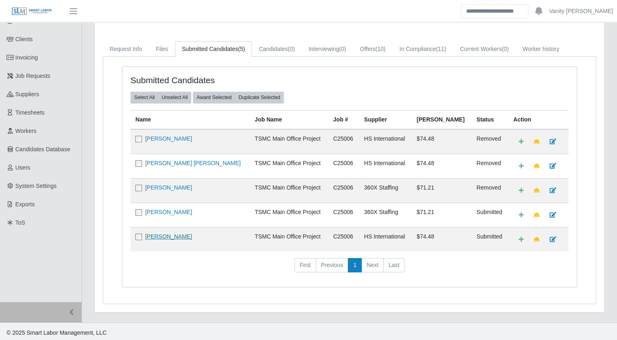
click at [189, 233] on link "[PERSON_NAME]" at bounding box center [168, 236] width 47 height 7
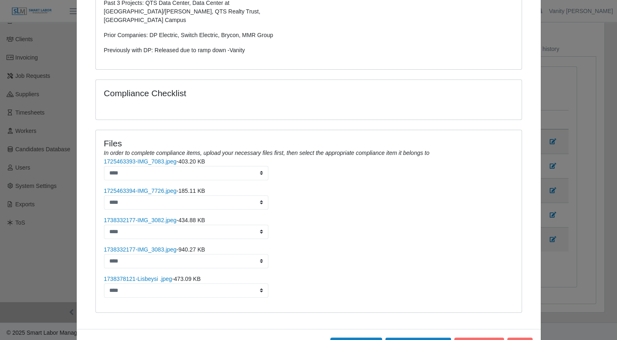
scroll to position [301, 0]
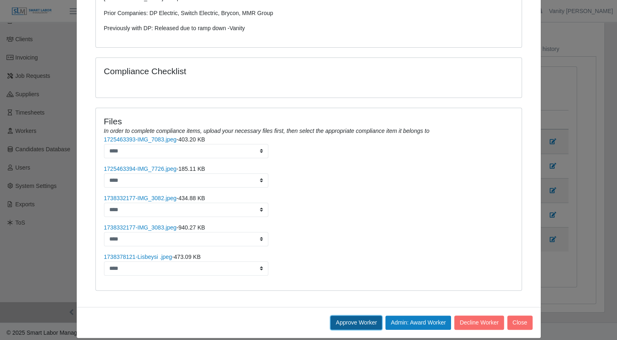
click at [341, 315] on button "Approve Worker" at bounding box center [356, 322] width 52 height 14
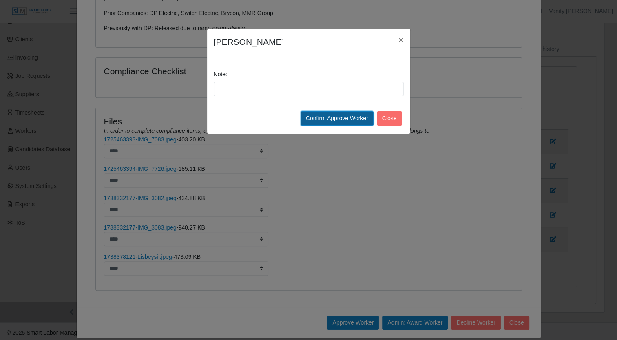
click at [330, 123] on button "Confirm Approve Worker" at bounding box center [336, 118] width 73 height 14
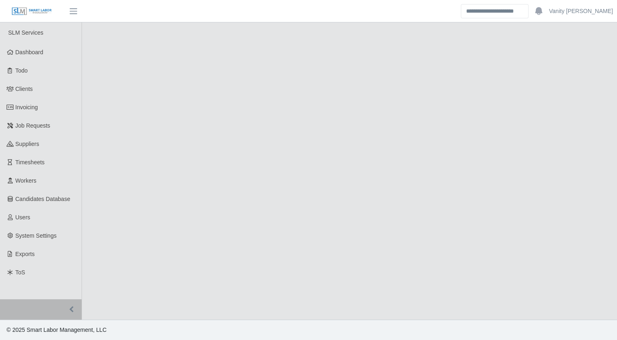
select select "****"
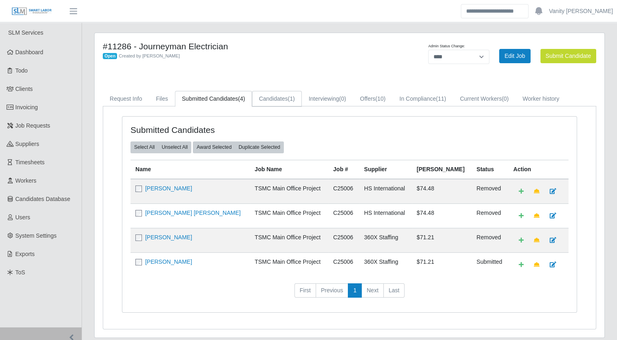
click at [274, 100] on link "Candidates (1)" at bounding box center [277, 99] width 50 height 16
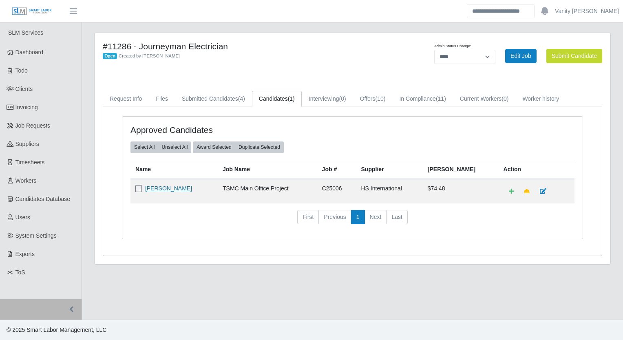
click at [185, 187] on link "Lisbeysi Castillo Santos" at bounding box center [168, 188] width 47 height 7
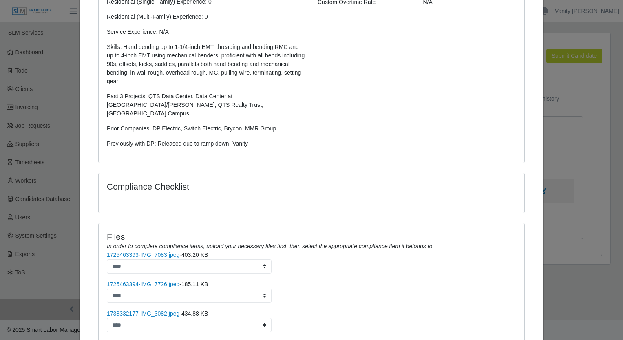
scroll to position [285, 0]
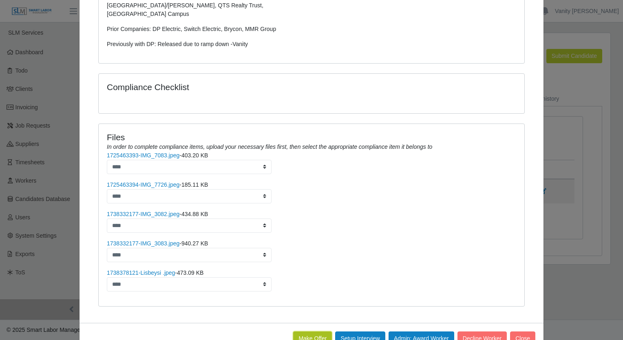
click at [298, 331] on button "Make Offer" at bounding box center [312, 338] width 39 height 14
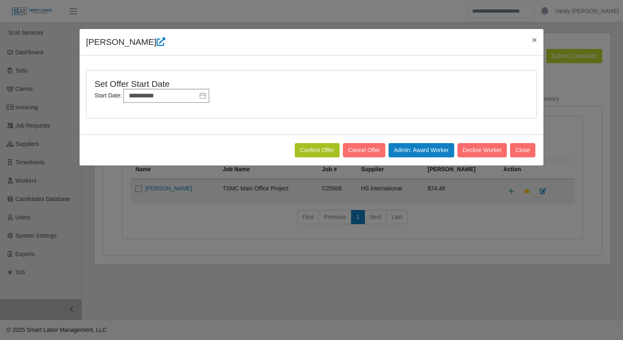
scroll to position [0, 0]
click at [325, 152] on button "Confirm Offer" at bounding box center [317, 150] width 45 height 14
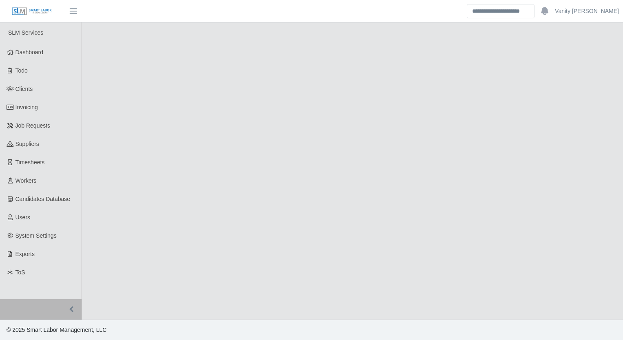
select select "****"
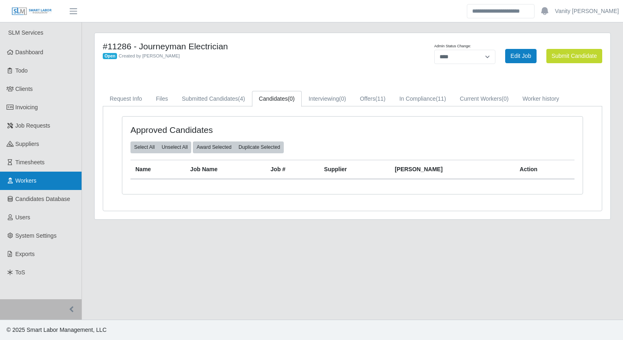
click at [24, 180] on span "Workers" at bounding box center [25, 180] width 21 height 7
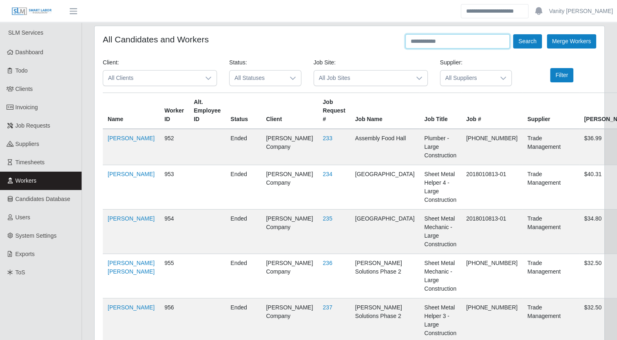
click at [444, 39] on input "text" at bounding box center [457, 41] width 104 height 14
type input "**********"
click at [513, 34] on button "Search" at bounding box center [527, 41] width 29 height 14
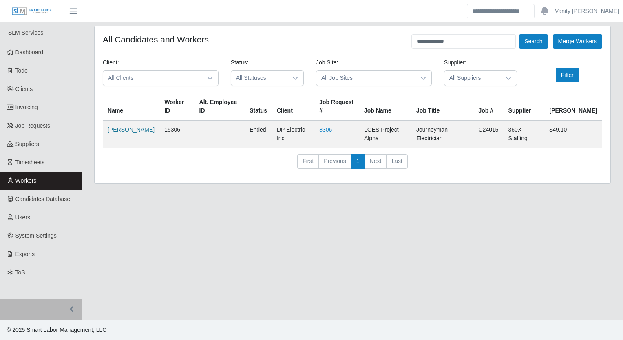
click at [119, 126] on link "[PERSON_NAME]" at bounding box center [131, 129] width 47 height 7
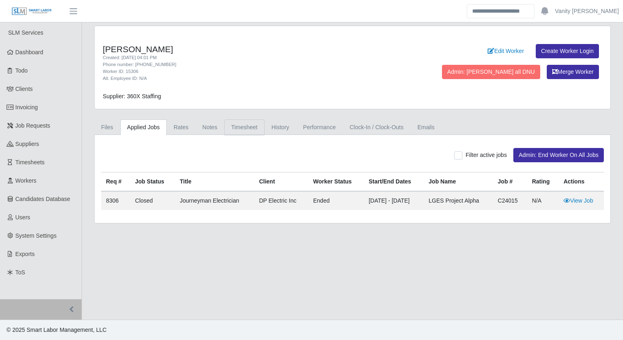
click at [238, 124] on link "Timesheet" at bounding box center [244, 127] width 40 height 16
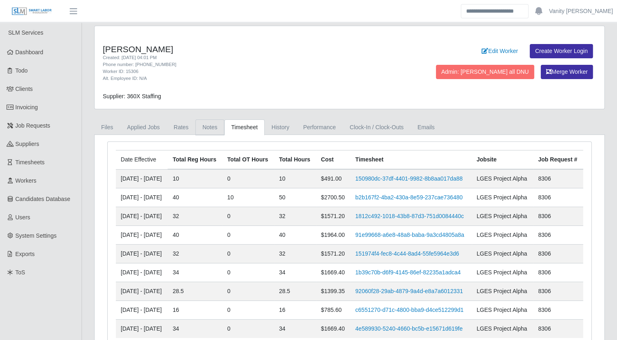
click at [210, 127] on link "Notes" at bounding box center [209, 127] width 29 height 16
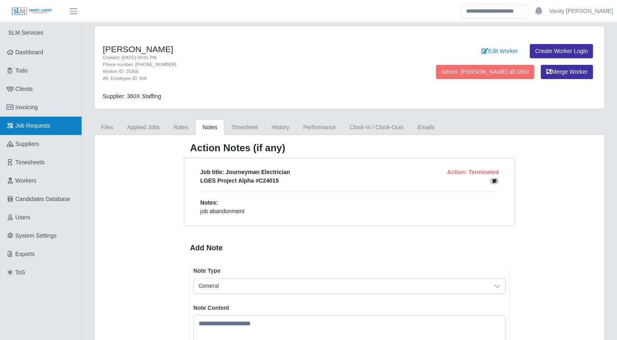
click at [37, 127] on span "Job Requests" at bounding box center [32, 125] width 35 height 7
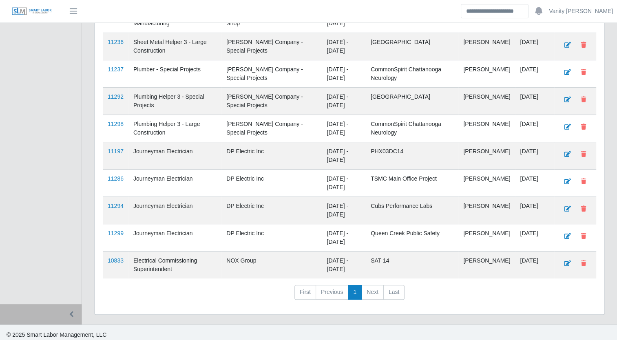
scroll to position [260, 0]
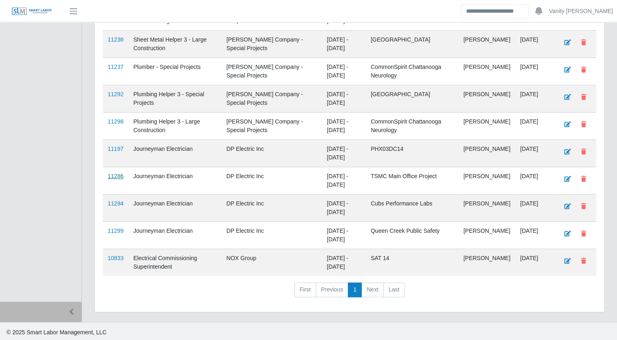
click at [114, 173] on link "11286" at bounding box center [116, 176] width 16 height 7
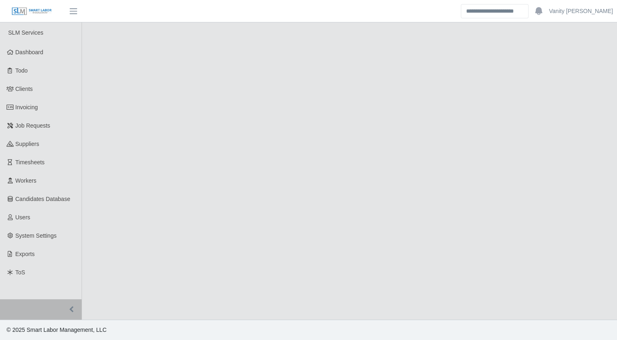
select select "****"
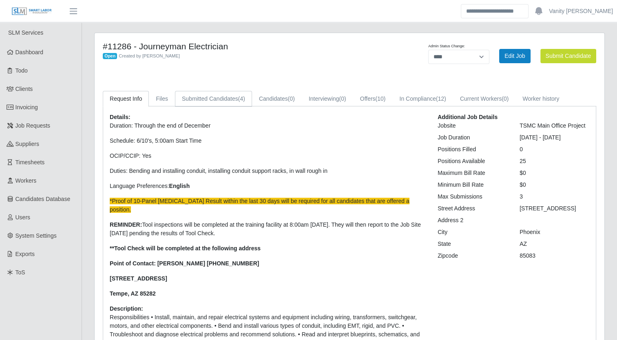
click at [220, 91] on link "Submitted Candidates (4)" at bounding box center [213, 99] width 77 height 16
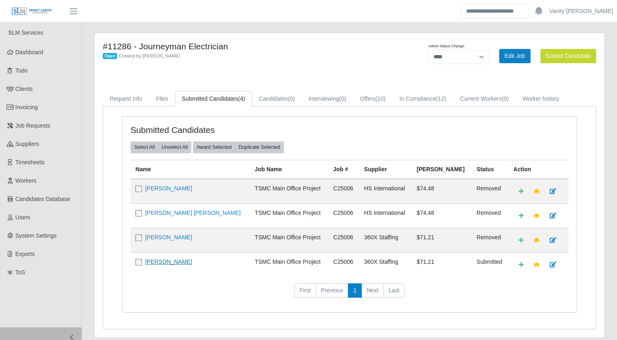
click at [170, 261] on link "[PERSON_NAME]" at bounding box center [168, 261] width 47 height 7
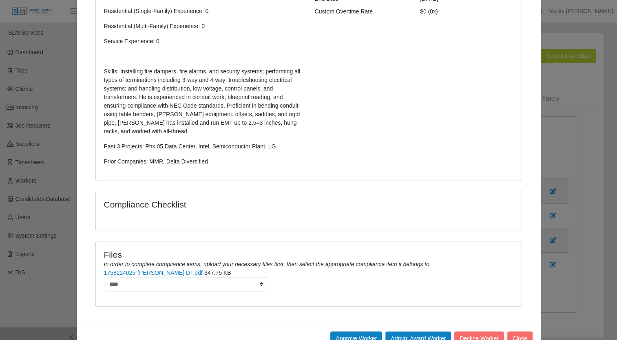
scroll to position [201, 0]
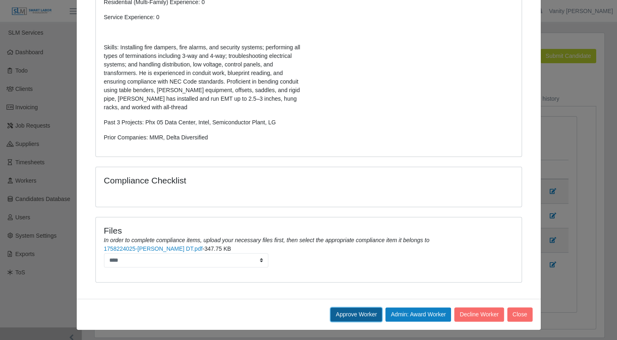
click at [343, 314] on button "Approve Worker" at bounding box center [356, 314] width 52 height 14
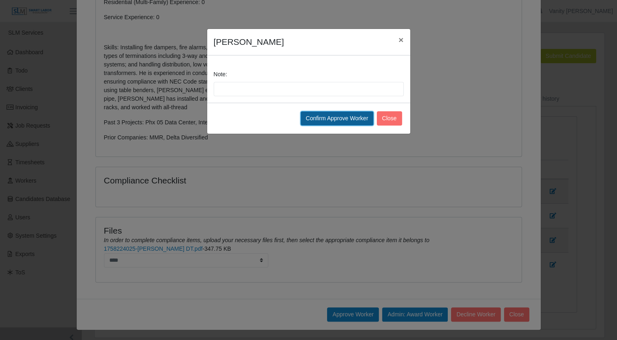
click at [329, 117] on button "Confirm Approve Worker" at bounding box center [336, 118] width 73 height 14
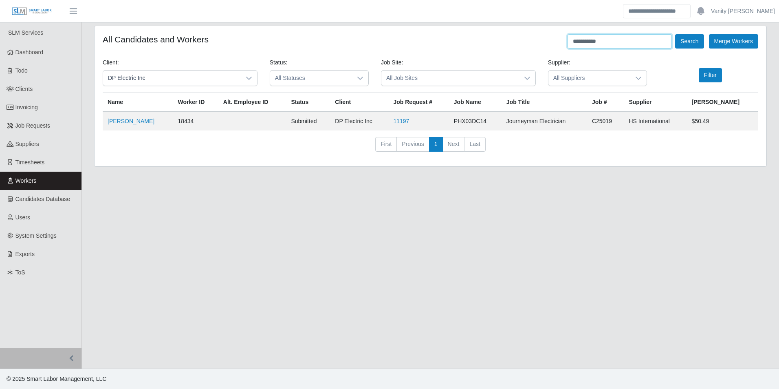
drag, startPoint x: 612, startPoint y: 40, endPoint x: 516, endPoint y: 39, distance: 95.4
click at [518, 40] on div "**********" at bounding box center [431, 41] width 656 height 14
type input "**********"
click at [693, 41] on button "Search" at bounding box center [689, 41] width 29 height 14
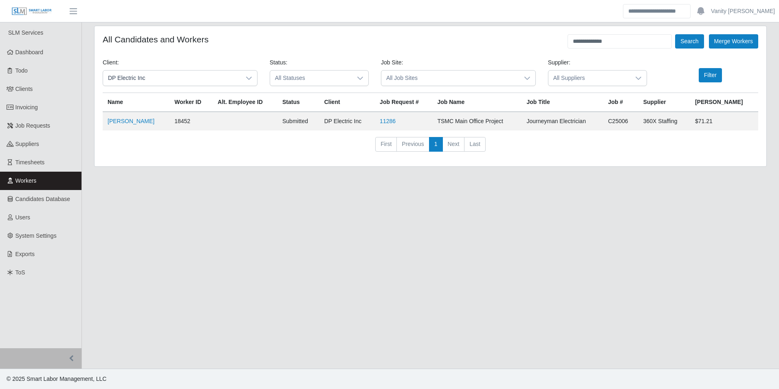
click at [293, 293] on main "**********" at bounding box center [430, 195] width 697 height 346
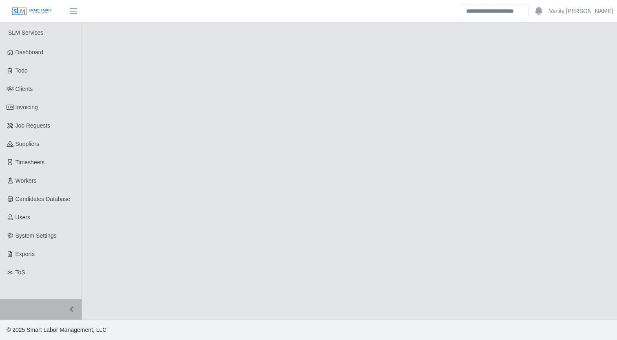
select select "****"
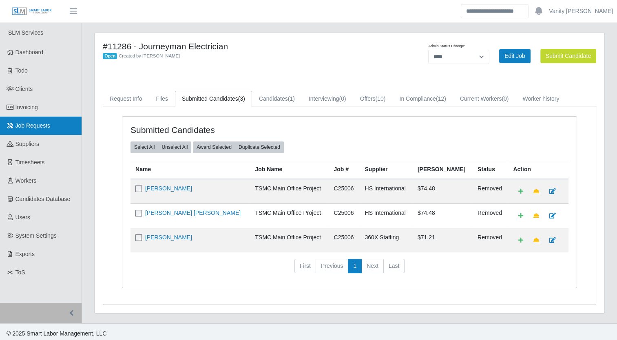
click at [35, 126] on span "Job Requests" at bounding box center [32, 125] width 35 height 7
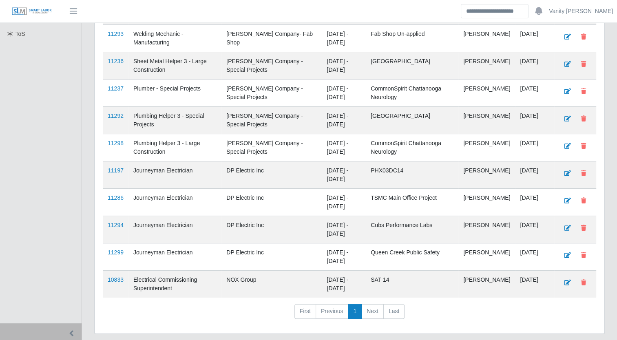
scroll to position [260, 0]
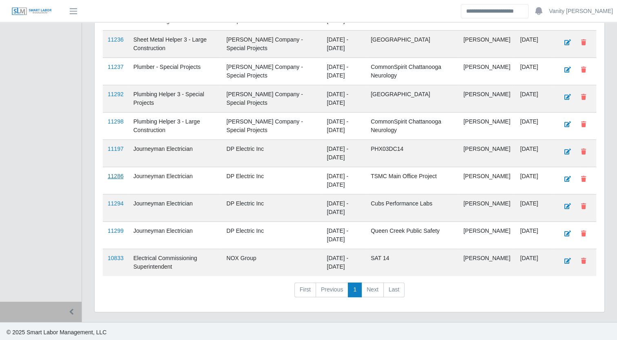
click at [117, 175] on link "11286" at bounding box center [116, 176] width 16 height 7
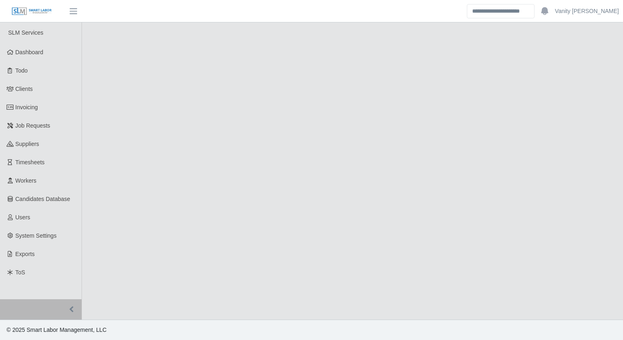
select select "****"
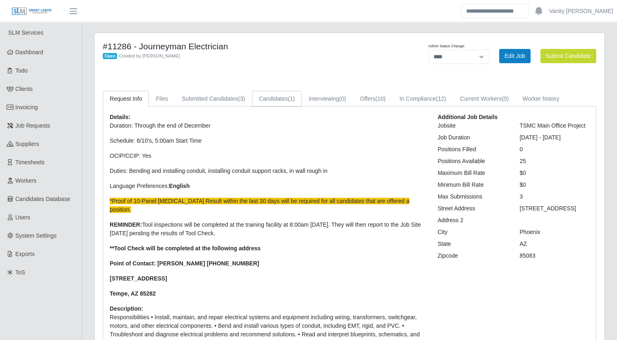
click at [266, 99] on link "Candidates (1)" at bounding box center [277, 99] width 50 height 16
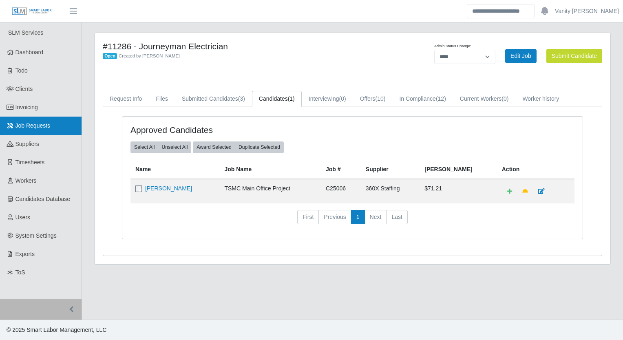
click at [31, 126] on span "Job Requests" at bounding box center [32, 125] width 35 height 7
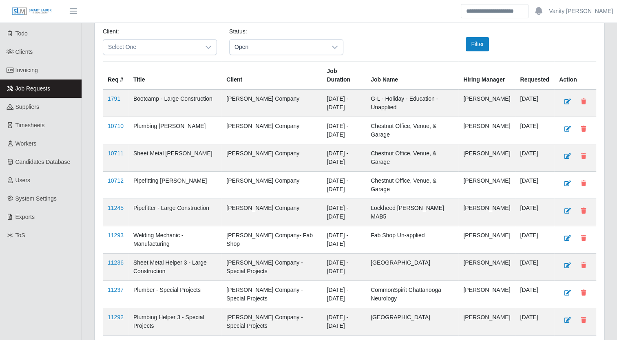
scroll to position [204, 0]
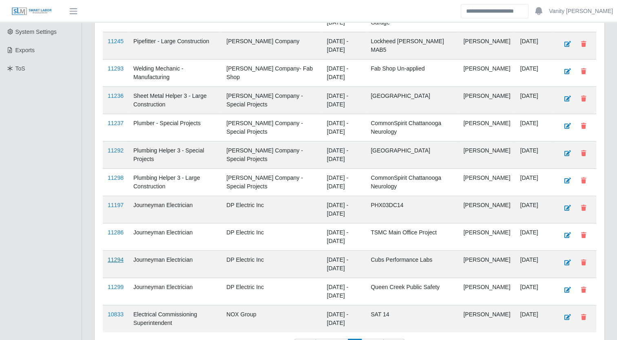
click at [114, 258] on link "11294" at bounding box center [116, 259] width 16 height 7
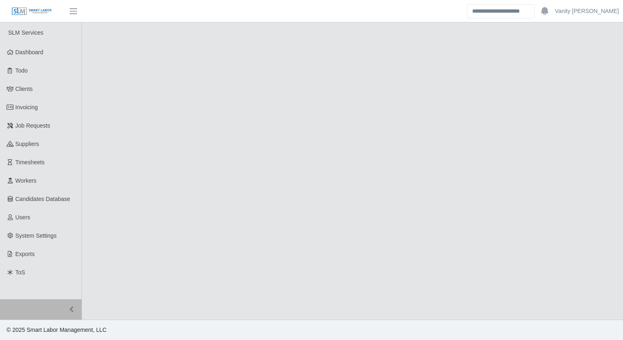
select select "****"
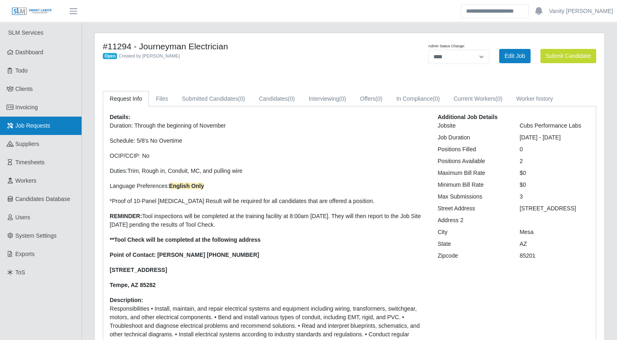
click at [39, 127] on span "Job Requests" at bounding box center [32, 125] width 35 height 7
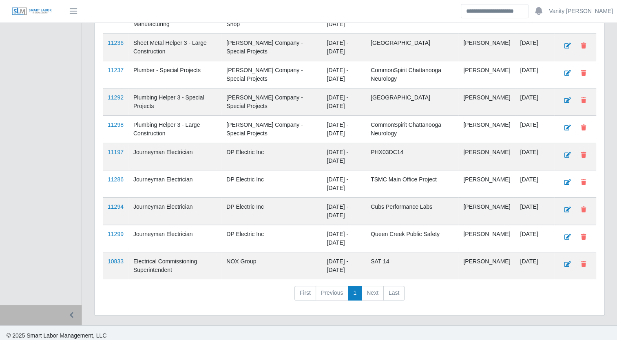
scroll to position [260, 0]
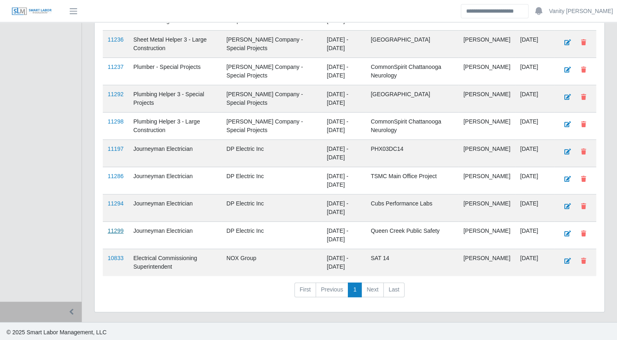
click at [114, 231] on link "11299" at bounding box center [116, 230] width 16 height 7
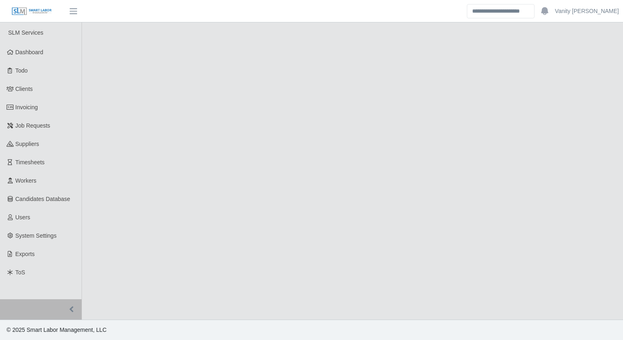
select select "****"
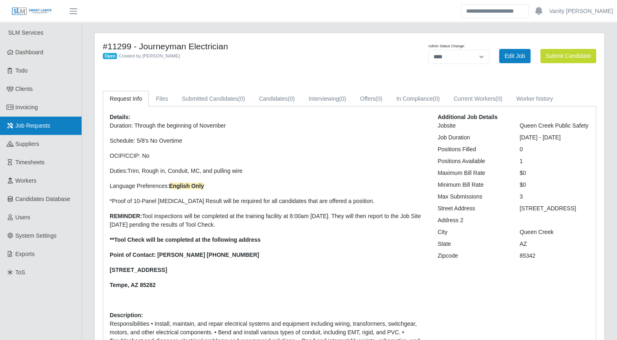
click at [43, 126] on span "Job Requests" at bounding box center [32, 125] width 35 height 7
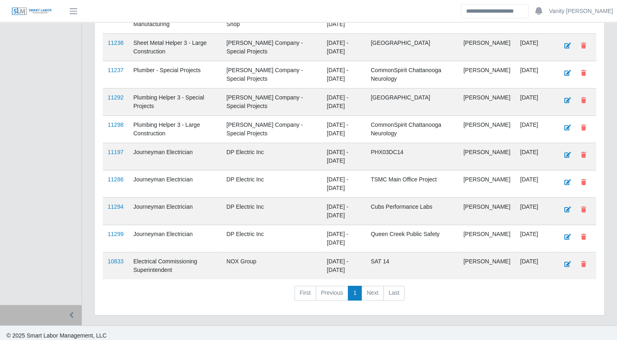
scroll to position [260, 0]
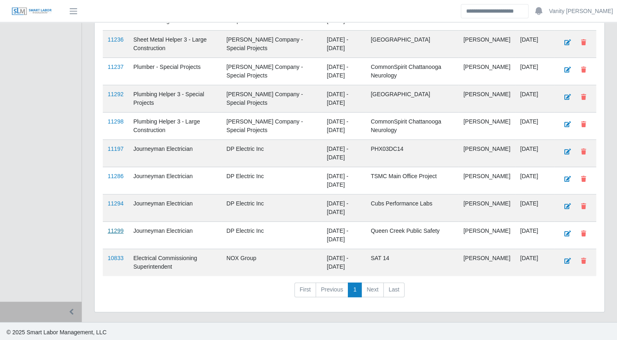
click at [117, 228] on link "11299" at bounding box center [116, 230] width 16 height 7
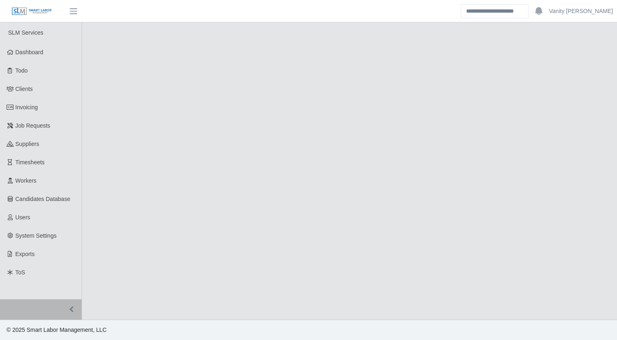
select select "****"
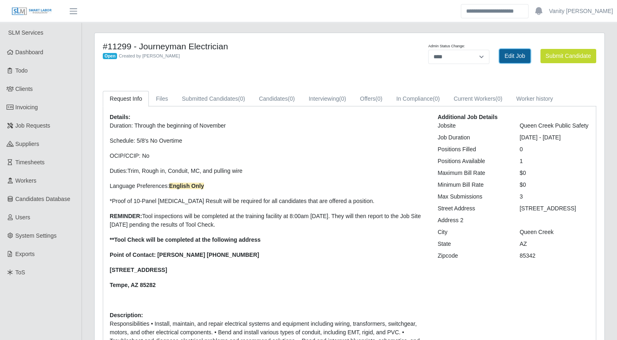
click at [509, 60] on link "Edit Job" at bounding box center [514, 56] width 31 height 14
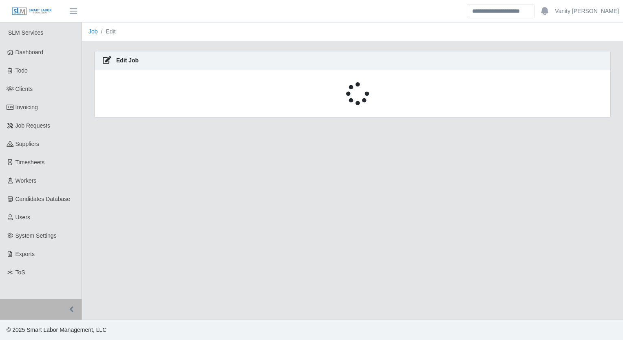
select select "****"
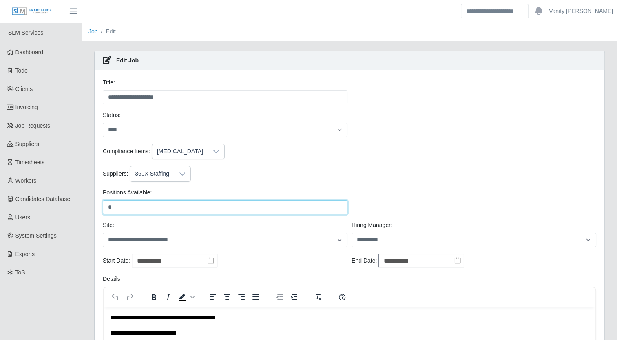
drag, startPoint x: 154, startPoint y: 211, endPoint x: 91, endPoint y: 213, distance: 62.8
type input "*"
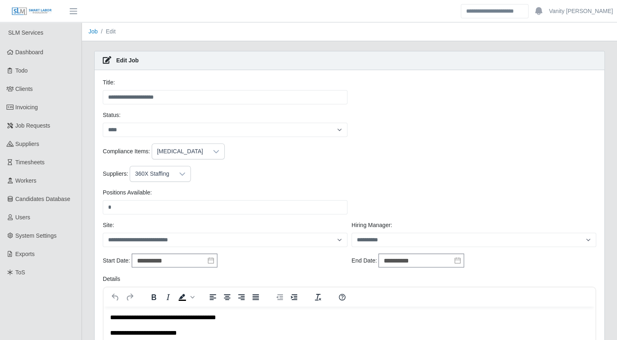
click at [340, 160] on div "Compliance Items: Drug Screen" at bounding box center [349, 154] width 497 height 22
click at [174, 172] on div at bounding box center [182, 173] width 16 height 15
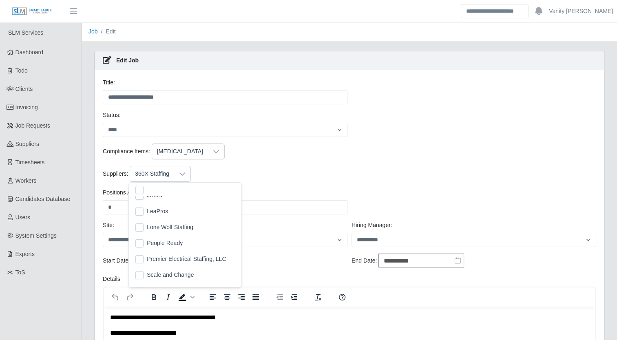
scroll to position [165, 0]
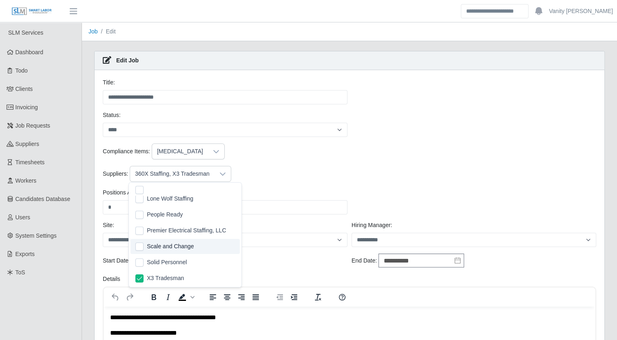
click at [358, 169] on div "Suppliers: 360X Staffing, X3 Tradesman" at bounding box center [349, 174] width 497 height 16
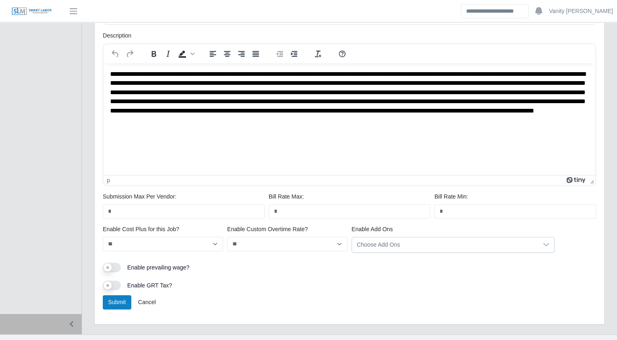
scroll to position [408, 0]
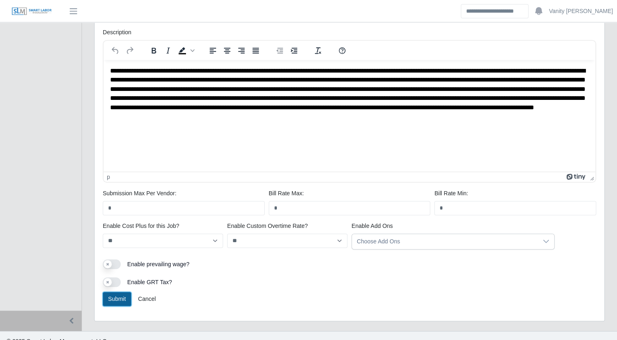
click at [112, 296] on button "Submit" at bounding box center [117, 299] width 29 height 14
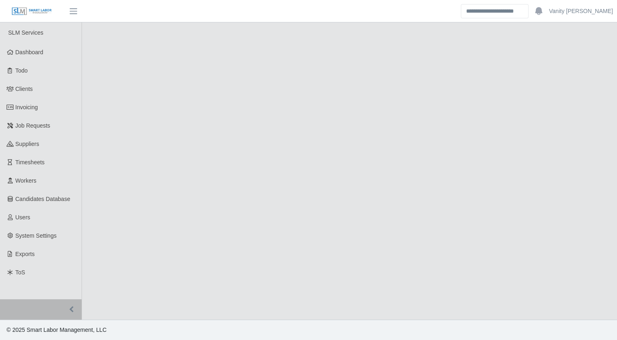
select select "****"
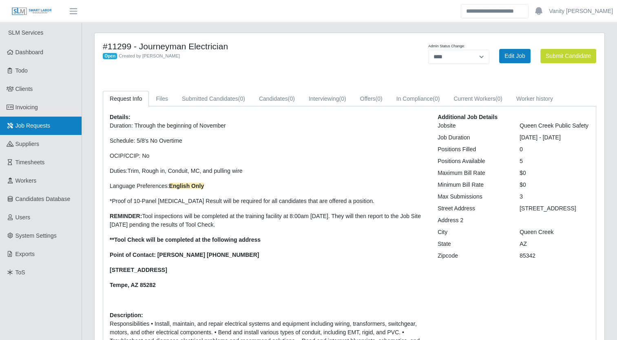
click at [60, 127] on link "Job Requests" at bounding box center [41, 126] width 82 height 18
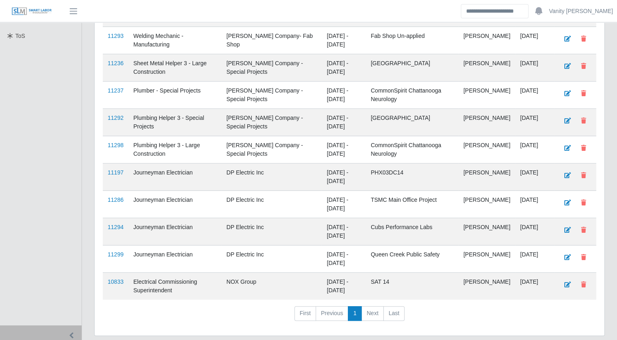
scroll to position [260, 0]
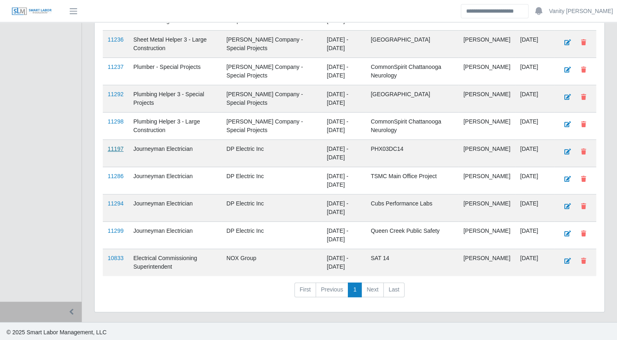
click at [116, 146] on link "11197" at bounding box center [116, 149] width 16 height 7
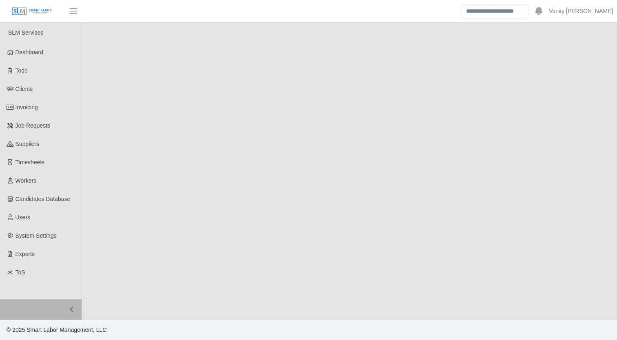
select select "****"
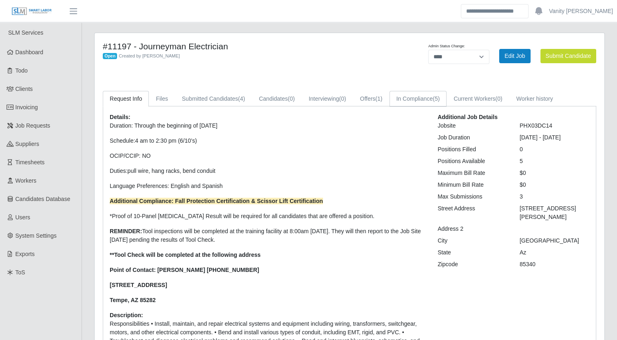
click at [417, 99] on link "In Compliance (5)" at bounding box center [417, 99] width 57 height 16
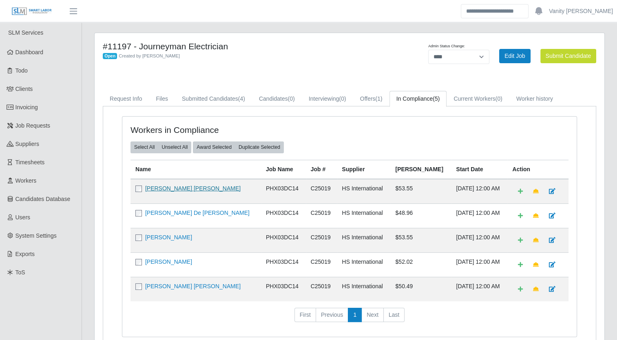
click at [192, 188] on link "Jesus Francisco Lopez Osuna" at bounding box center [192, 188] width 95 height 7
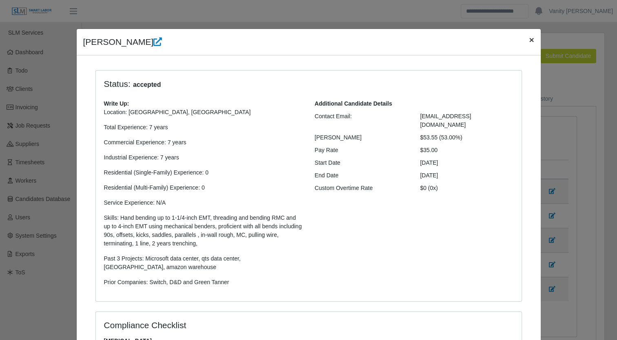
click at [529, 41] on span "×" at bounding box center [531, 39] width 5 height 9
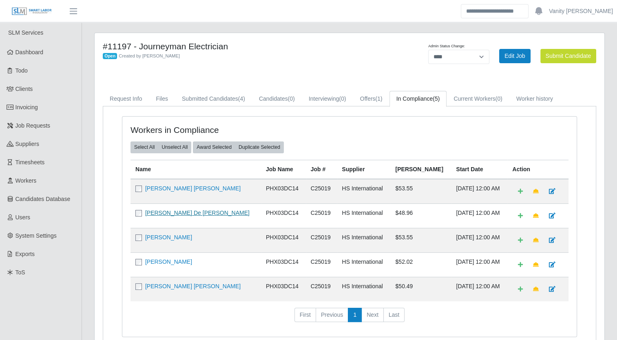
click at [171, 214] on link "Guillermo De Jesus Olivas" at bounding box center [197, 213] width 104 height 7
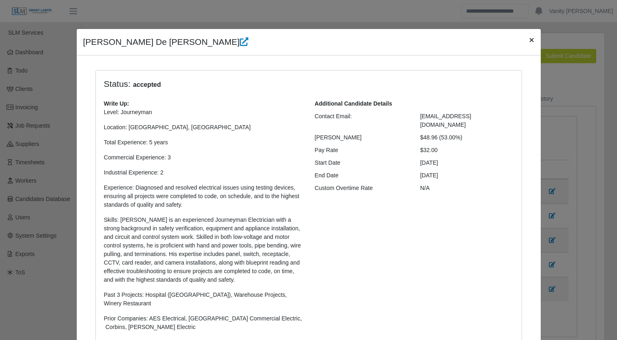
click at [532, 42] on button "×" at bounding box center [531, 40] width 18 height 22
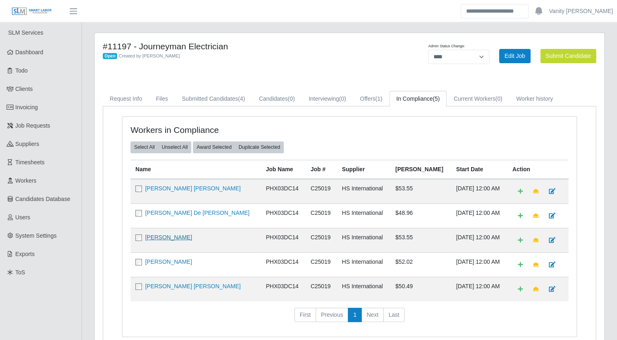
click at [166, 236] on link "Richard L Rich" at bounding box center [168, 237] width 47 height 7
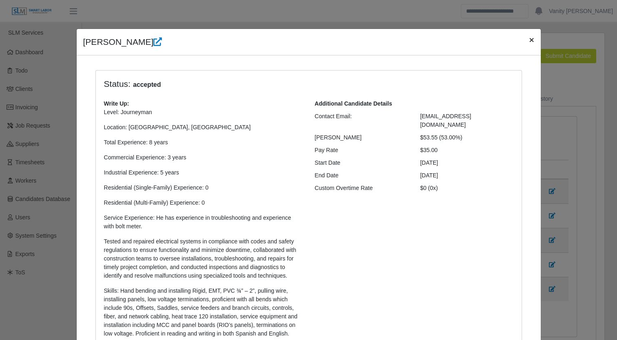
click at [529, 41] on span "×" at bounding box center [531, 39] width 5 height 9
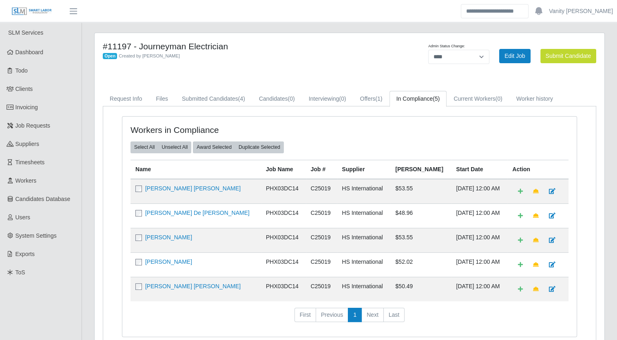
click at [160, 265] on td "Edgar Palafox" at bounding box center [195, 264] width 130 height 24
click at [162, 258] on link "Edgar Palafox" at bounding box center [168, 261] width 47 height 7
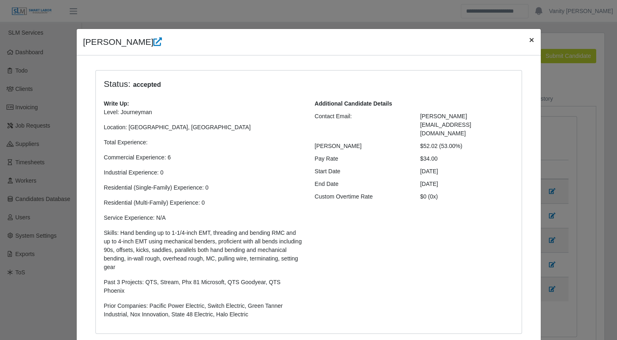
click button "×"
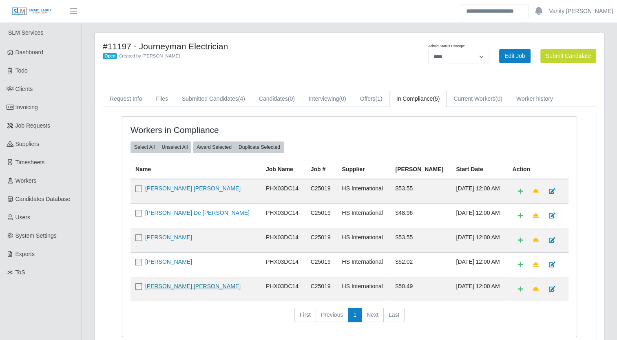
click link "Jose Antonio Rendon Macias"
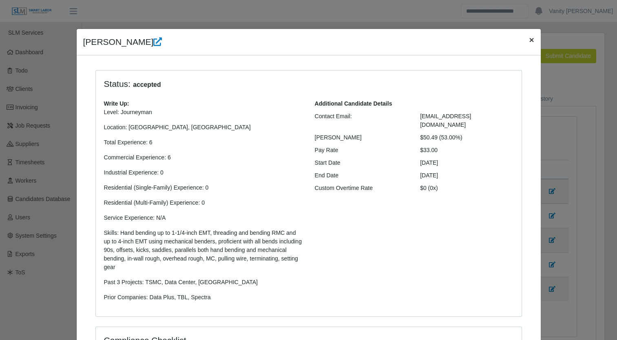
click button "×"
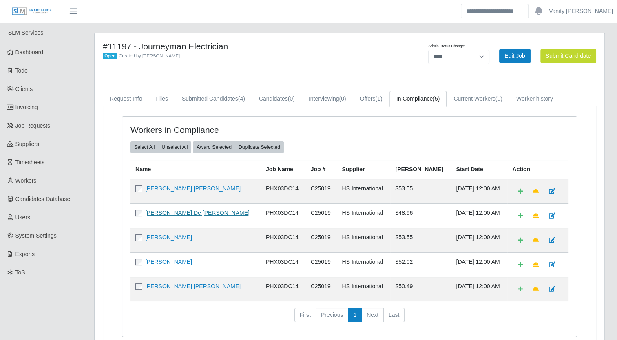
click link "Guillermo De Jesus Olivas"
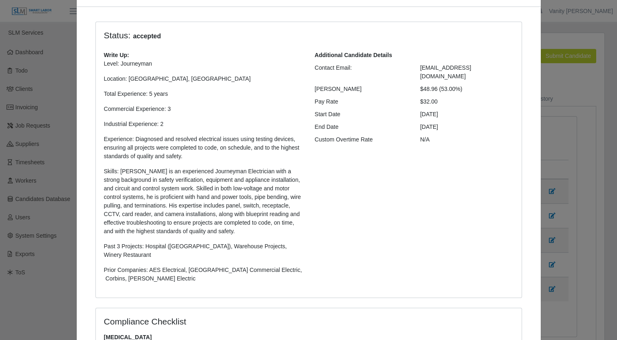
scroll to position [37, 0]
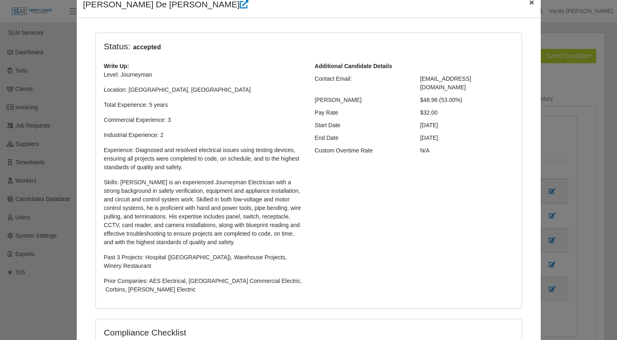
click span "×"
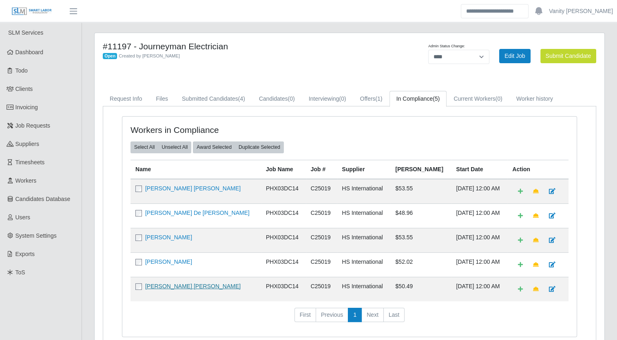
click link "Jose Antonio Rendon Macias"
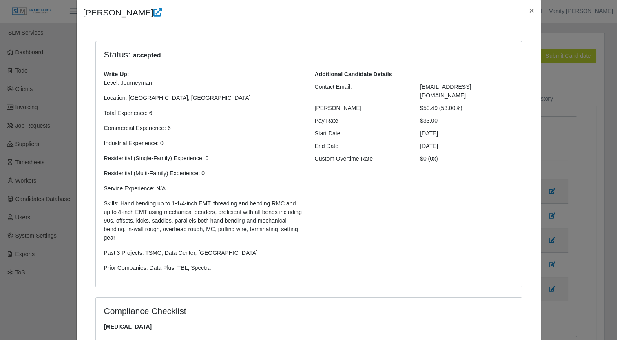
scroll to position [0, 0]
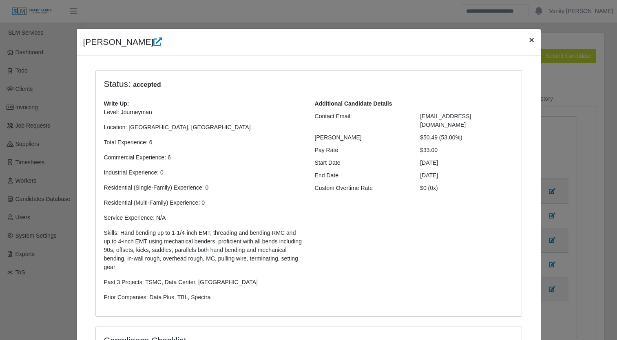
click span "×"
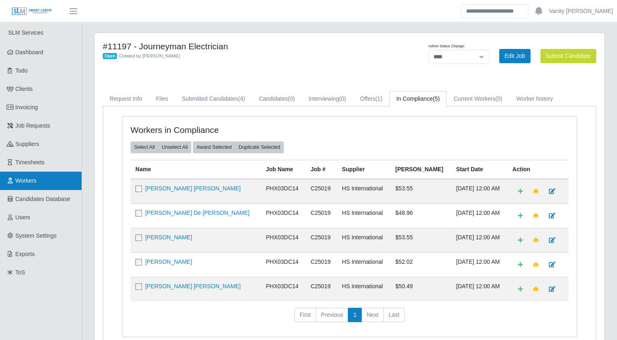
click span "Workers"
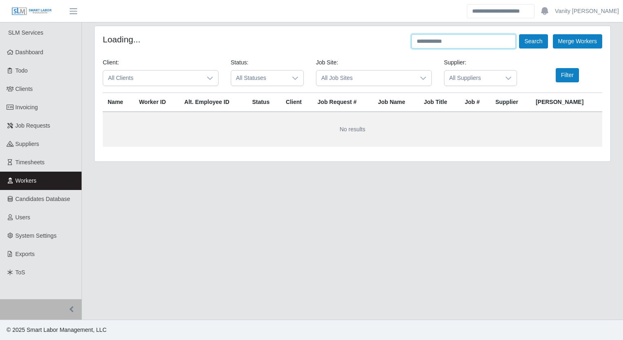
click at [448, 43] on input "text" at bounding box center [463, 41] width 104 height 14
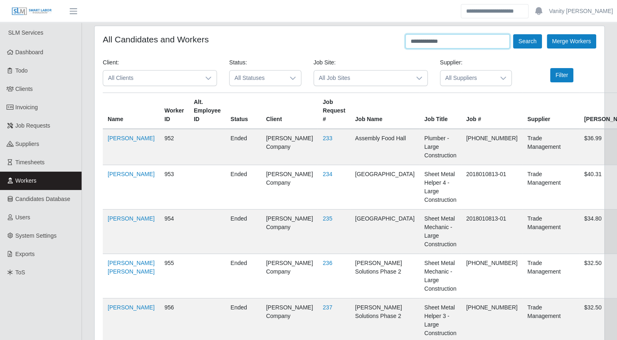
type input "**********"
click at [513, 34] on button "Search" at bounding box center [527, 41] width 29 height 14
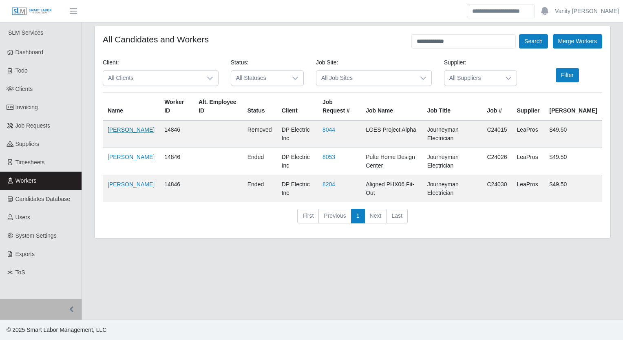
click at [137, 126] on link "[PERSON_NAME]" at bounding box center [131, 129] width 47 height 7
click at [112, 126] on link "[PERSON_NAME]" at bounding box center [131, 129] width 47 height 7
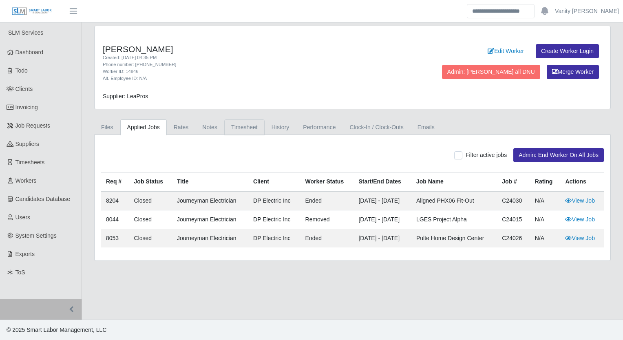
click at [230, 128] on link "Timesheet" at bounding box center [244, 127] width 40 height 16
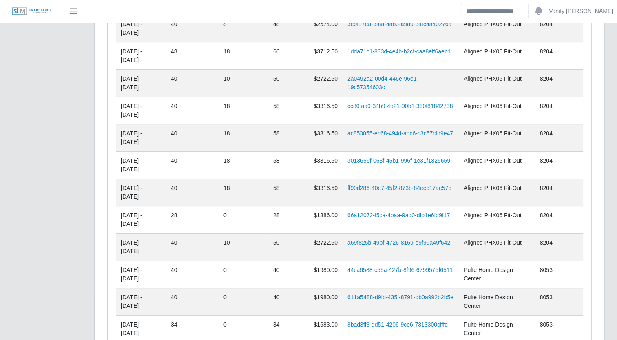
scroll to position [378, 0]
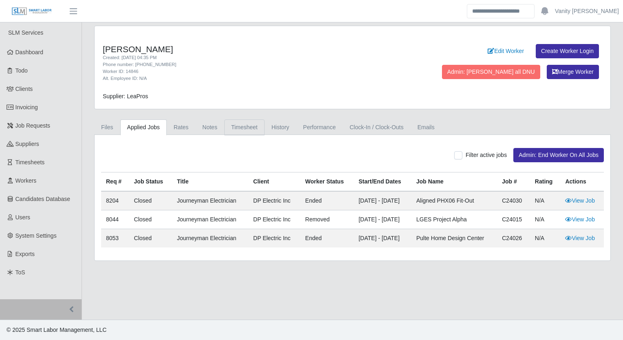
click at [243, 127] on link "Timesheet" at bounding box center [244, 127] width 40 height 16
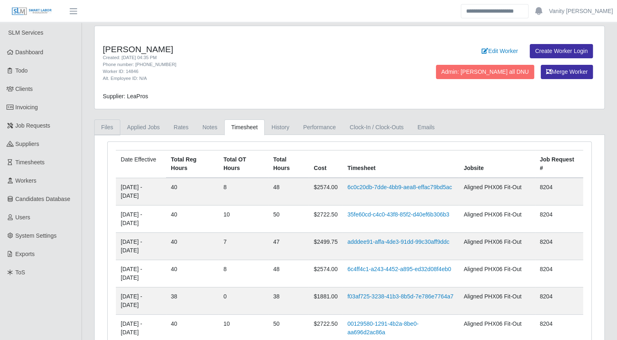
click at [110, 123] on link "Files" at bounding box center [107, 127] width 26 height 16
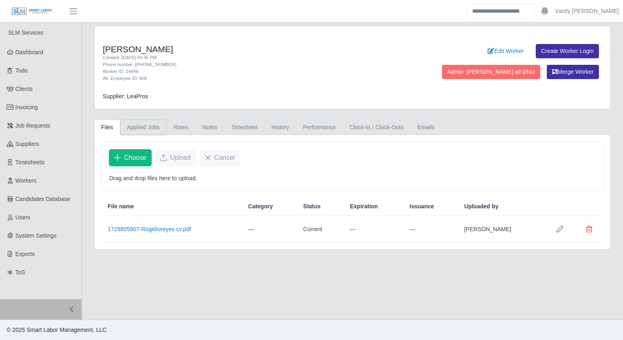
click at [146, 130] on link "Applied Jobs" at bounding box center [143, 127] width 46 height 16
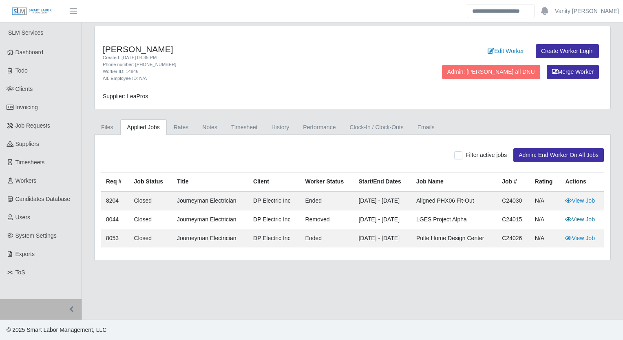
click at [587, 218] on link "View Job" at bounding box center [580, 219] width 30 height 7
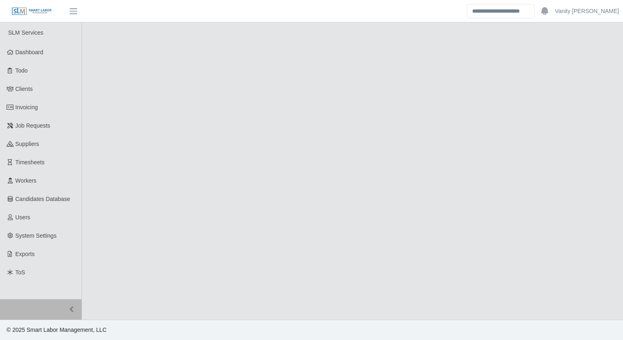
select select "******"
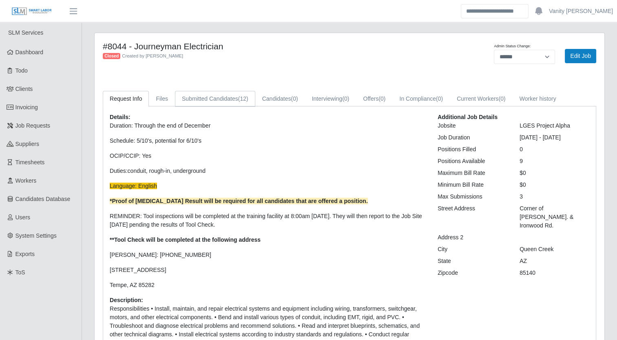
click at [187, 96] on link "Submitted Candidates (12)" at bounding box center [215, 99] width 80 height 16
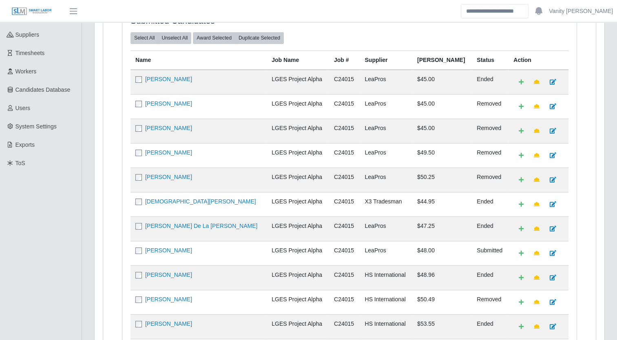
scroll to position [122, 0]
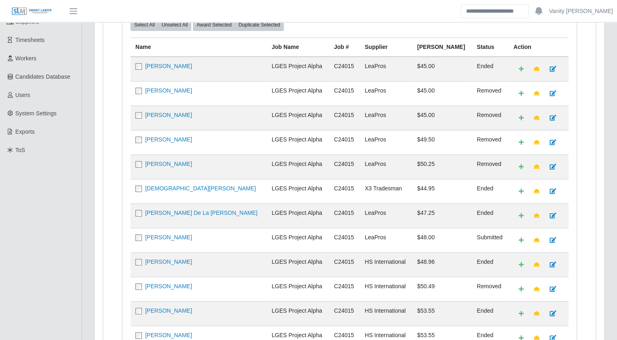
click at [155, 143] on td "Rogelio Reyes" at bounding box center [198, 142] width 136 height 24
click at [155, 137] on link "Rogelio Reyes" at bounding box center [168, 139] width 47 height 7
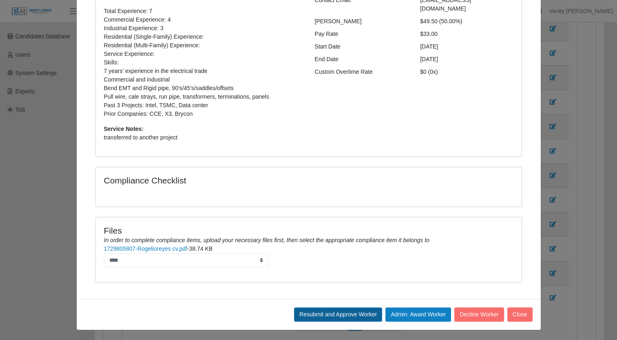
scroll to position [163, 0]
click at [422, 315] on button "Admin: Award Worker" at bounding box center [418, 314] width 66 height 14
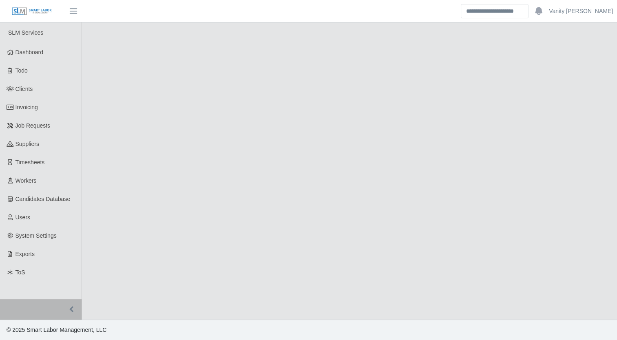
select select "******"
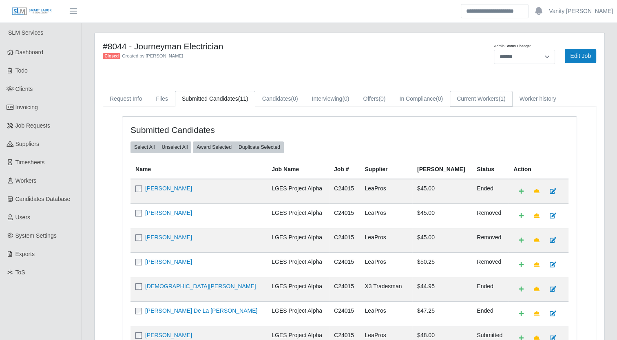
click at [490, 102] on link "Current Workers (1)" at bounding box center [481, 99] width 63 height 16
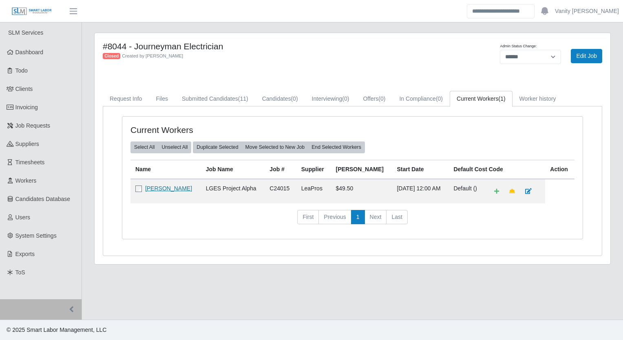
click at [179, 189] on link "Rogelio Reyes" at bounding box center [168, 188] width 47 height 7
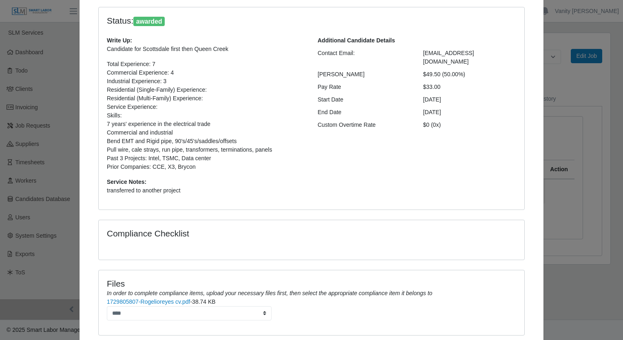
scroll to position [116, 0]
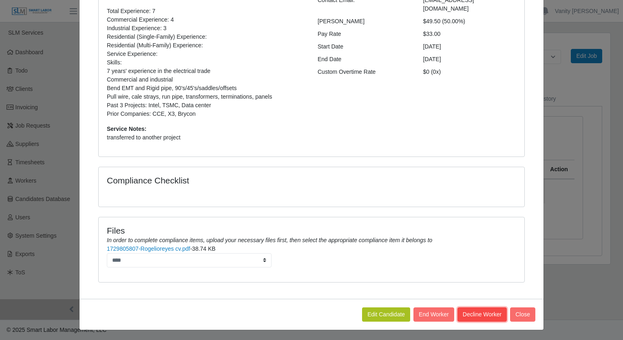
click at [487, 314] on button "Decline Worker" at bounding box center [481, 314] width 49 height 14
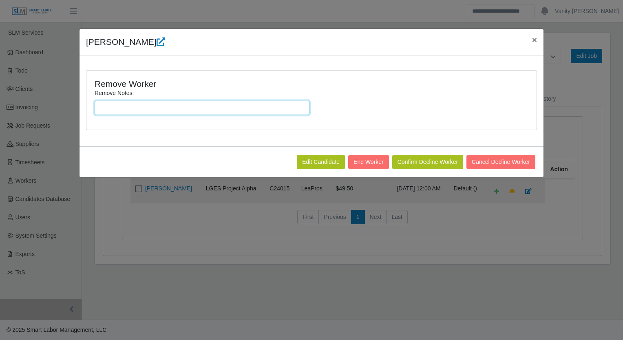
click at [191, 108] on input "Remove Notes:" at bounding box center [202, 108] width 215 height 14
click at [443, 106] on div "Remove Notes:" at bounding box center [312, 105] width 438 height 33
click at [535, 40] on span "×" at bounding box center [534, 39] width 5 height 9
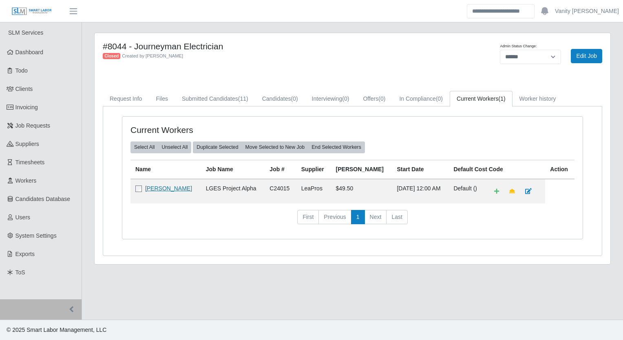
click at [163, 190] on link "Rogelio Reyes" at bounding box center [168, 188] width 47 height 7
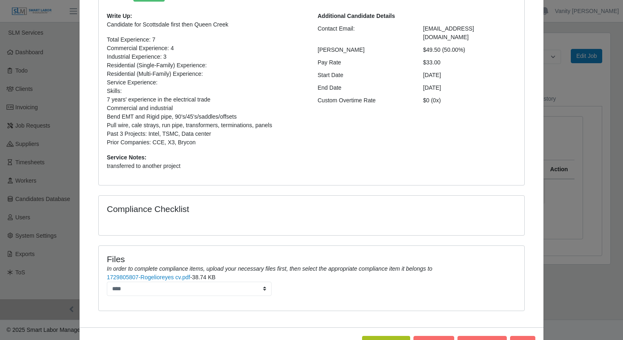
scroll to position [116, 0]
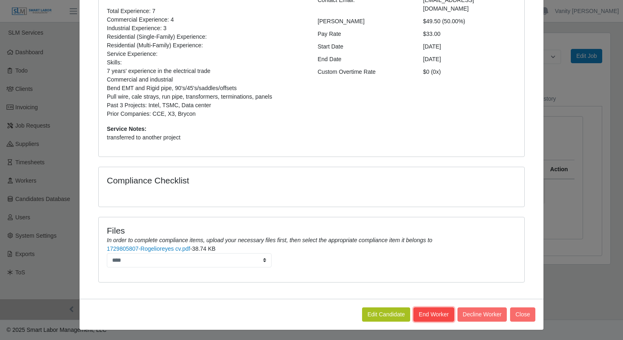
click at [437, 311] on button "End Worker" at bounding box center [433, 314] width 41 height 14
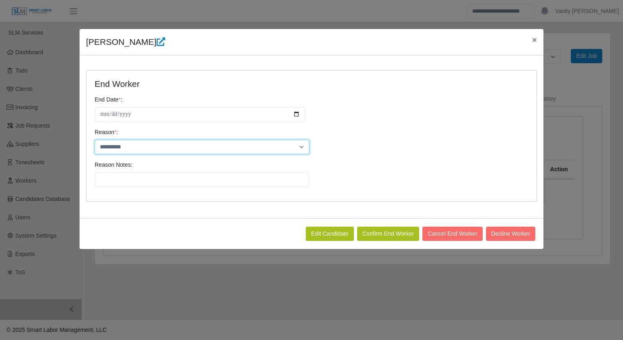
click at [157, 146] on select "**********" at bounding box center [202, 147] width 215 height 14
select select "**********"
click at [95, 140] on select "**********" at bounding box center [202, 147] width 215 height 14
click at [159, 215] on div "Status: awarded Write Up: Candidate for Scottsdale first then Queen Creek Total…" at bounding box center [311, 136] width 464 height 163
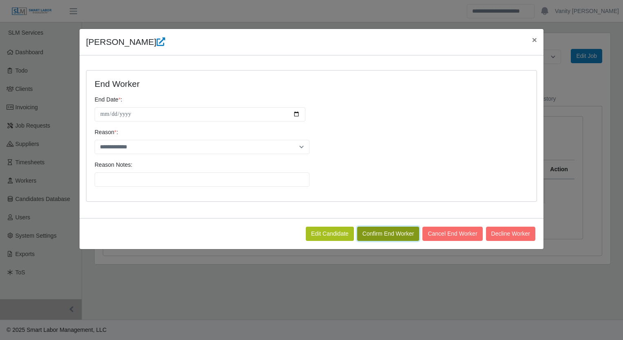
click at [385, 227] on button "Confirm End Worker" at bounding box center [388, 234] width 62 height 14
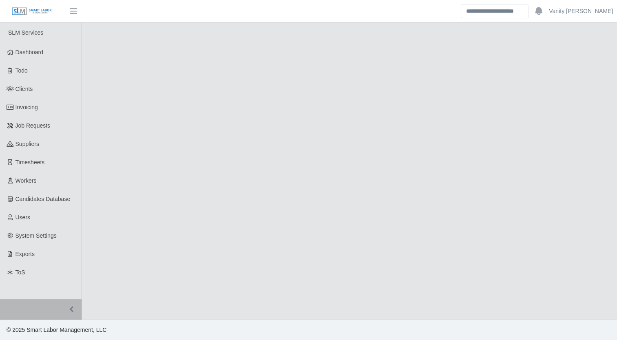
select select "******"
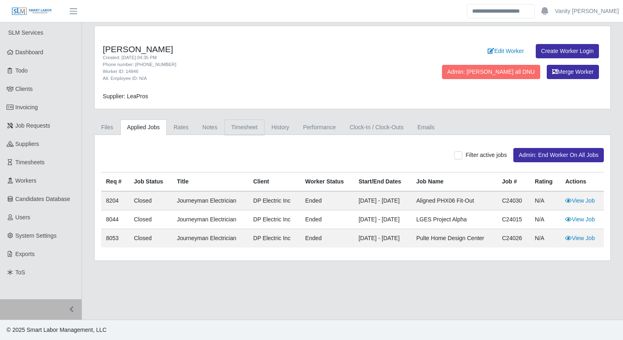
click at [224, 129] on link "Timesheet" at bounding box center [244, 127] width 40 height 16
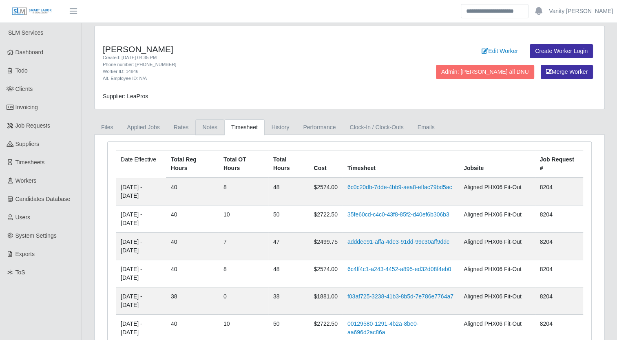
click at [209, 126] on link "Notes" at bounding box center [209, 127] width 29 height 16
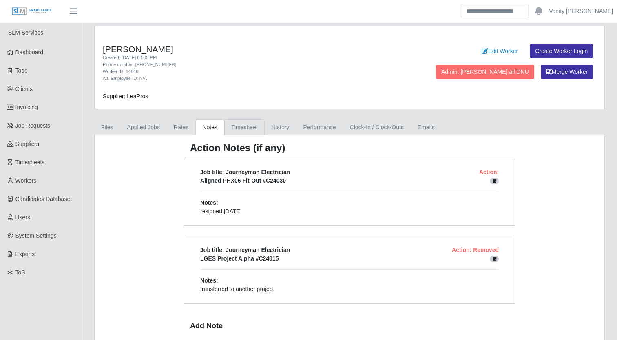
click at [239, 129] on link "Timesheet" at bounding box center [244, 127] width 40 height 16
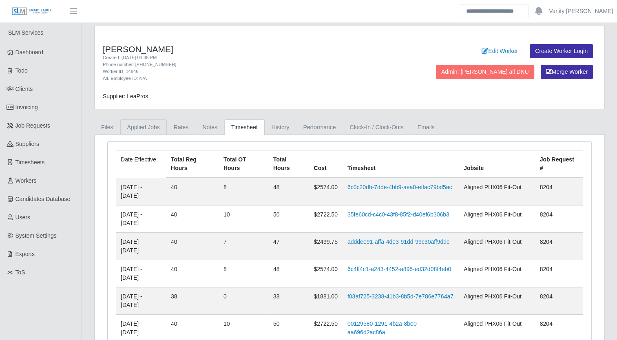
click at [137, 131] on link "Applied Jobs" at bounding box center [143, 127] width 46 height 16
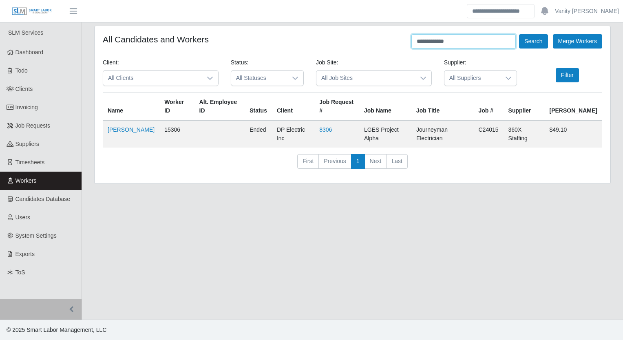
drag, startPoint x: 465, startPoint y: 40, endPoint x: 341, endPoint y: 54, distance: 125.1
click at [342, 58] on form "**********" at bounding box center [352, 104] width 499 height 141
click at [519, 34] on button "Search" at bounding box center [533, 41] width 29 height 14
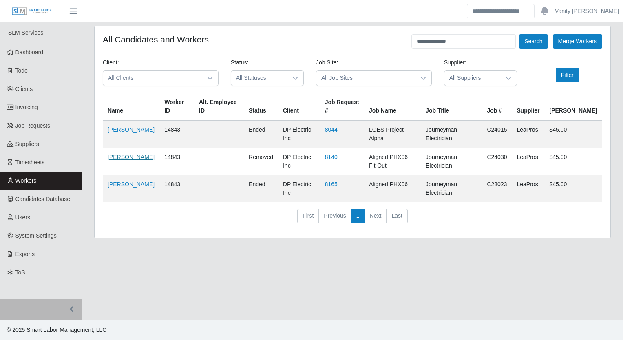
click at [122, 154] on link "[PERSON_NAME]" at bounding box center [131, 157] width 47 height 7
drag, startPoint x: 461, startPoint y: 43, endPoint x: 351, endPoint y: 53, distance: 109.7
click at [354, 56] on form "**********" at bounding box center [352, 132] width 499 height 196
click at [519, 34] on button "Search" at bounding box center [533, 41] width 29 height 14
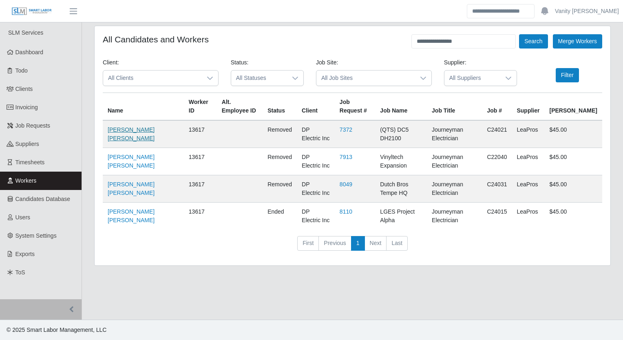
click at [124, 132] on link "[PERSON_NAME] [PERSON_NAME]" at bounding box center [131, 133] width 47 height 15
drag, startPoint x: 468, startPoint y: 40, endPoint x: 265, endPoint y: 43, distance: 202.6
click at [266, 45] on div "**********" at bounding box center [352, 41] width 499 height 14
type input "**********"
click at [519, 34] on button "Search" at bounding box center [533, 41] width 29 height 14
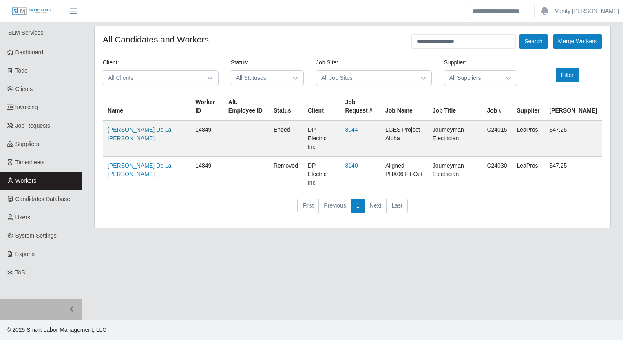
click at [110, 135] on link "[PERSON_NAME] De La [PERSON_NAME]" at bounding box center [140, 133] width 64 height 15
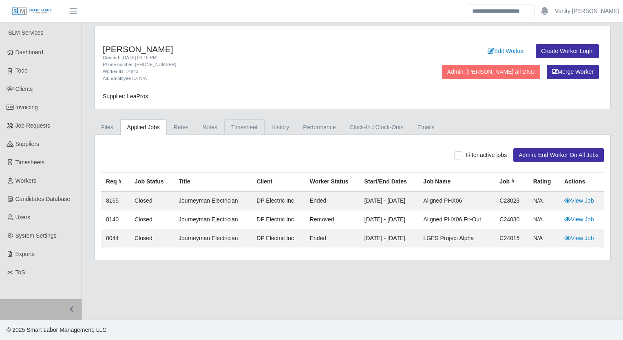
click at [254, 130] on link "Timesheet" at bounding box center [244, 127] width 40 height 16
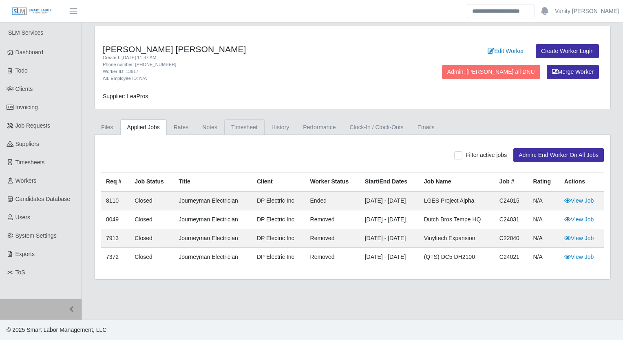
click at [230, 128] on link "Timesheet" at bounding box center [244, 127] width 40 height 16
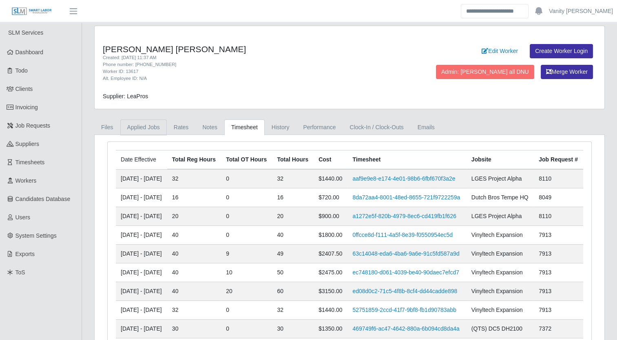
click at [132, 128] on link "Applied Jobs" at bounding box center [143, 127] width 46 height 16
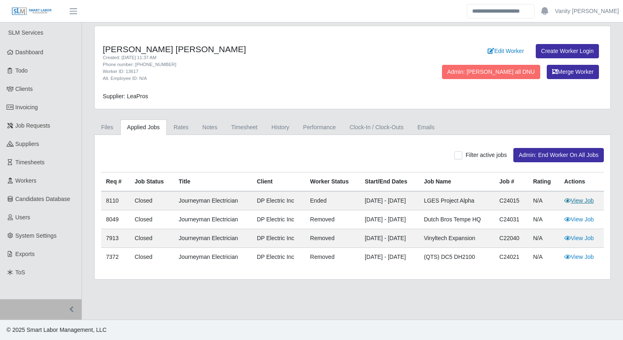
click at [582, 202] on link "View Job" at bounding box center [579, 200] width 30 height 7
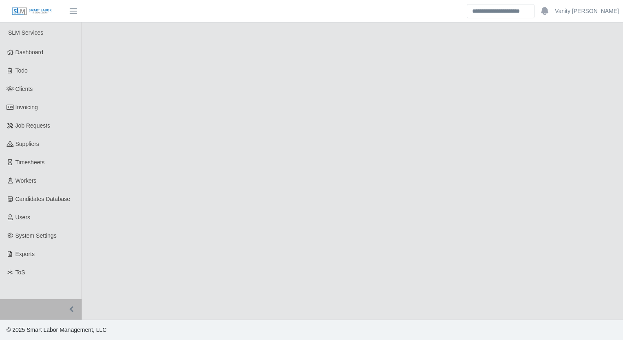
select select "******"
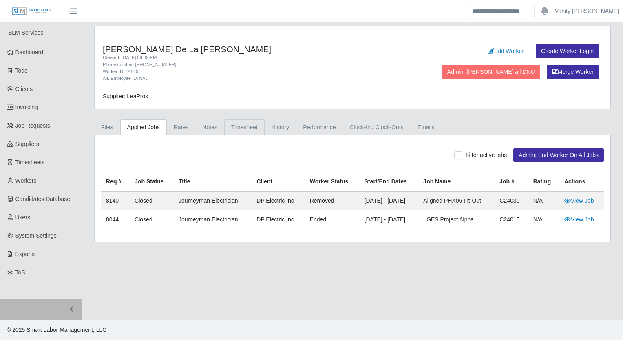
click at [249, 132] on link "Timesheet" at bounding box center [244, 127] width 40 height 16
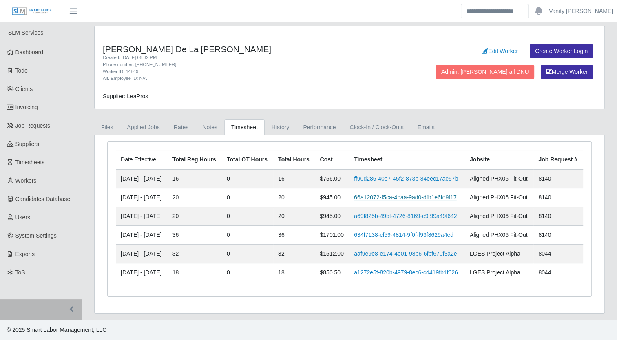
scroll to position [52, 0]
